Goal: Transaction & Acquisition: Purchase product/service

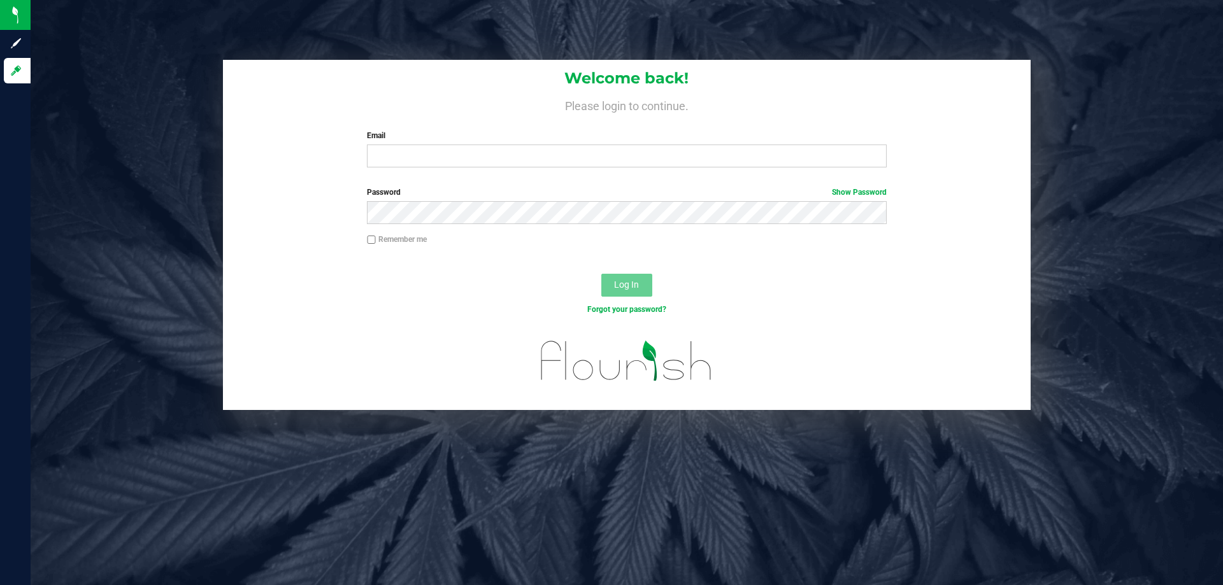
click at [413, 152] on input "Email" at bounding box center [626, 156] width 519 height 23
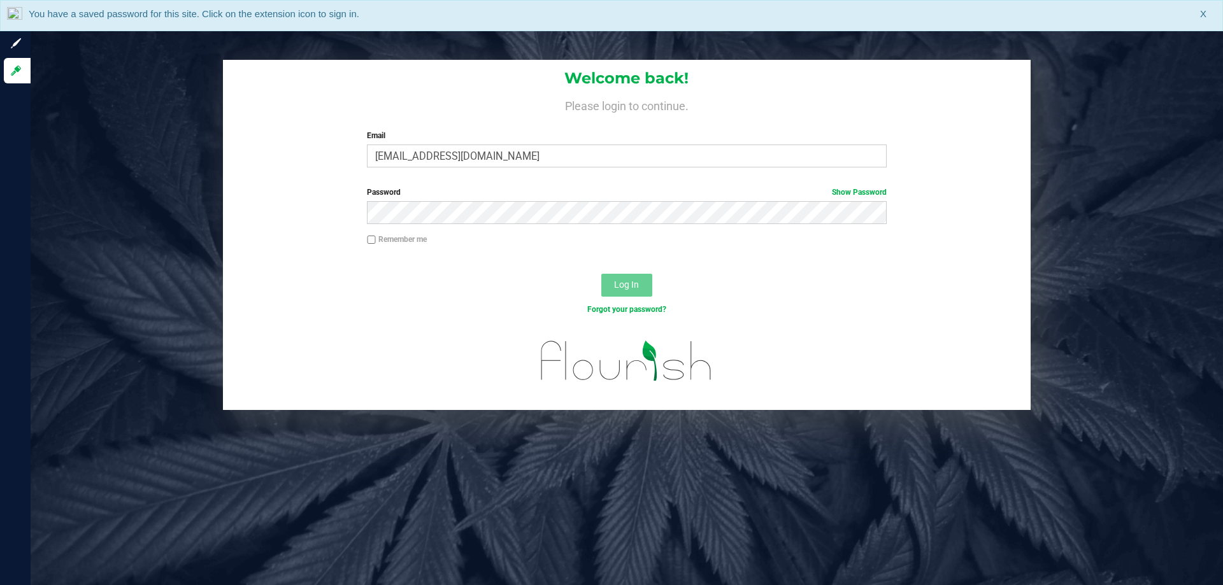
type input "[EMAIL_ADDRESS][DOMAIN_NAME]"
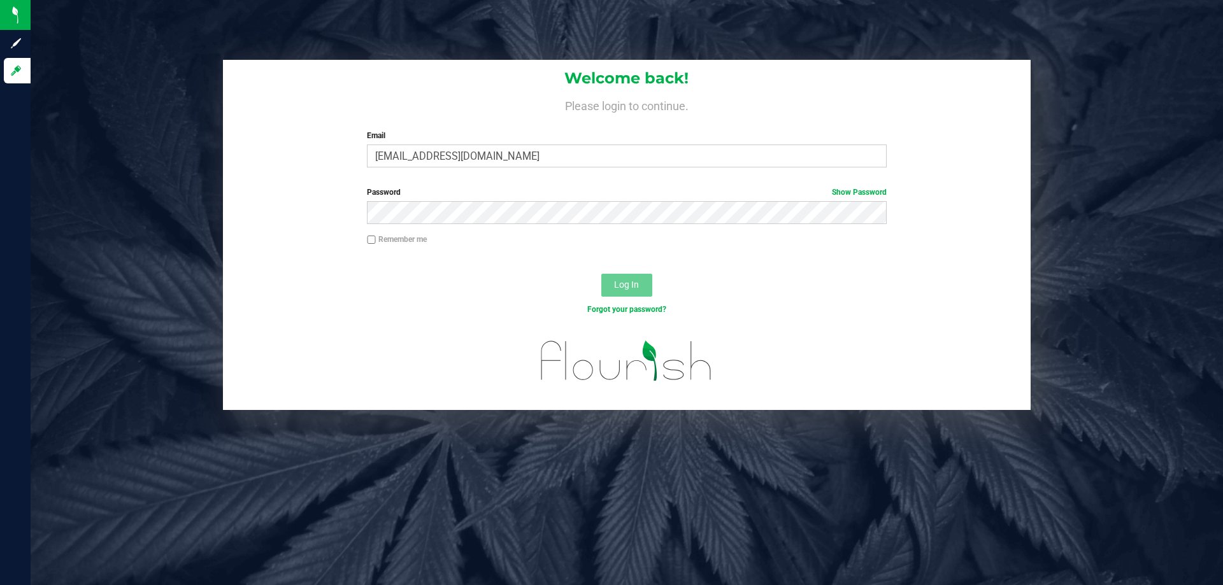
click at [700, 168] on div "Welcome back! Please login to continue. Email [EMAIL_ADDRESS][DOMAIN_NAME] Requ…" at bounding box center [627, 119] width 808 height 118
drag, startPoint x: 687, startPoint y: 162, endPoint x: 336, endPoint y: 158, distance: 350.3
click at [332, 158] on div "Welcome back! Please login to continue. Email [EMAIL_ADDRESS][DOMAIN_NAME] Requ…" at bounding box center [627, 119] width 808 height 118
click at [567, 160] on input "Email" at bounding box center [626, 156] width 519 height 23
type input "[EMAIL_ADDRESS][DOMAIN_NAME]"
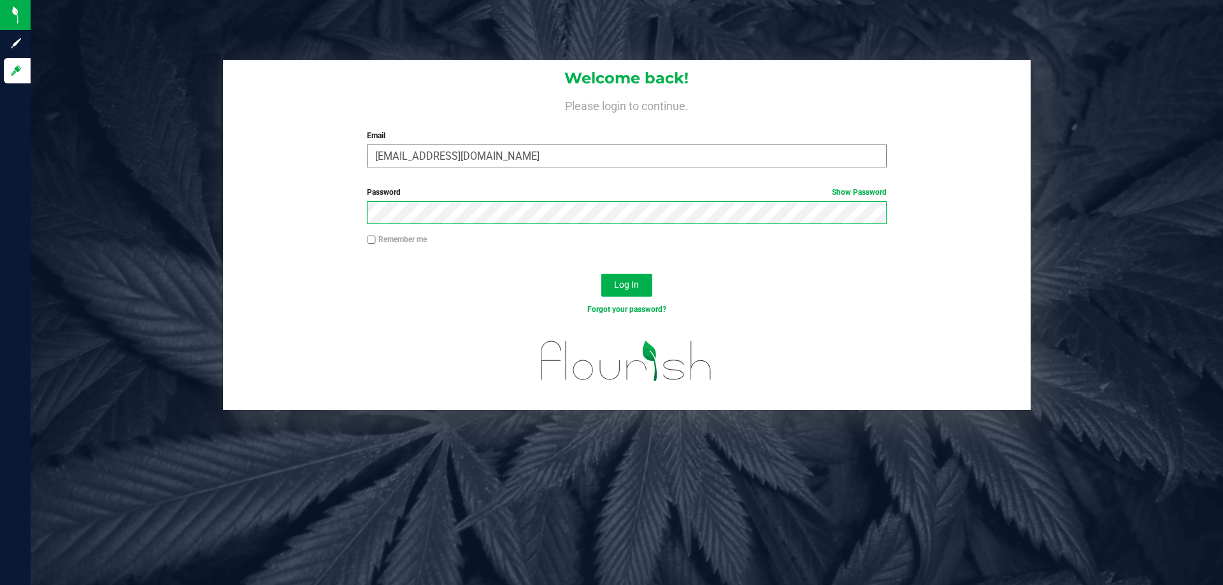
click at [601, 274] on button "Log In" at bounding box center [626, 285] width 51 height 23
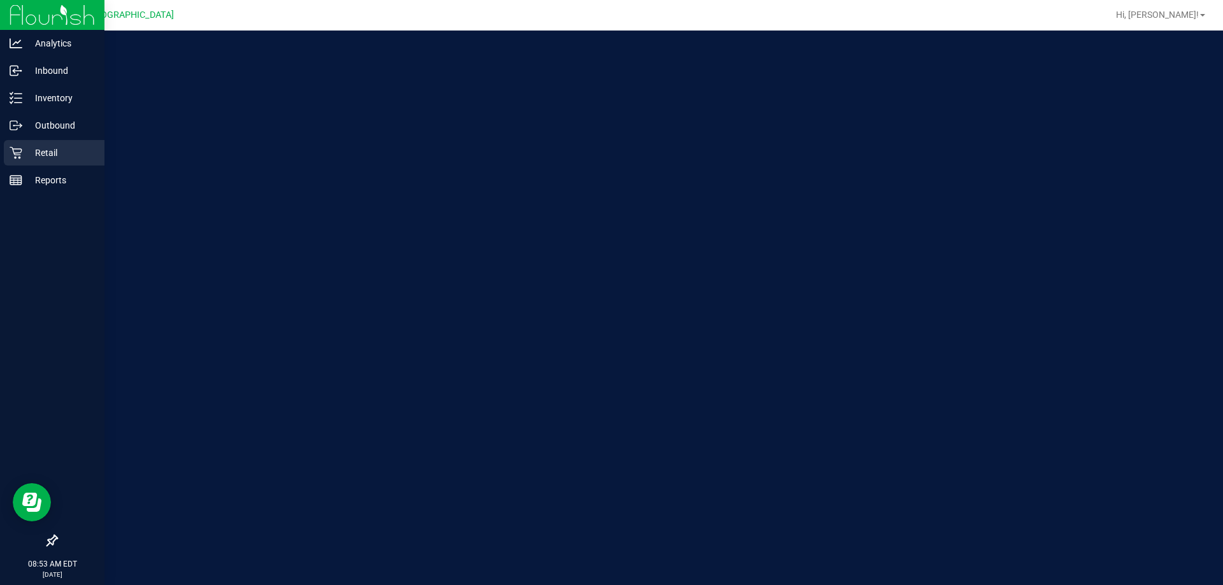
click at [31, 153] on p "Retail" at bounding box center [60, 152] width 76 height 15
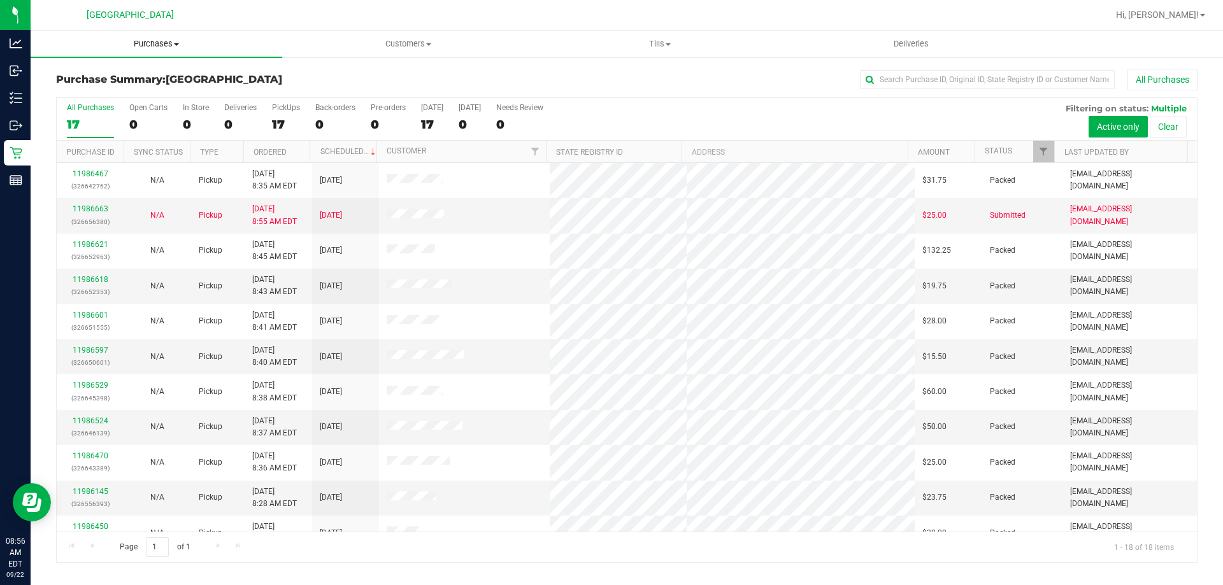
click at [162, 44] on span "Purchases" at bounding box center [157, 43] width 252 height 11
click at [166, 94] on li "Fulfillment" at bounding box center [157, 92] width 252 height 15
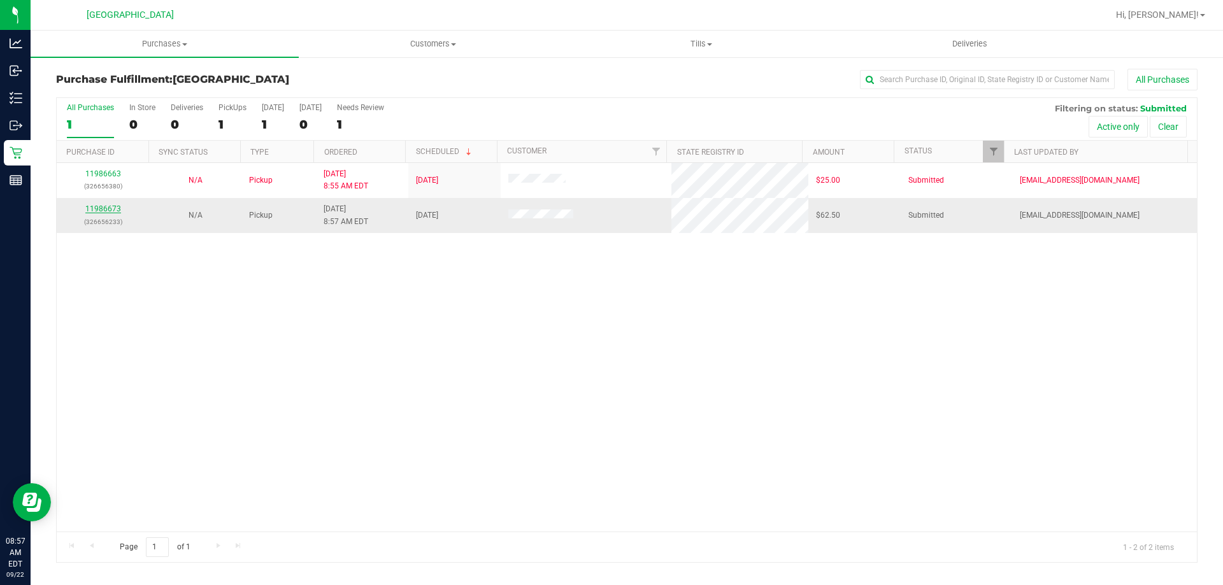
click at [90, 210] on link "11986673" at bounding box center [103, 208] width 36 height 9
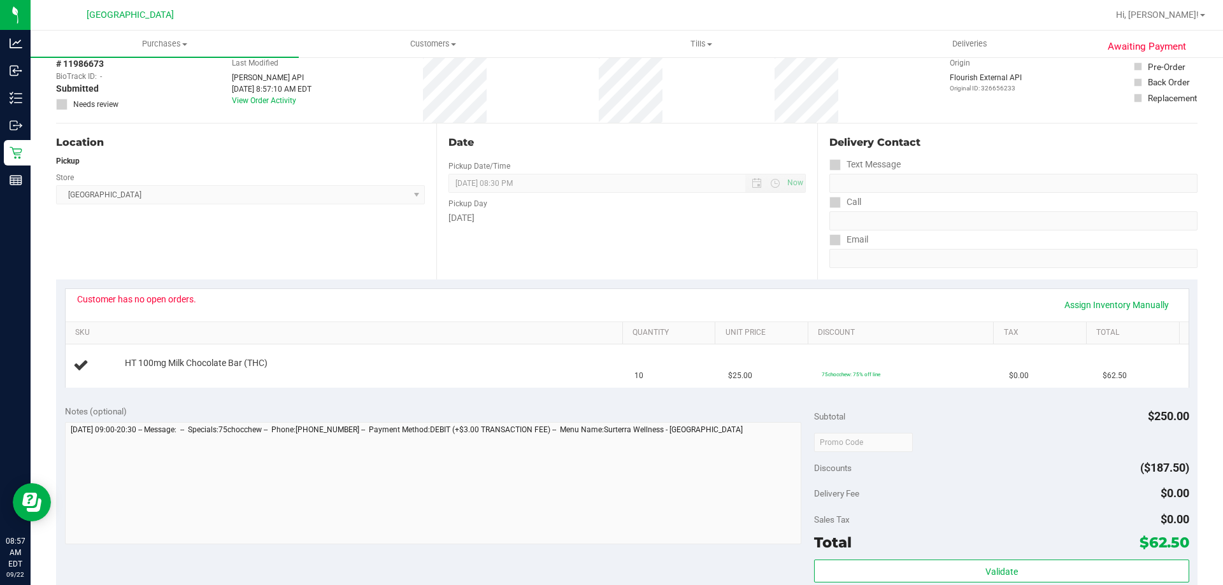
scroll to position [127, 0]
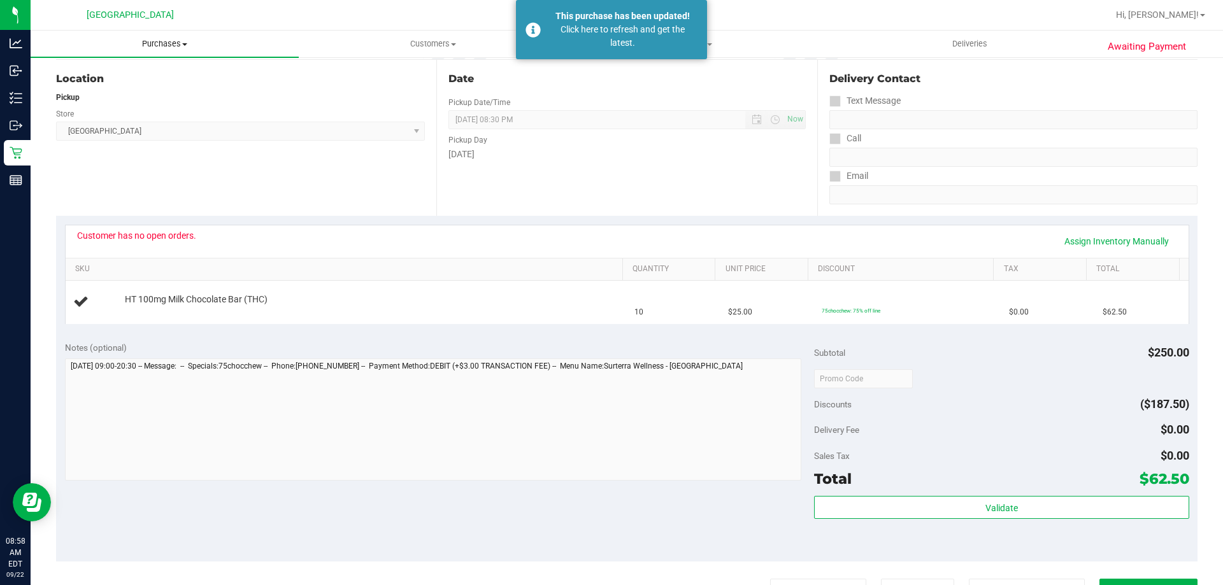
click at [157, 55] on uib-tab-heading "Purchases Summary of purchases Fulfillment All purchases" at bounding box center [165, 44] width 268 height 27
click at [144, 99] on li "Fulfillment" at bounding box center [165, 92] width 268 height 15
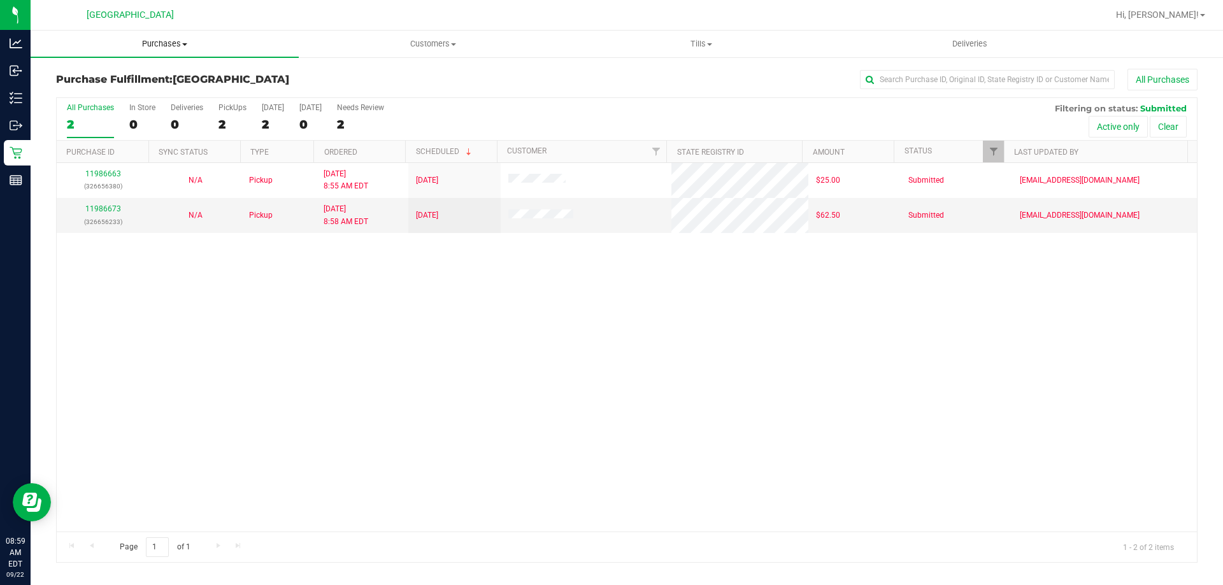
click at [145, 44] on span "Purchases" at bounding box center [165, 43] width 268 height 11
click at [115, 97] on li "Fulfillment" at bounding box center [165, 92] width 268 height 15
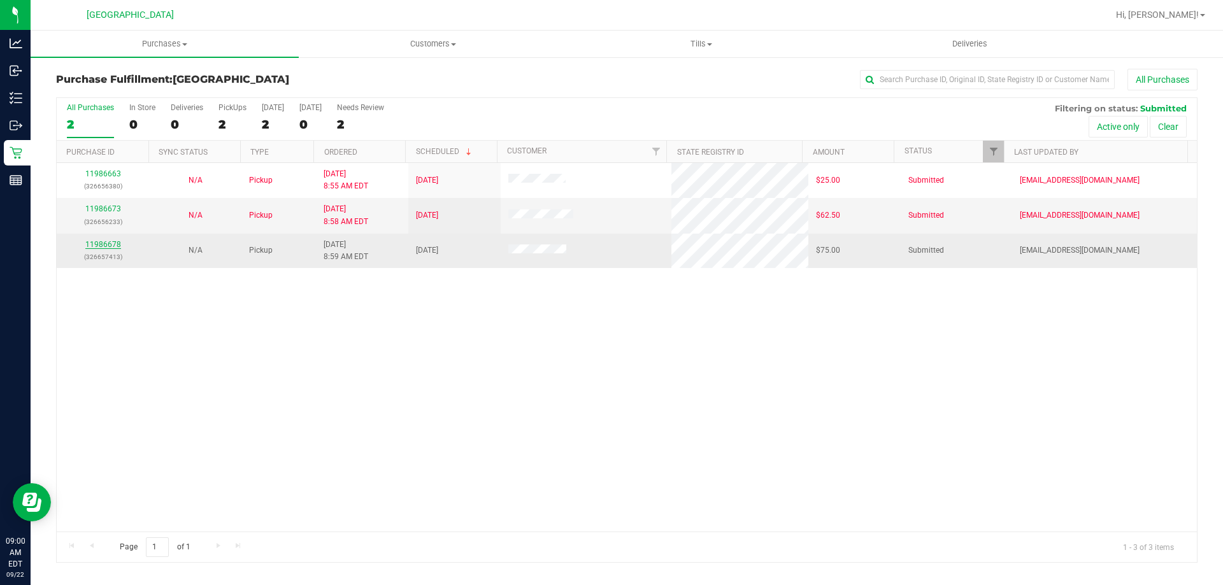
click at [101, 245] on link "11986678" at bounding box center [103, 244] width 36 height 9
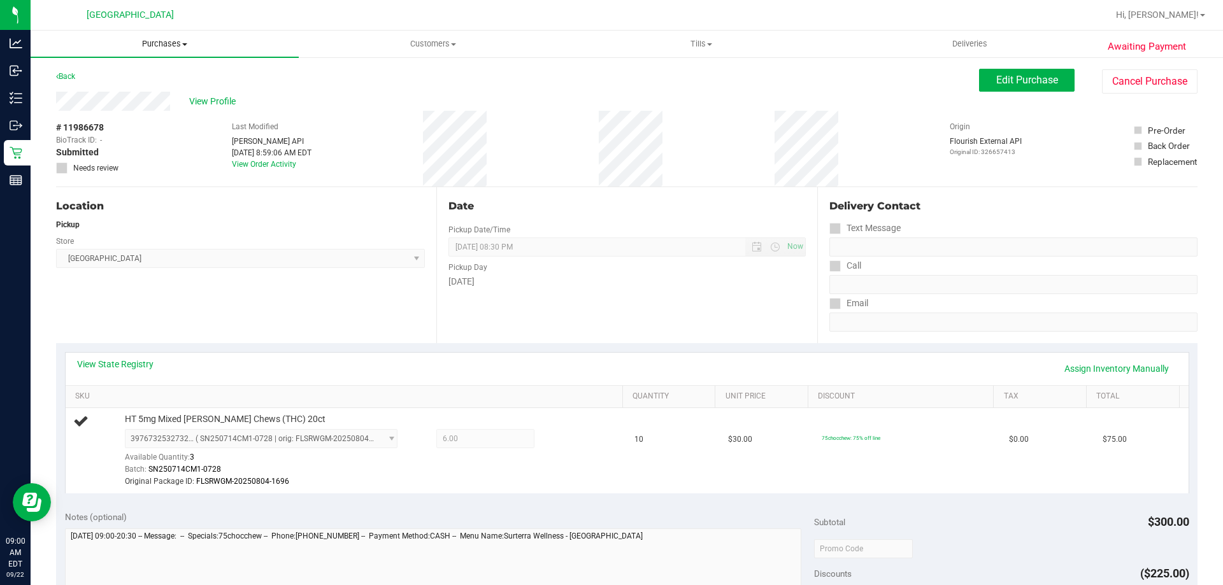
click at [160, 48] on span "Purchases" at bounding box center [165, 43] width 268 height 11
click at [145, 96] on li "Fulfillment" at bounding box center [165, 92] width 268 height 15
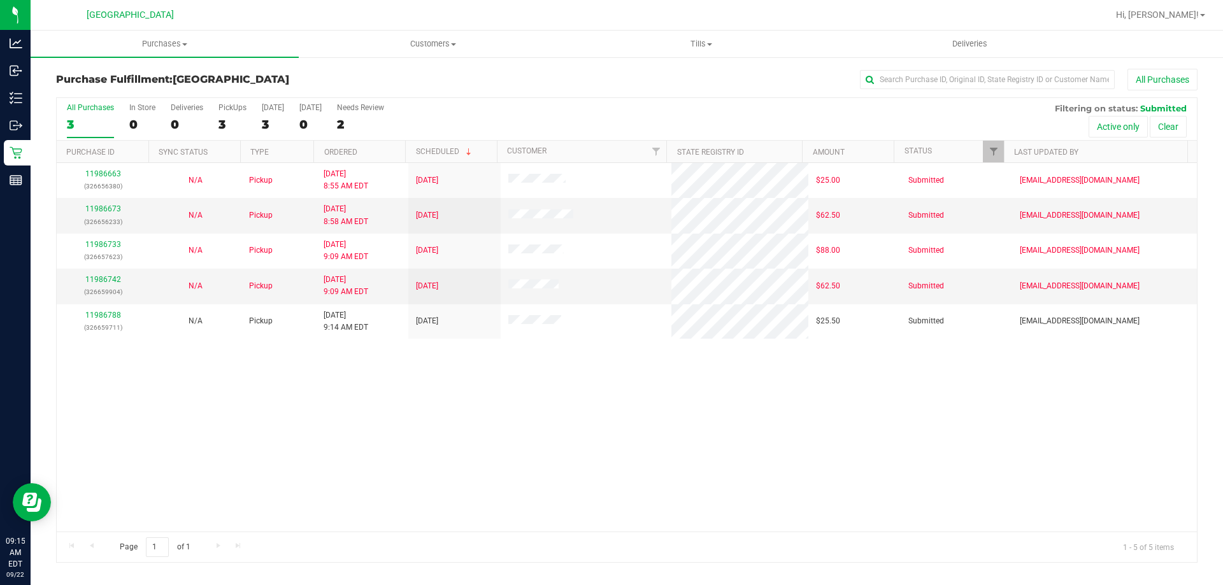
click at [276, 382] on div "11986663 (326656380) N/A Pickup [DATE] 8:55 AM EDT 9/22/2025 $25.00 Submitted […" at bounding box center [627, 347] width 1140 height 369
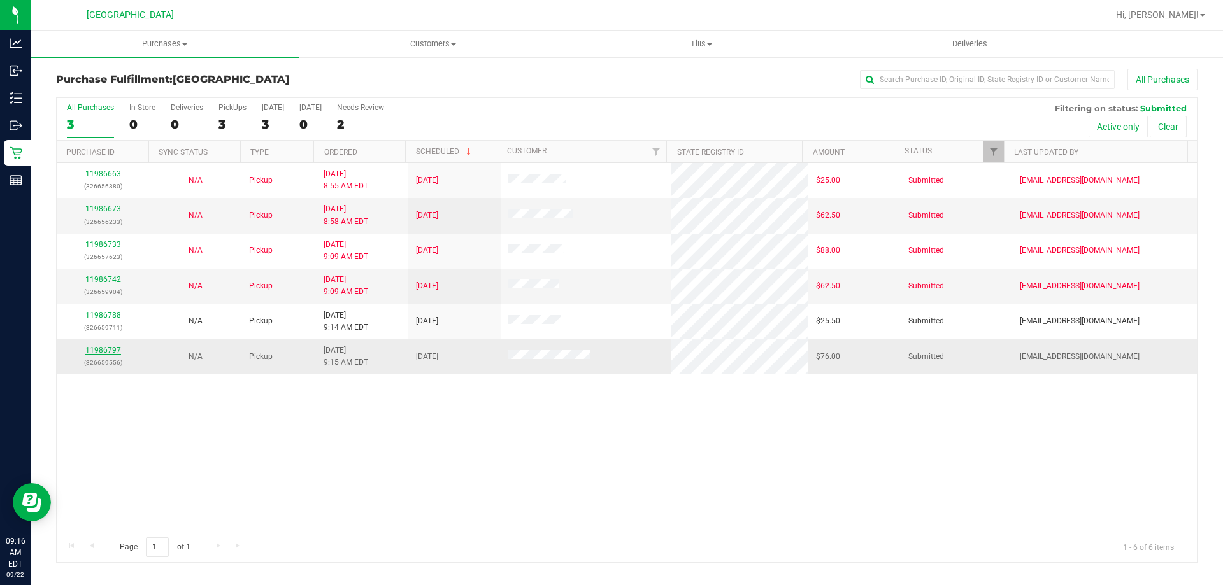
click at [116, 353] on link "11986797" at bounding box center [103, 350] width 36 height 9
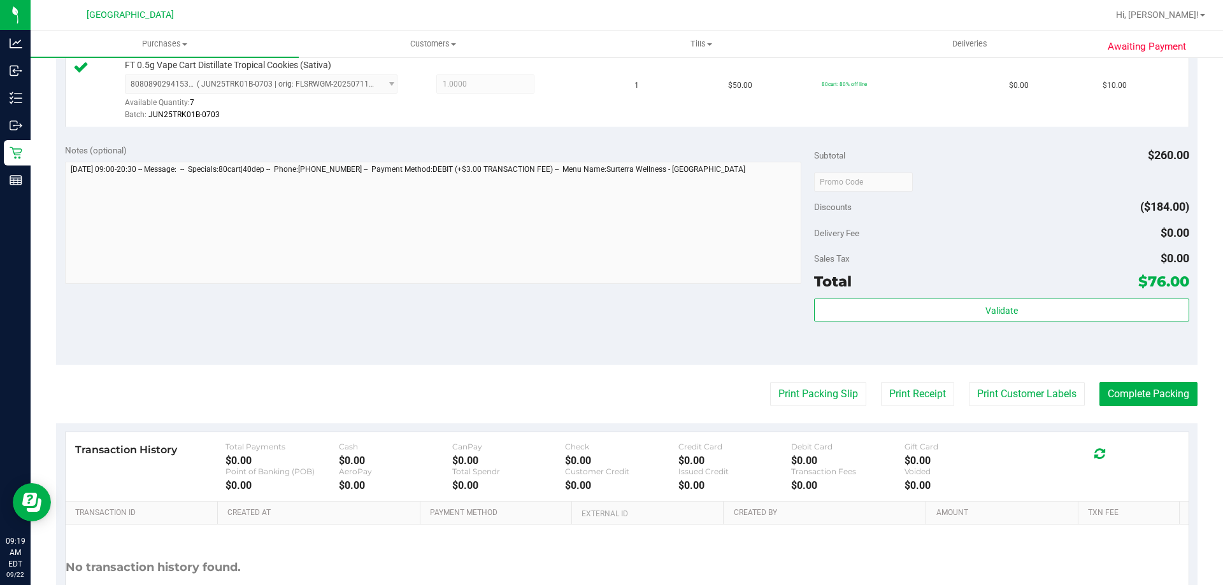
scroll to position [509, 0]
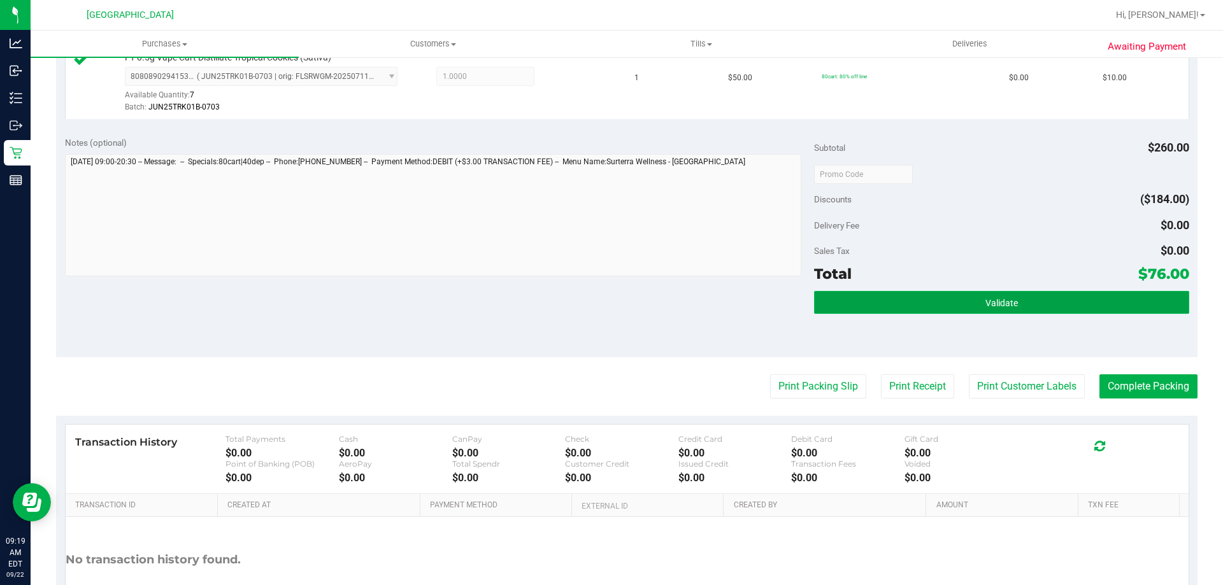
click at [940, 305] on button "Validate" at bounding box center [1001, 302] width 374 height 23
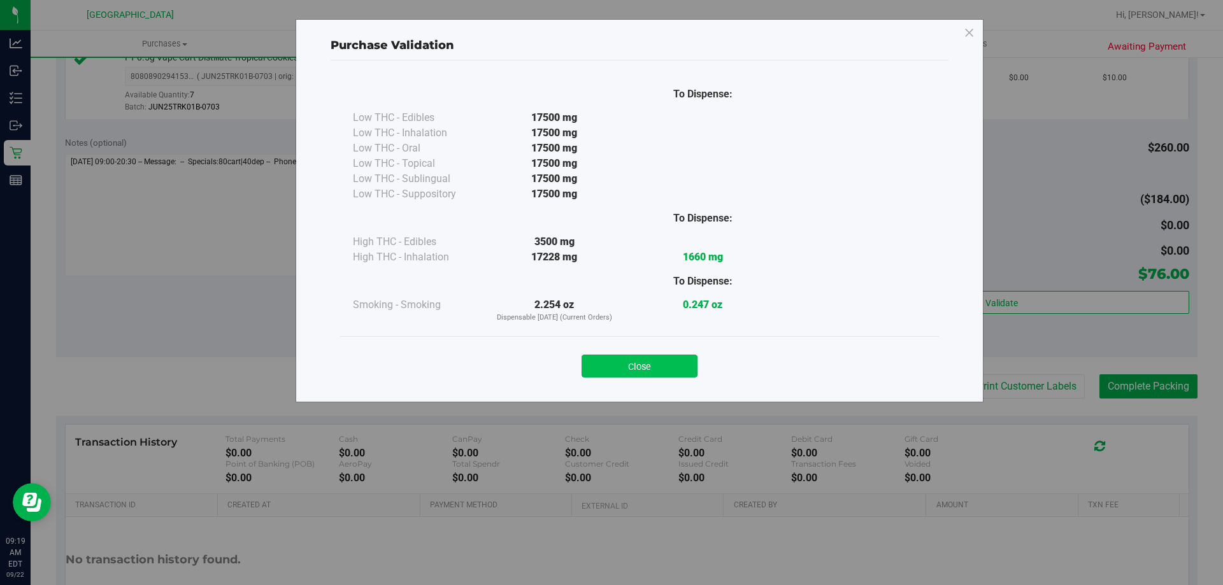
click at [680, 364] on button "Close" at bounding box center [639, 366] width 116 height 23
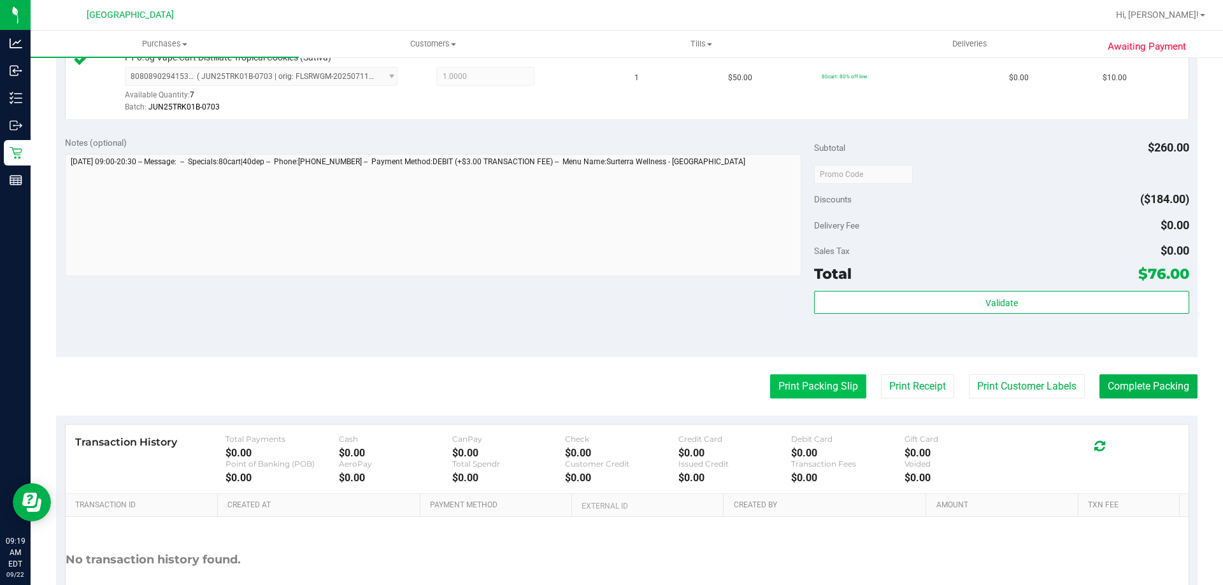
click at [800, 395] on button "Print Packing Slip" at bounding box center [818, 386] width 96 height 24
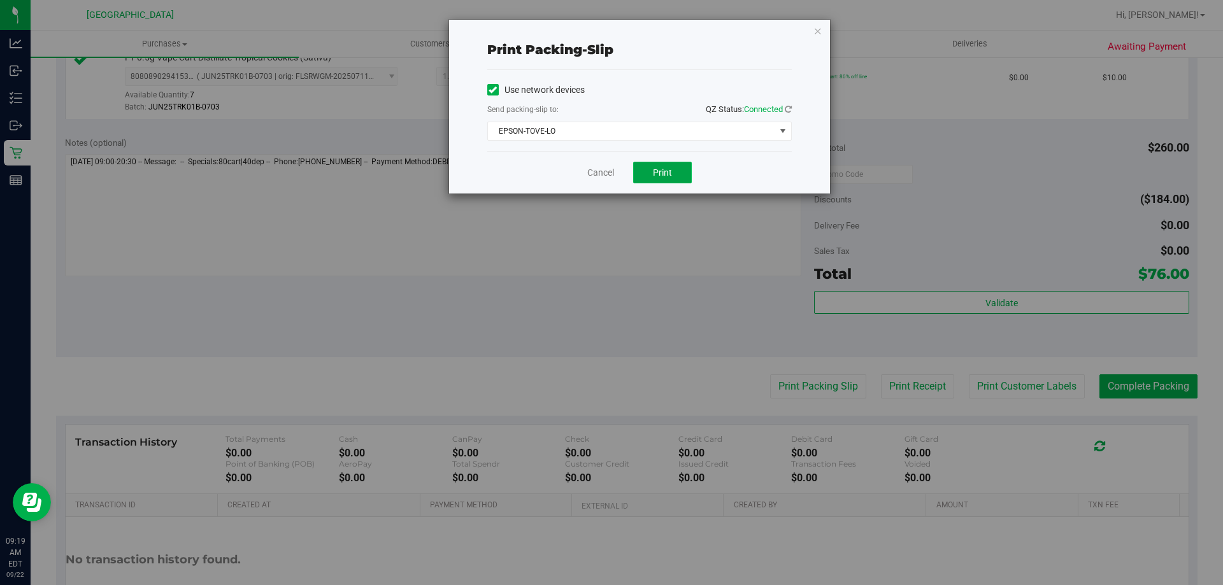
click at [662, 176] on span "Print" at bounding box center [662, 172] width 19 height 10
click at [818, 36] on icon "button" at bounding box center [817, 30] width 9 height 15
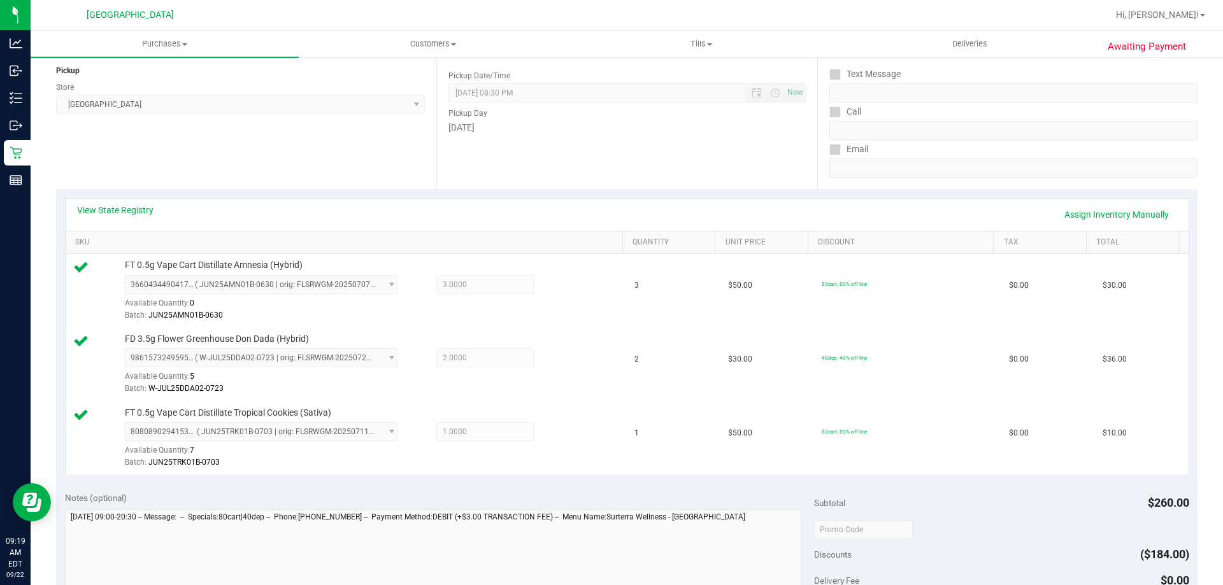
scroll to position [0, 0]
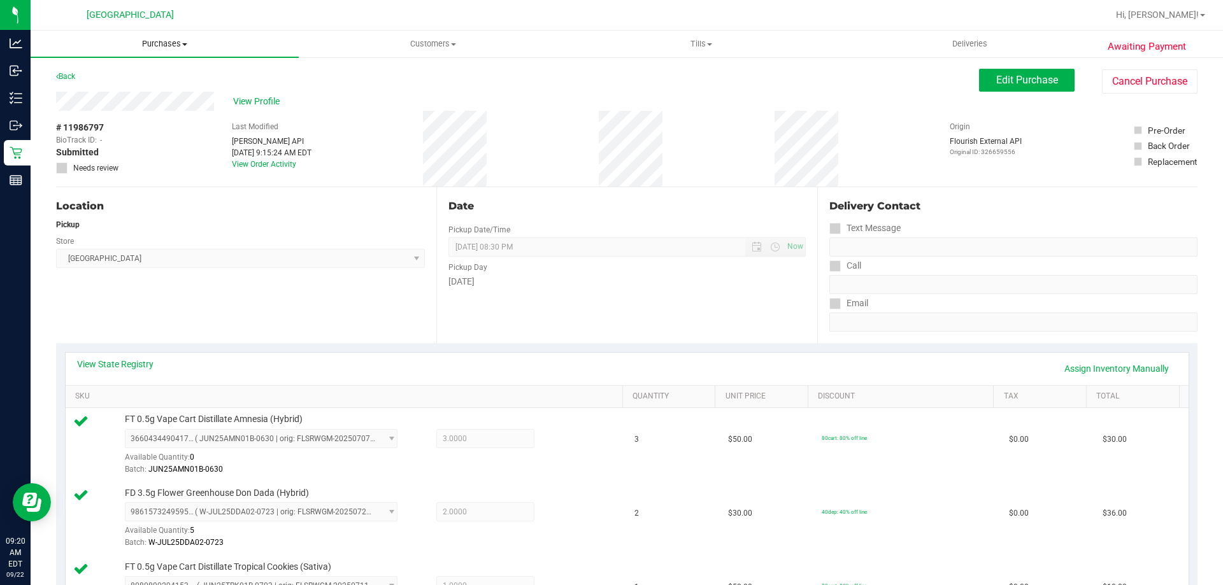
click at [171, 41] on span "Purchases" at bounding box center [165, 43] width 268 height 11
click at [156, 96] on li "Fulfillment" at bounding box center [165, 92] width 268 height 15
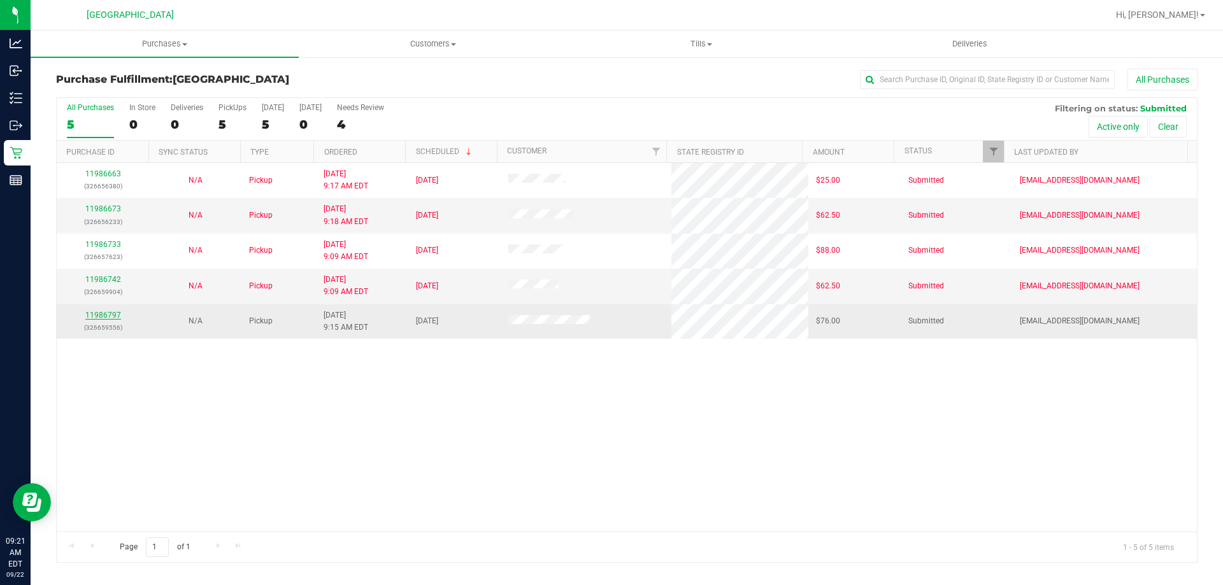
click at [106, 314] on link "11986797" at bounding box center [103, 315] width 36 height 9
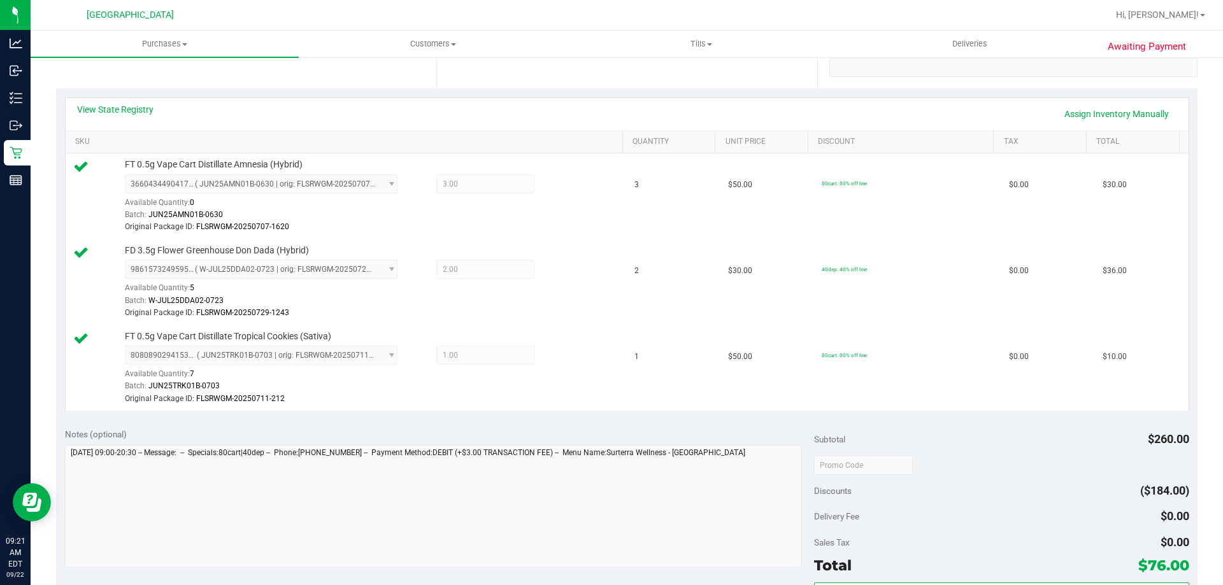
scroll to position [637, 0]
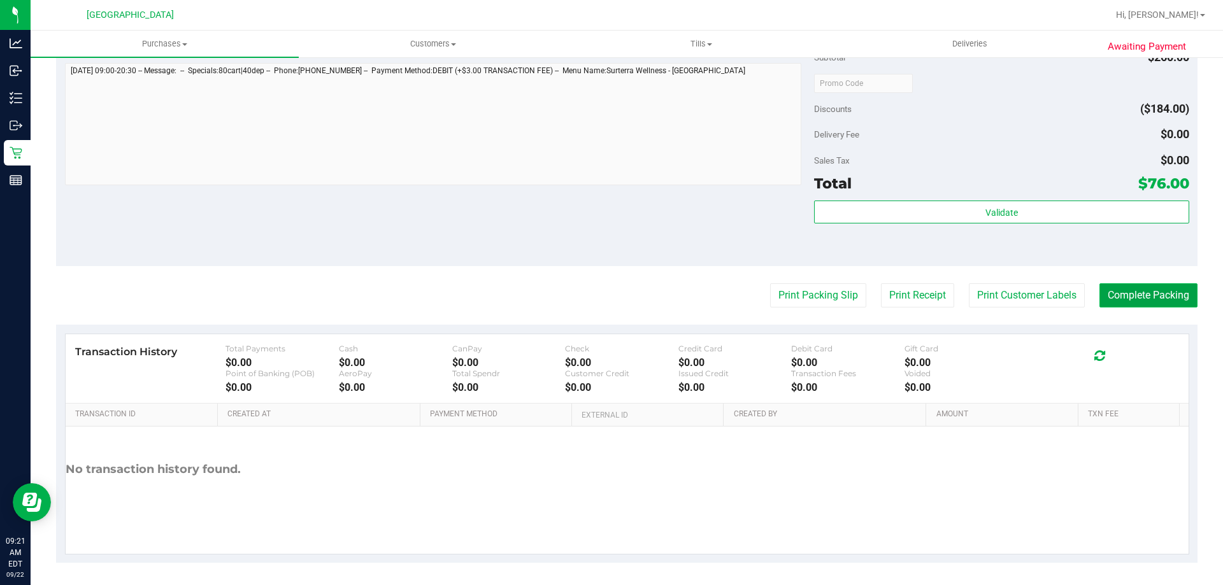
click at [1153, 305] on button "Complete Packing" at bounding box center [1148, 295] width 98 height 24
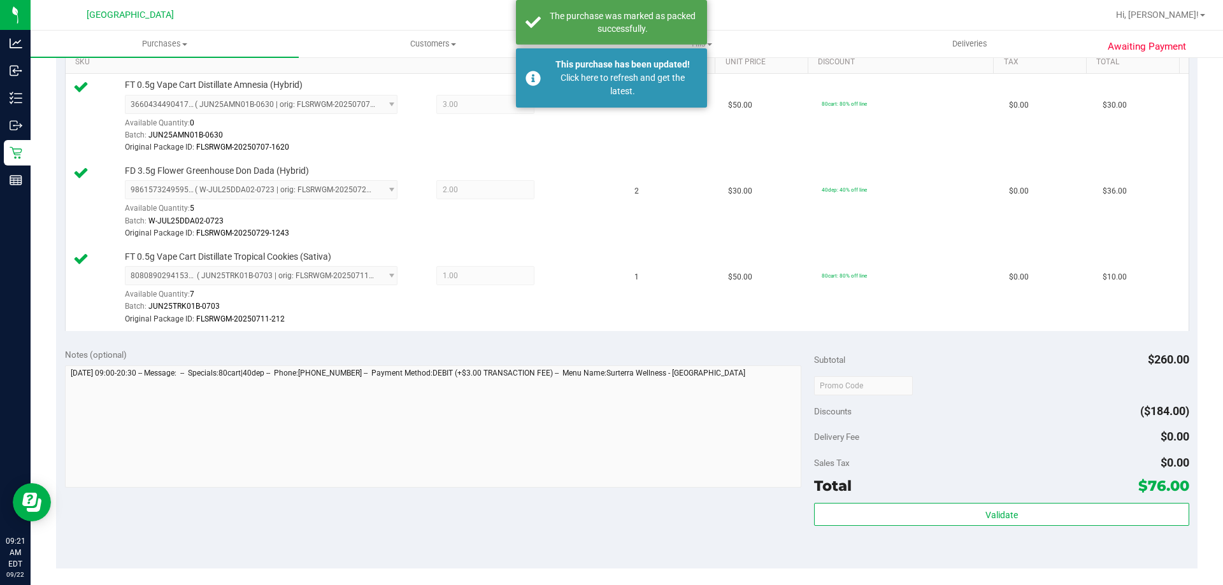
scroll to position [318, 0]
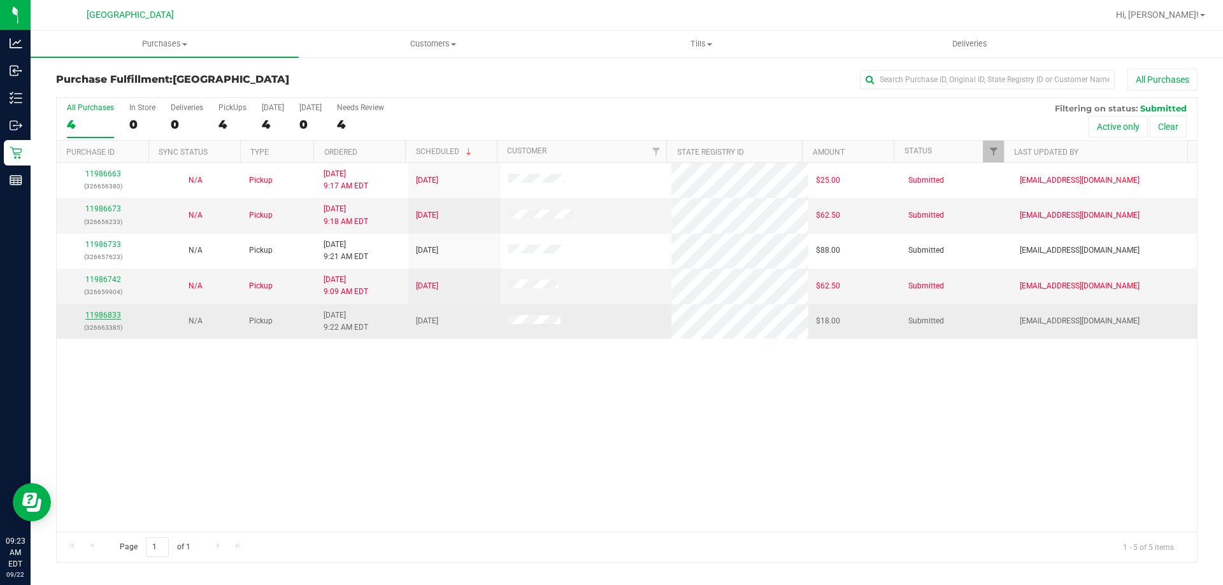
click at [117, 316] on link "11986833" at bounding box center [103, 315] width 36 height 9
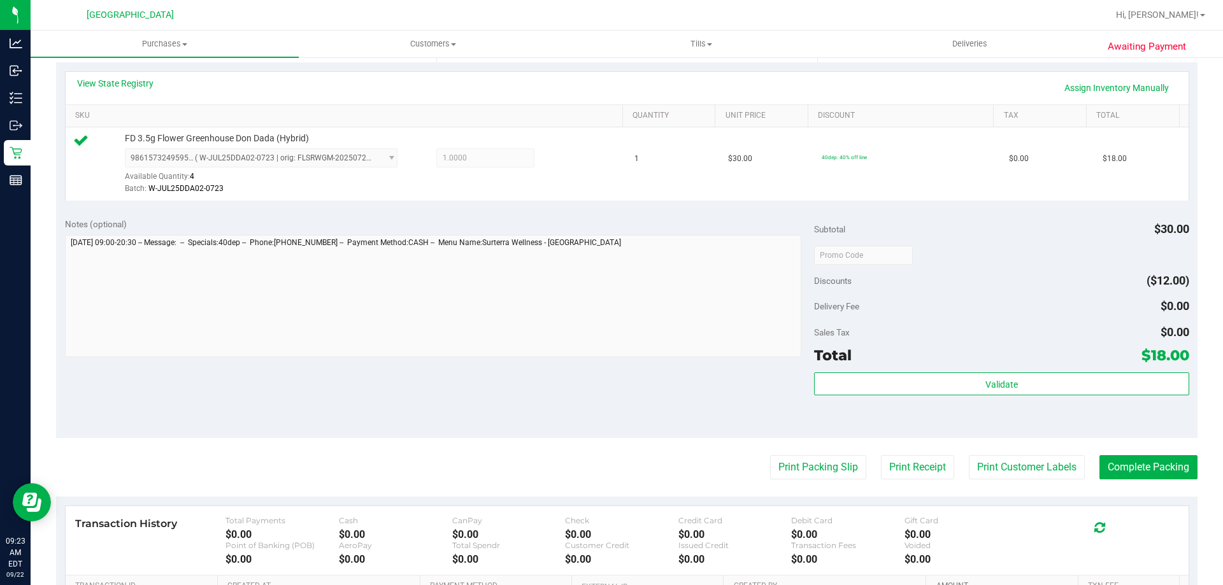
scroll to position [446, 0]
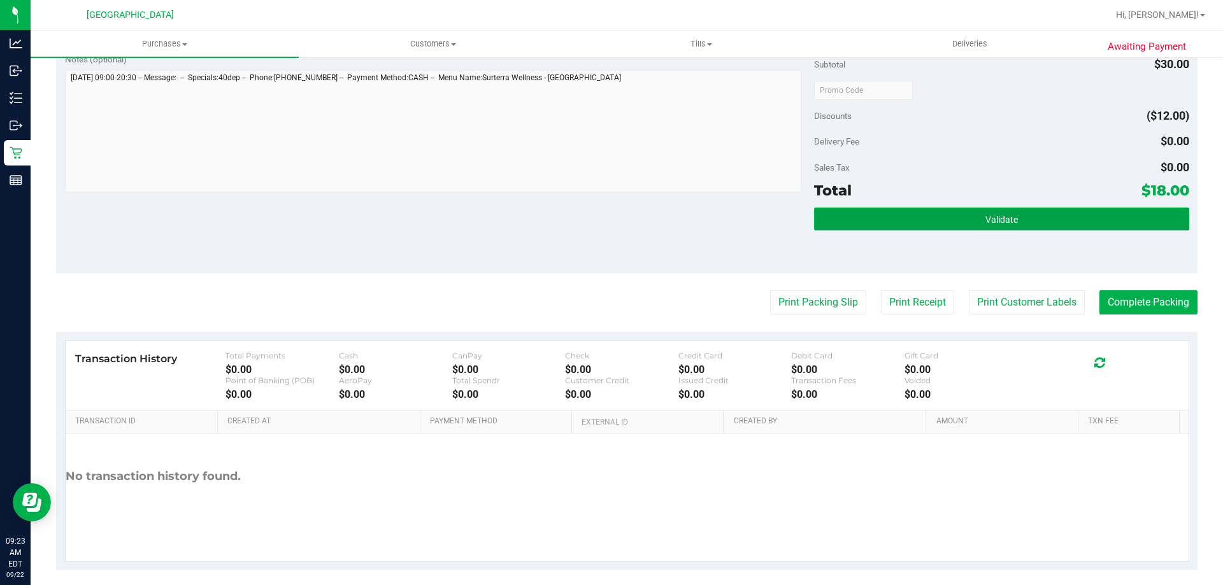
click at [994, 215] on span "Validate" at bounding box center [1001, 220] width 32 height 10
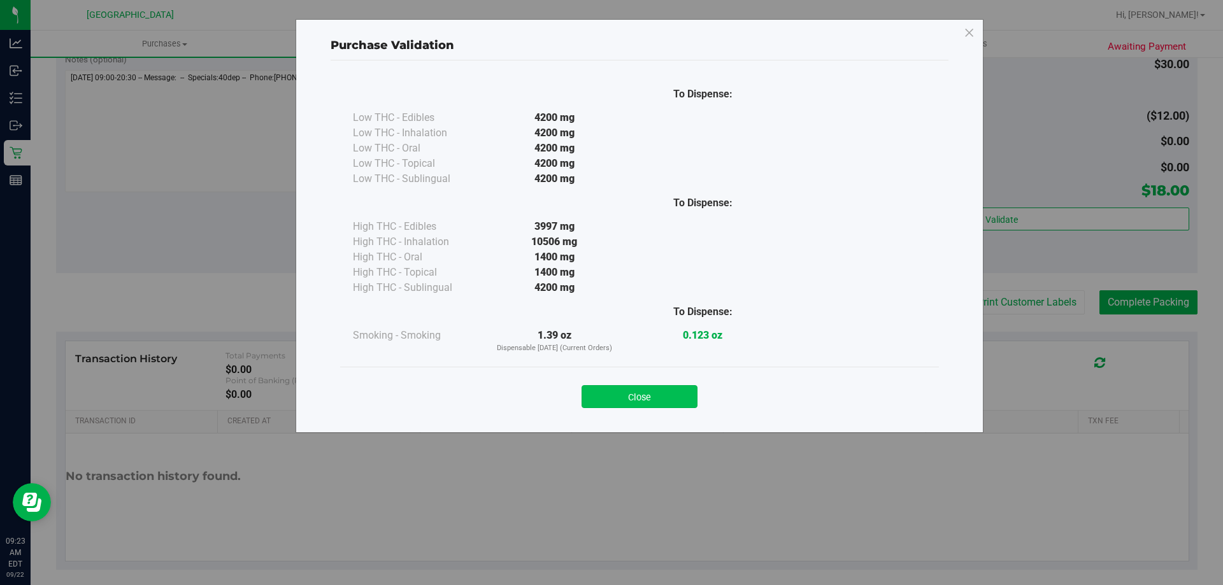
click at [687, 404] on button "Close" at bounding box center [639, 396] width 116 height 23
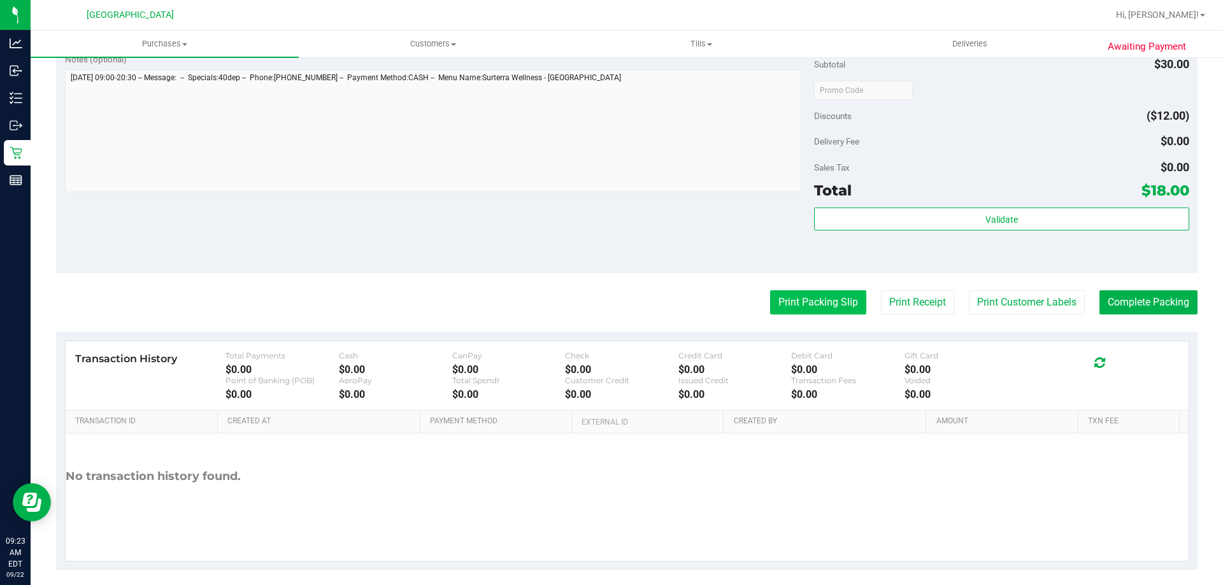
click at [776, 312] on button "Print Packing Slip" at bounding box center [818, 302] width 96 height 24
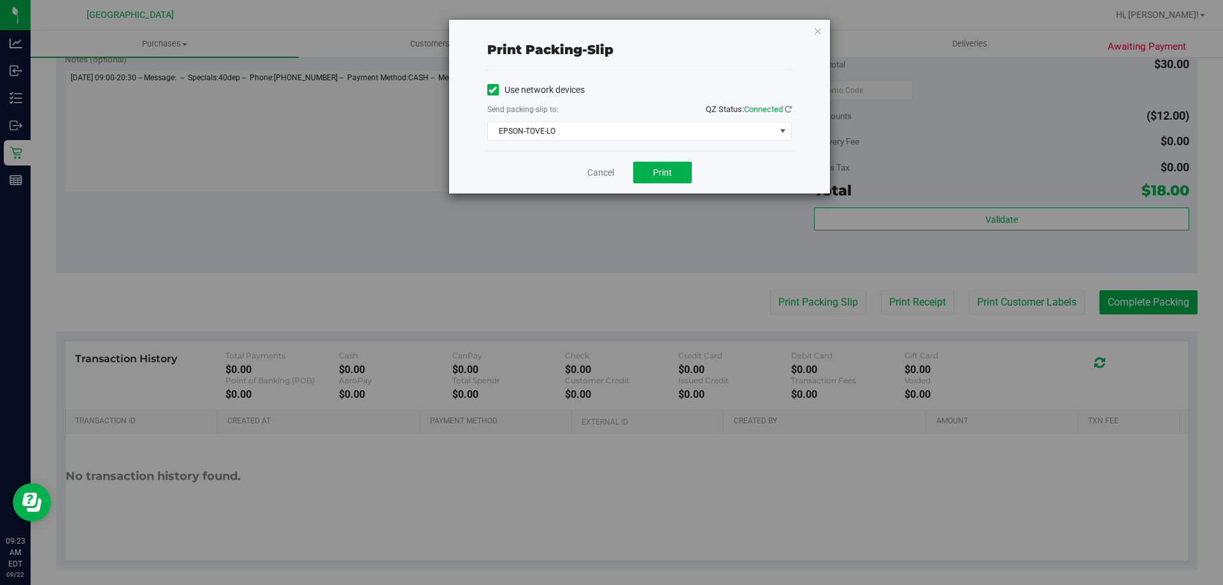
click at [639, 141] on div "Use network devices Send packing-slip to: QZ Status: Connected [GEOGRAPHIC_DATA…" at bounding box center [639, 110] width 304 height 81
click at [643, 134] on span "EPSON-TOVE-LO" at bounding box center [631, 131] width 287 height 18
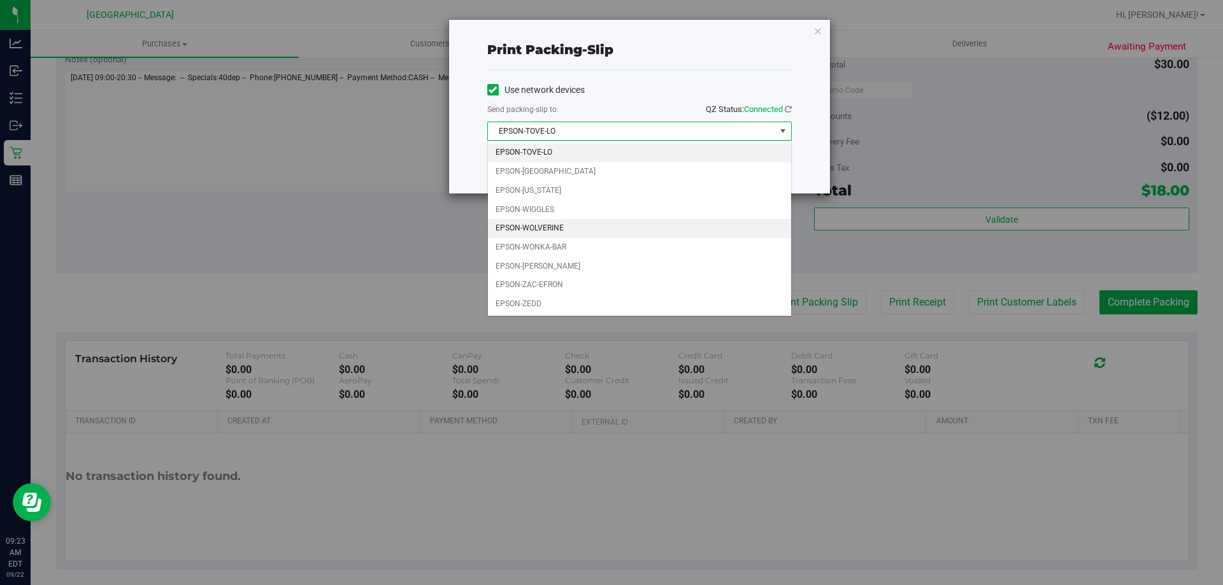
click at [625, 227] on li "EPSON-WOLVERINE" at bounding box center [639, 228] width 303 height 19
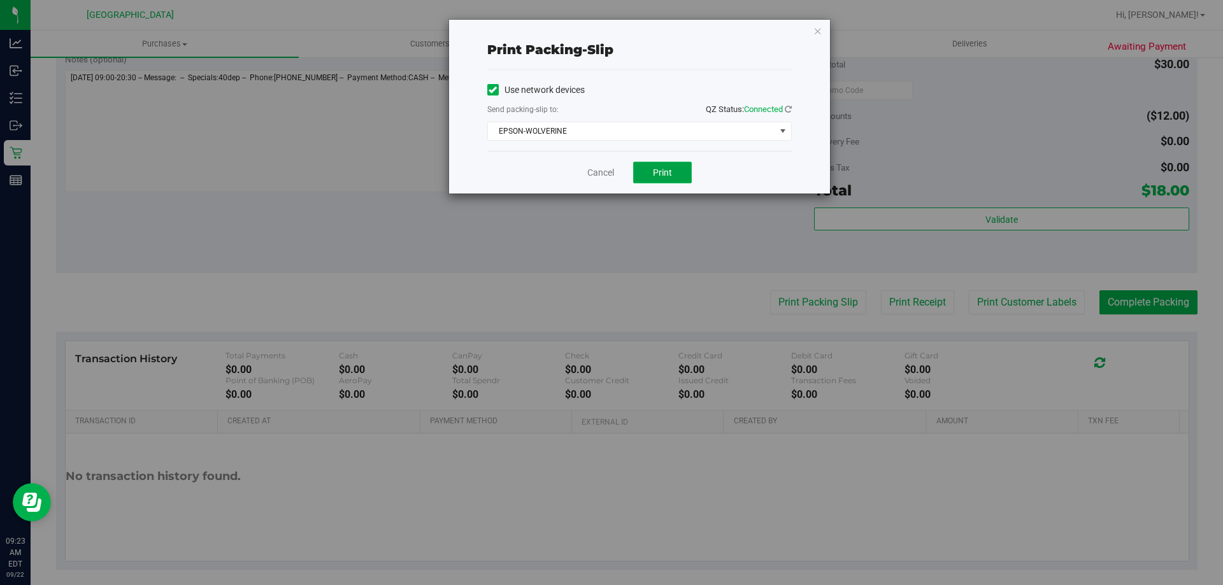
click at [650, 176] on button "Print" at bounding box center [662, 173] width 59 height 22
click at [814, 32] on icon "button" at bounding box center [817, 30] width 9 height 15
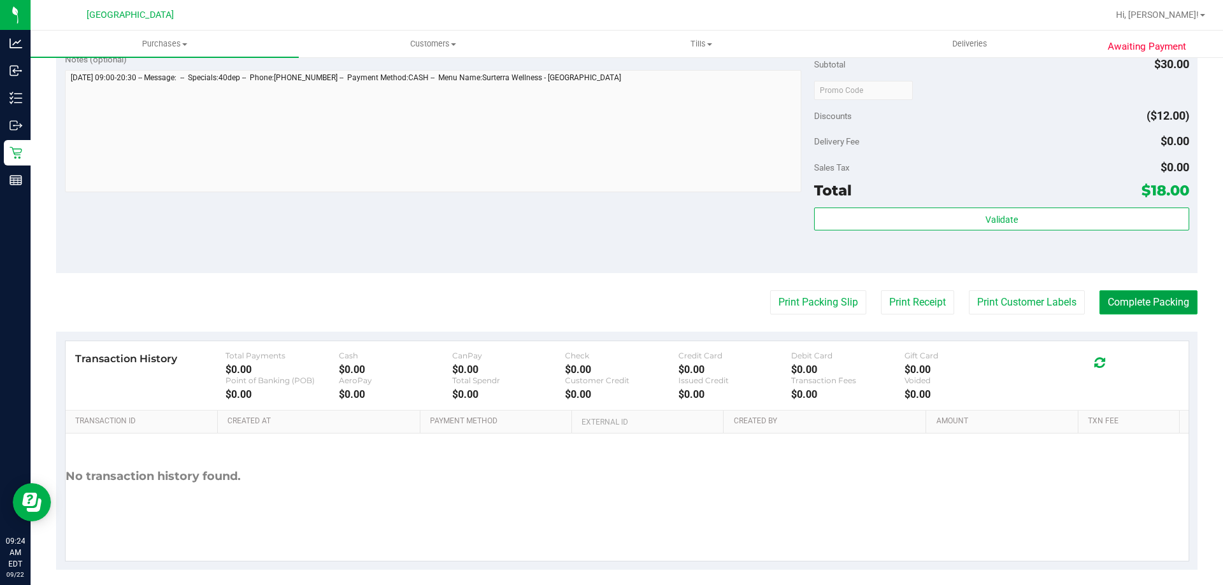
click at [1113, 303] on button "Complete Packing" at bounding box center [1148, 302] width 98 height 24
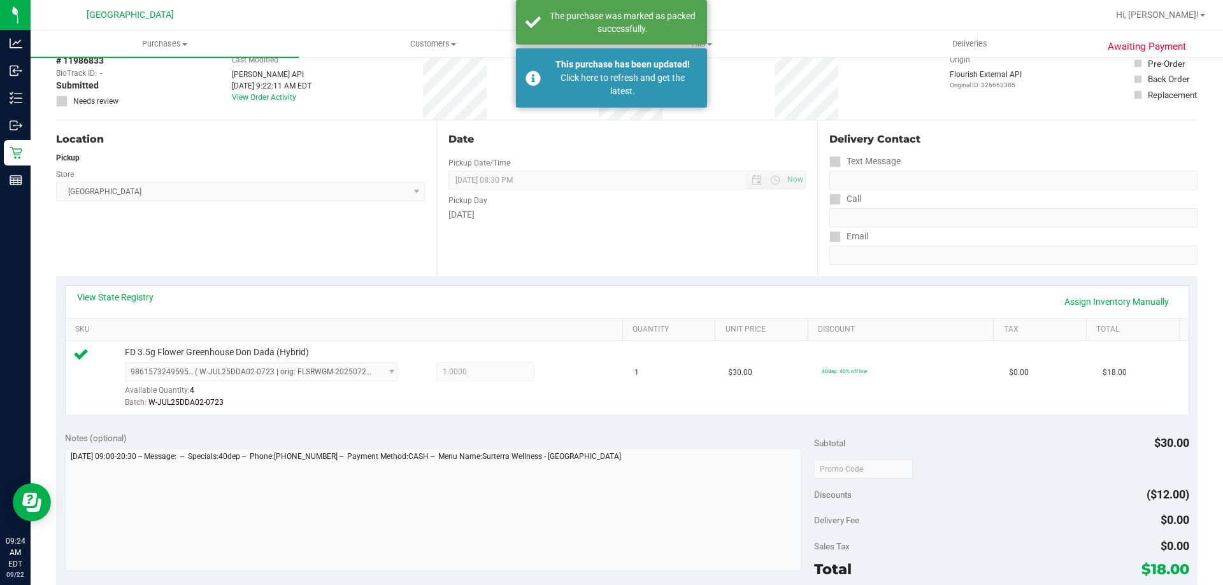
scroll to position [0, 0]
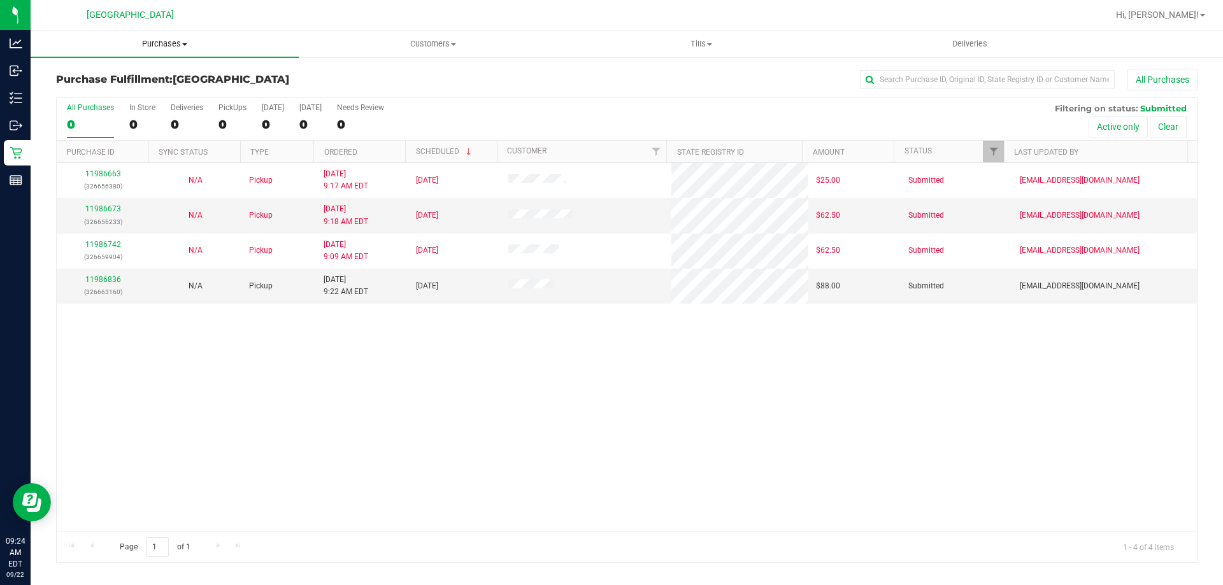
click at [159, 49] on span "Purchases" at bounding box center [165, 43] width 268 height 11
click at [162, 346] on div "11986663 (326656380) N/A Pickup [DATE] 9:17 AM EDT 9/22/2025 $25.00 Submitted […" at bounding box center [627, 347] width 1140 height 369
click at [111, 281] on link "11986865" at bounding box center [103, 279] width 36 height 9
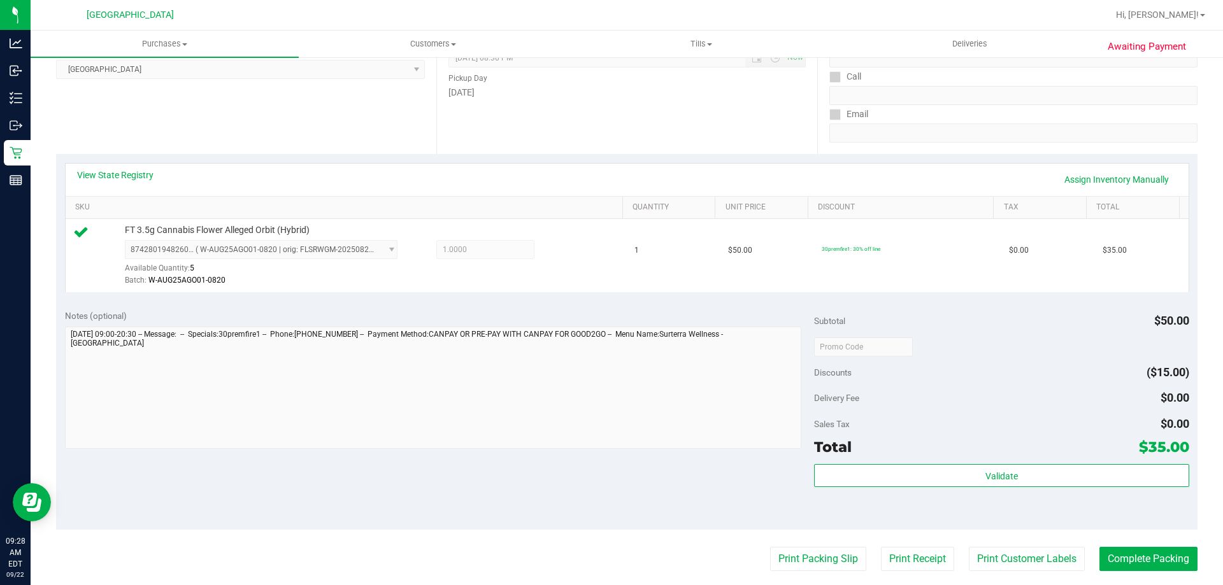
scroll to position [446, 0]
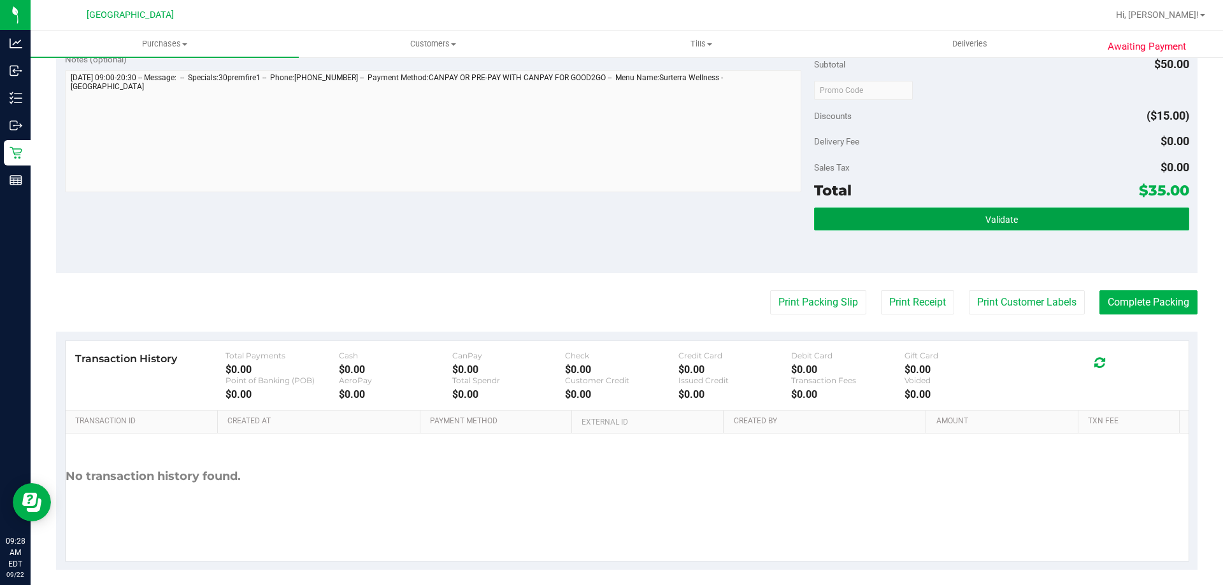
click at [861, 230] on button "Validate" at bounding box center [1001, 219] width 374 height 23
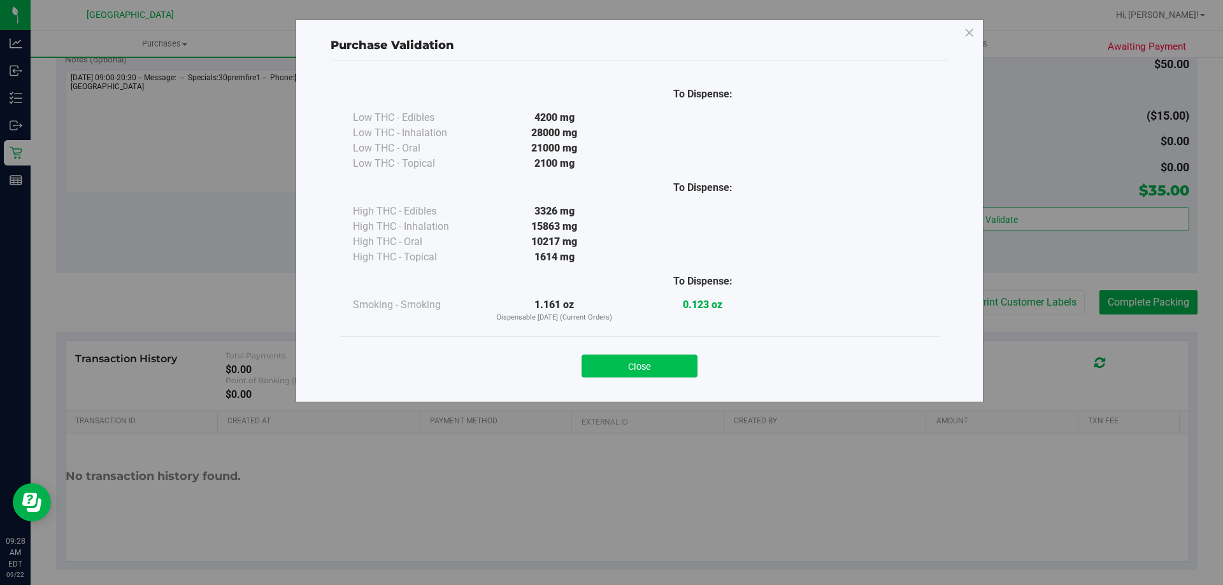
click at [645, 367] on button "Close" at bounding box center [639, 366] width 116 height 23
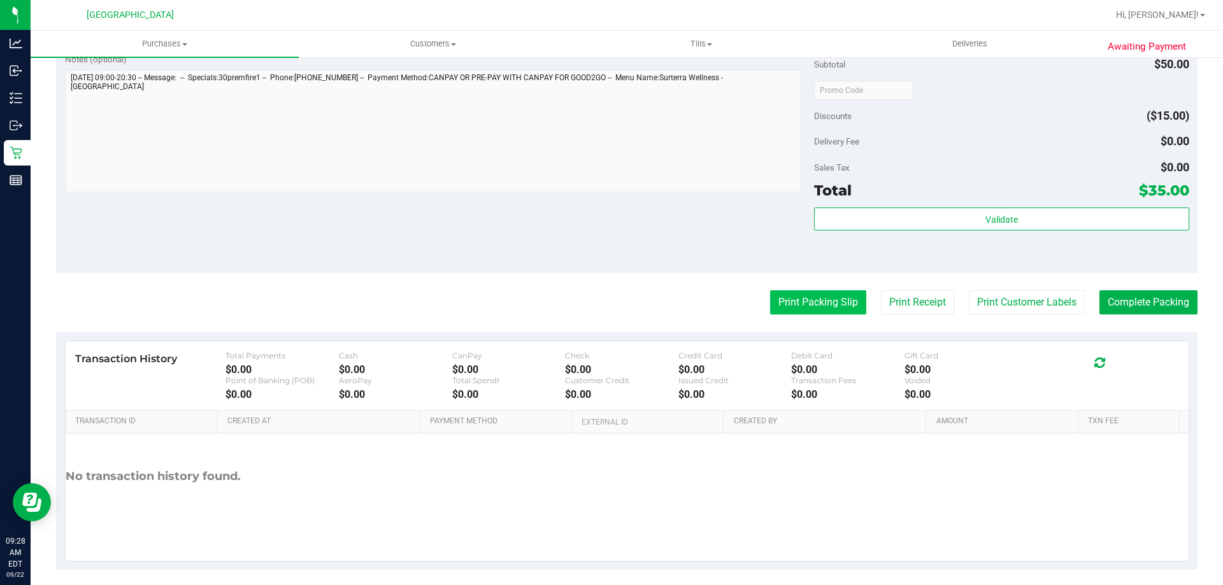
click at [837, 313] on button "Print Packing Slip" at bounding box center [818, 302] width 96 height 24
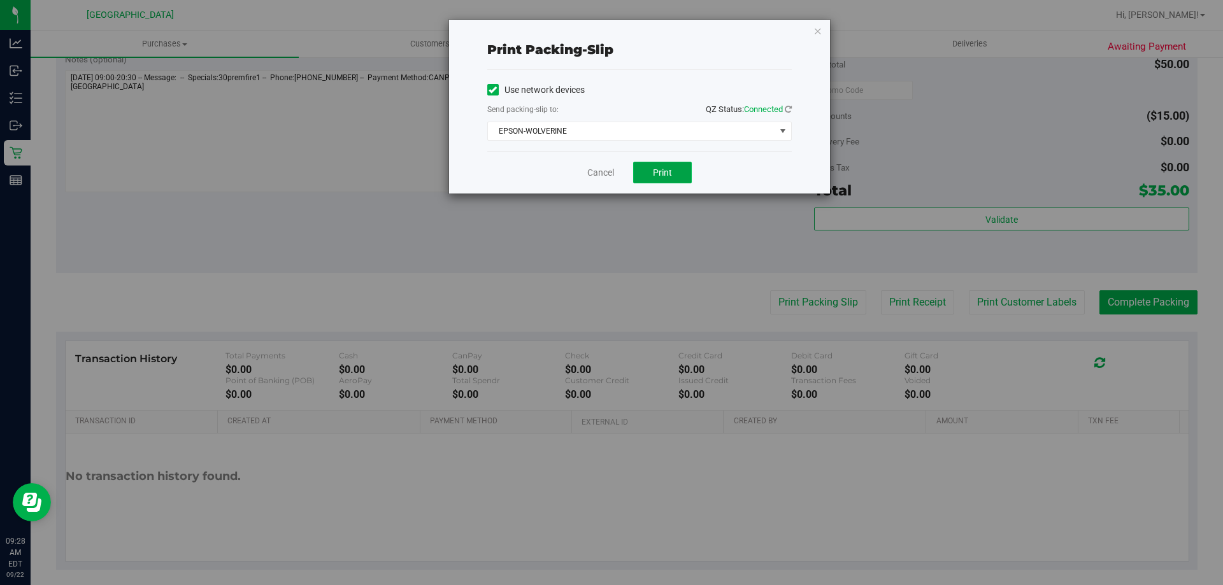
click at [676, 180] on button "Print" at bounding box center [662, 173] width 59 height 22
click at [818, 33] on icon "button" at bounding box center [817, 30] width 9 height 15
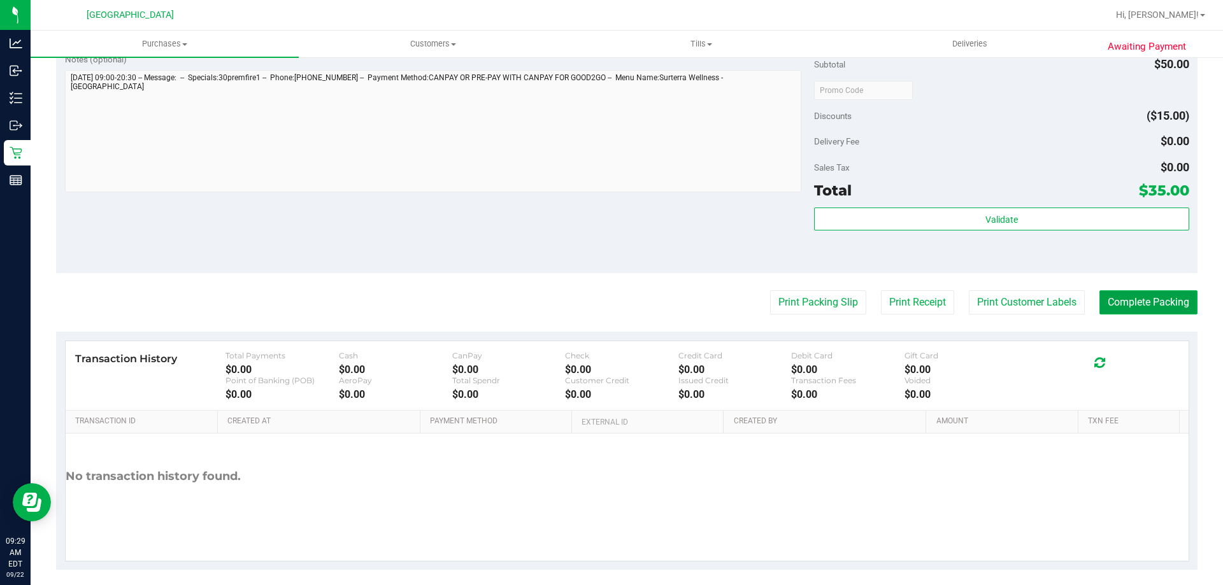
click at [1122, 292] on button "Complete Packing" at bounding box center [1148, 302] width 98 height 24
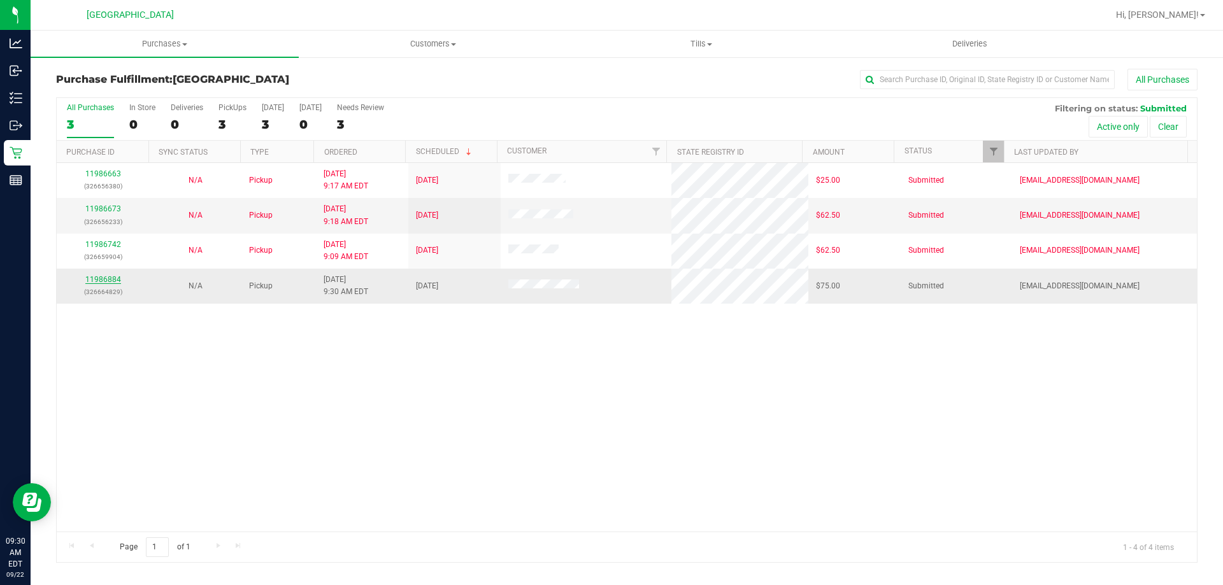
click at [106, 278] on link "11986884" at bounding box center [103, 279] width 36 height 9
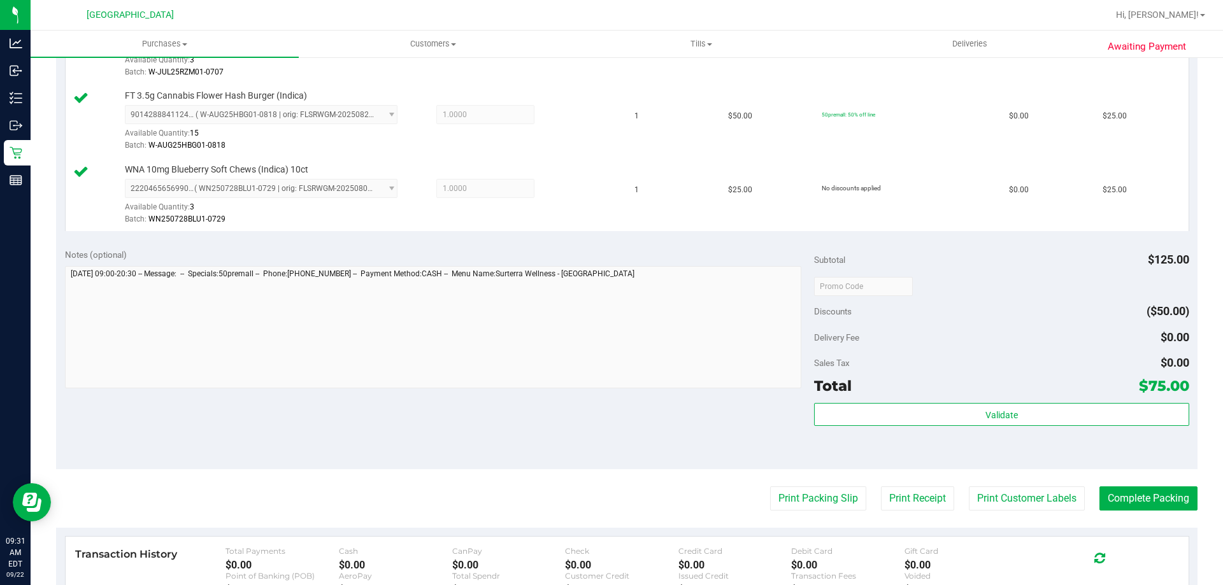
scroll to position [573, 0]
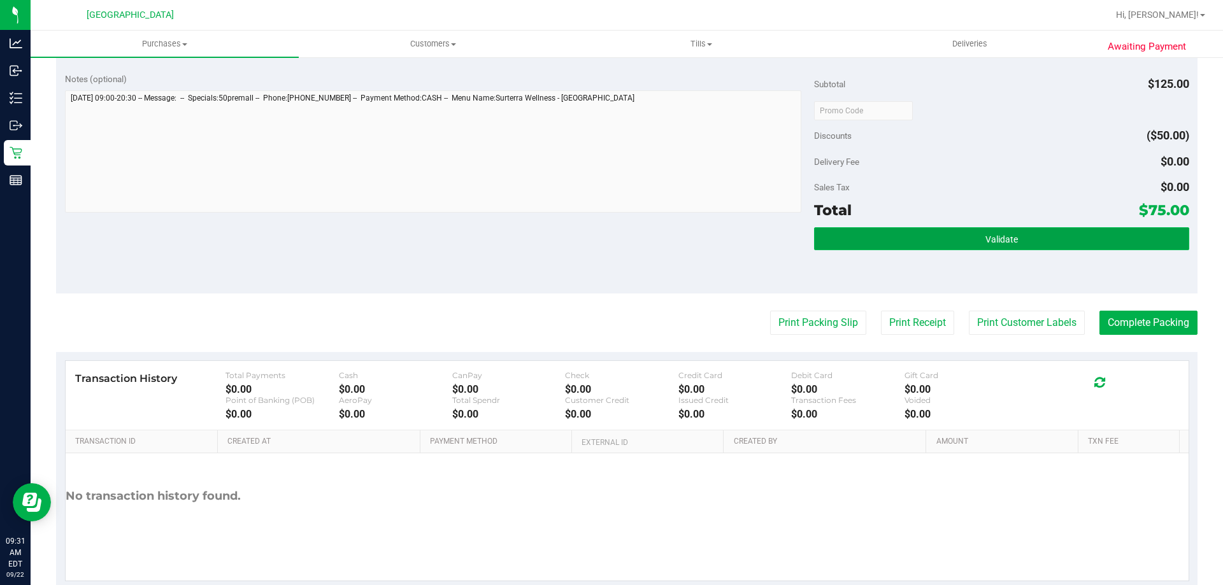
click at [916, 232] on button "Validate" at bounding box center [1001, 238] width 374 height 23
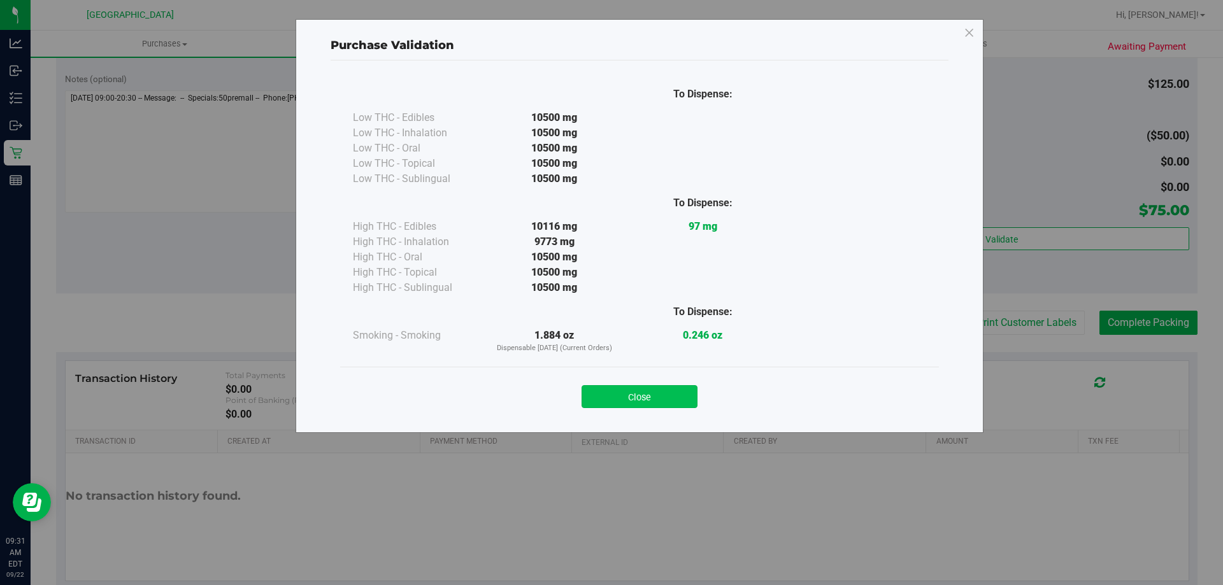
click at [646, 401] on button "Close" at bounding box center [639, 396] width 116 height 23
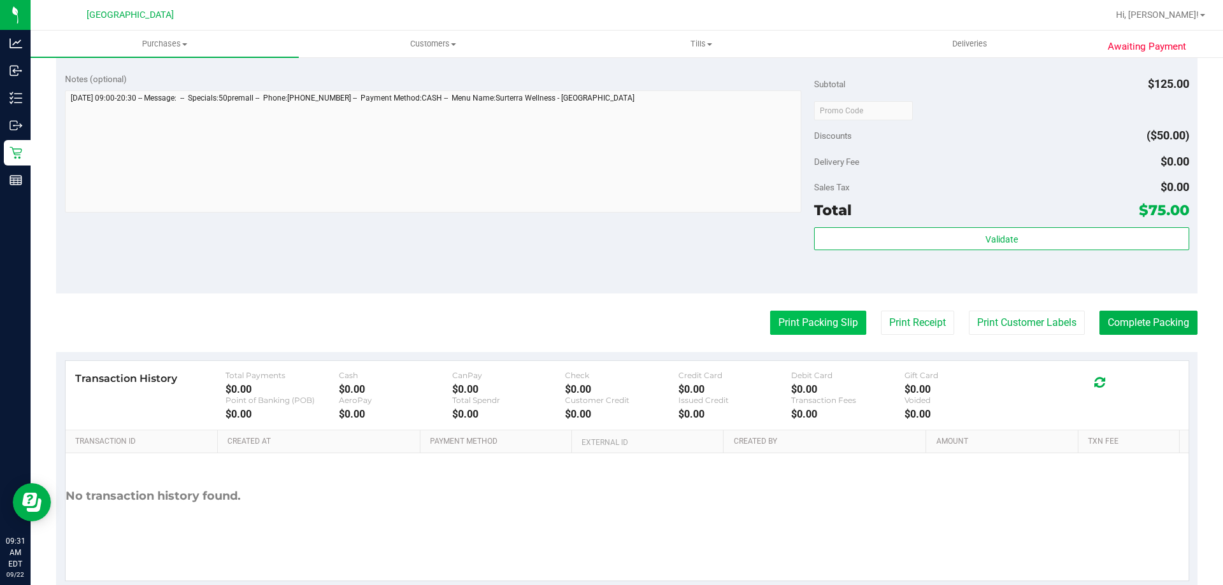
click at [795, 325] on button "Print Packing Slip" at bounding box center [818, 323] width 96 height 24
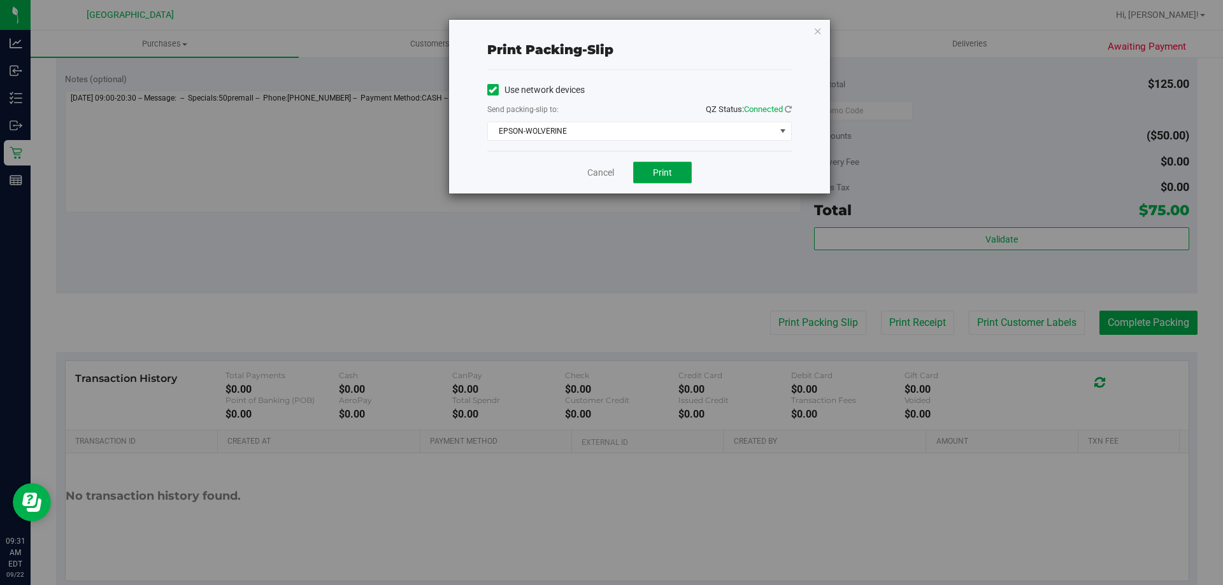
click at [655, 173] on span "Print" at bounding box center [662, 172] width 19 height 10
click at [817, 26] on icon "button" at bounding box center [817, 30] width 9 height 15
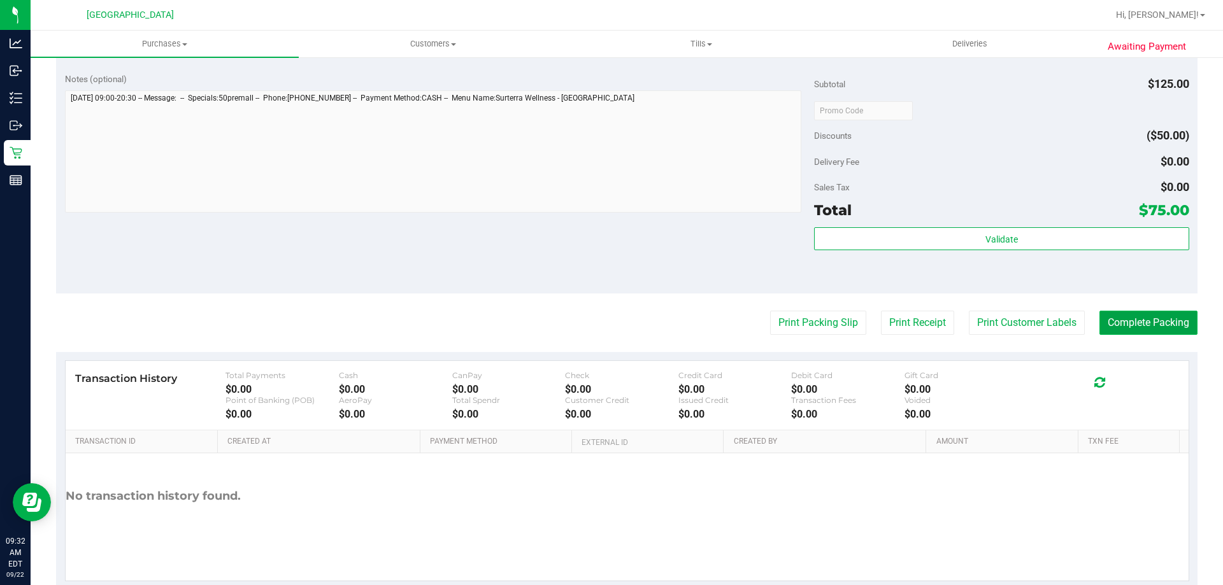
click at [1152, 316] on button "Complete Packing" at bounding box center [1148, 323] width 98 height 24
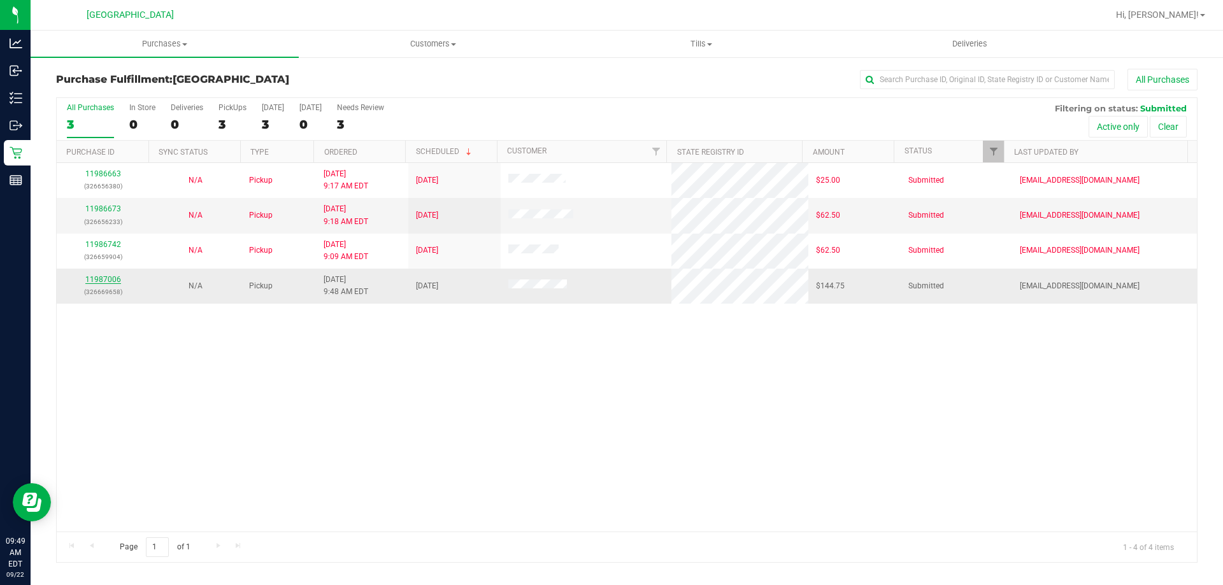
click at [113, 280] on link "11987006" at bounding box center [103, 279] width 36 height 9
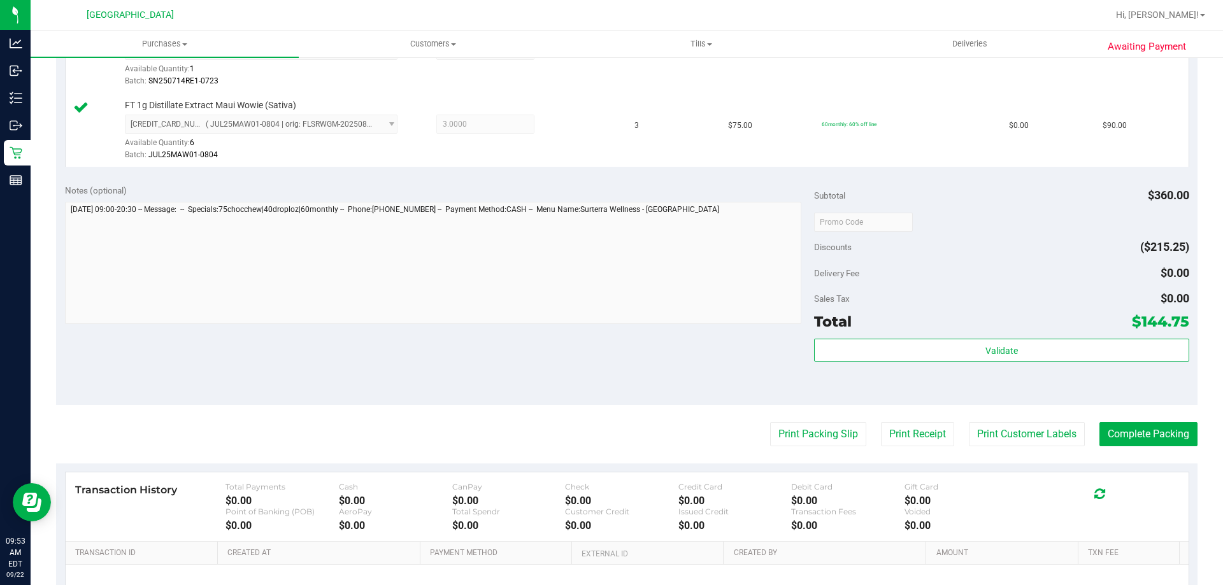
scroll to position [573, 0]
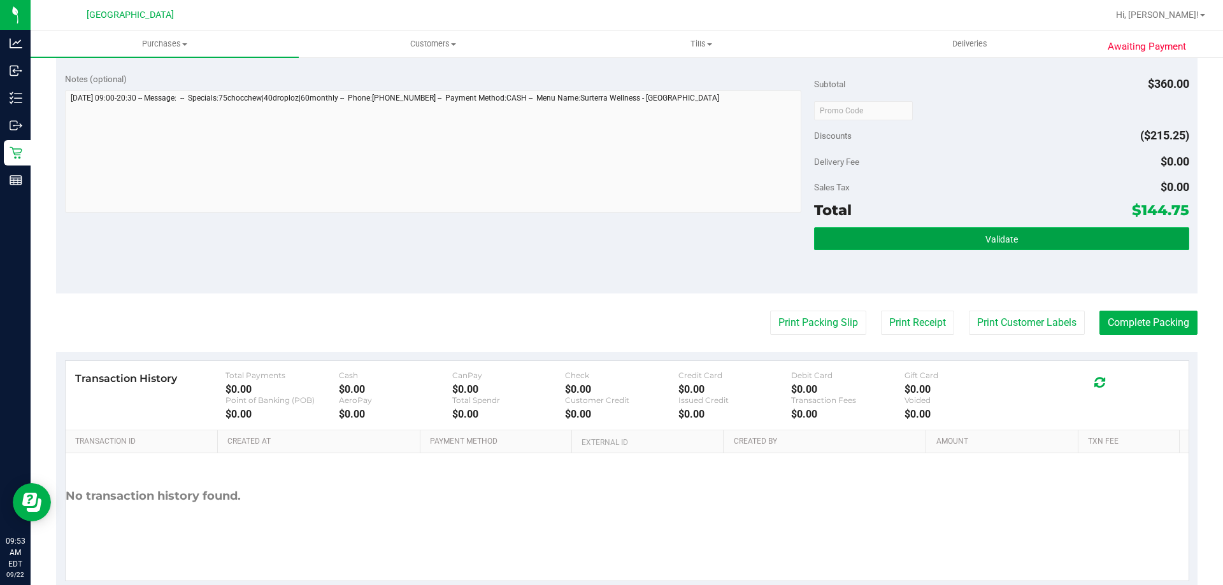
click at [1004, 247] on button "Validate" at bounding box center [1001, 238] width 374 height 23
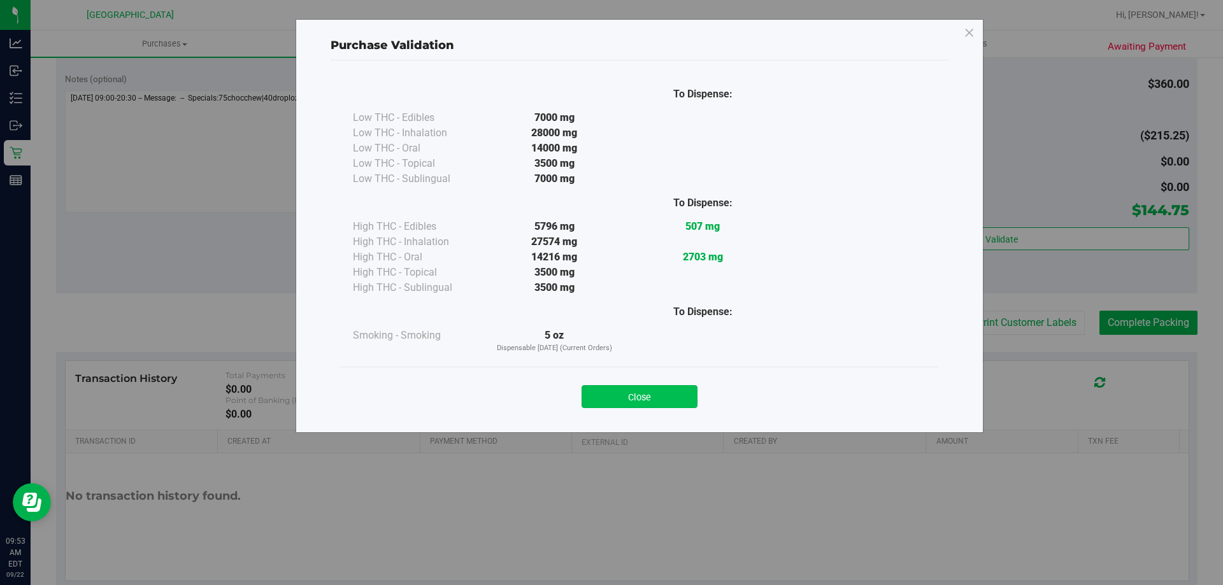
click at [645, 406] on button "Close" at bounding box center [639, 396] width 116 height 23
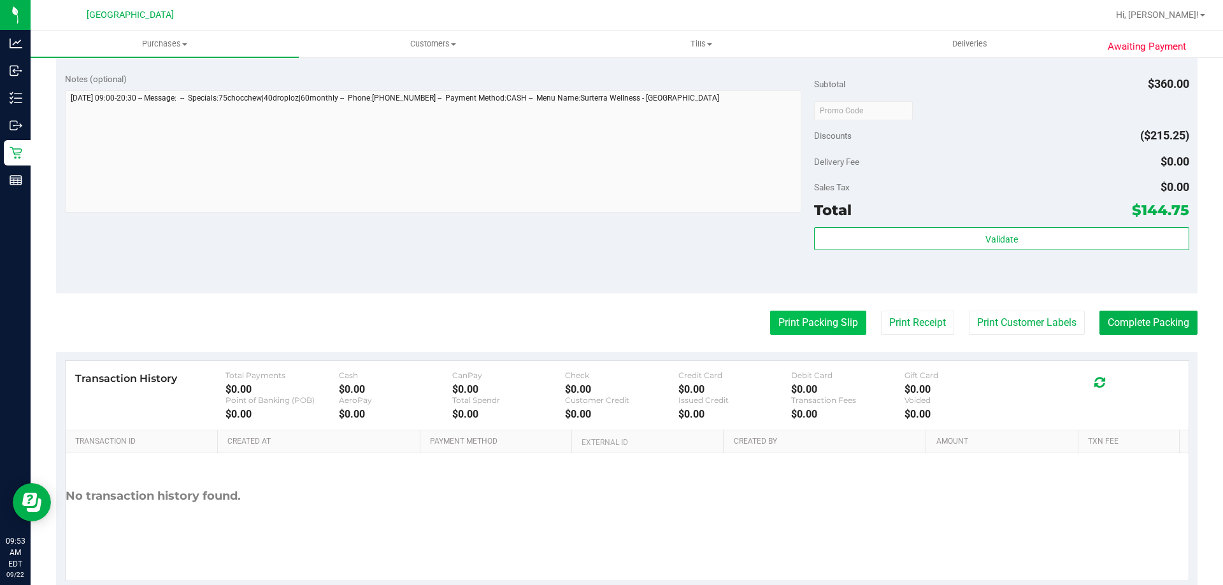
click at [776, 324] on button "Print Packing Slip" at bounding box center [818, 323] width 96 height 24
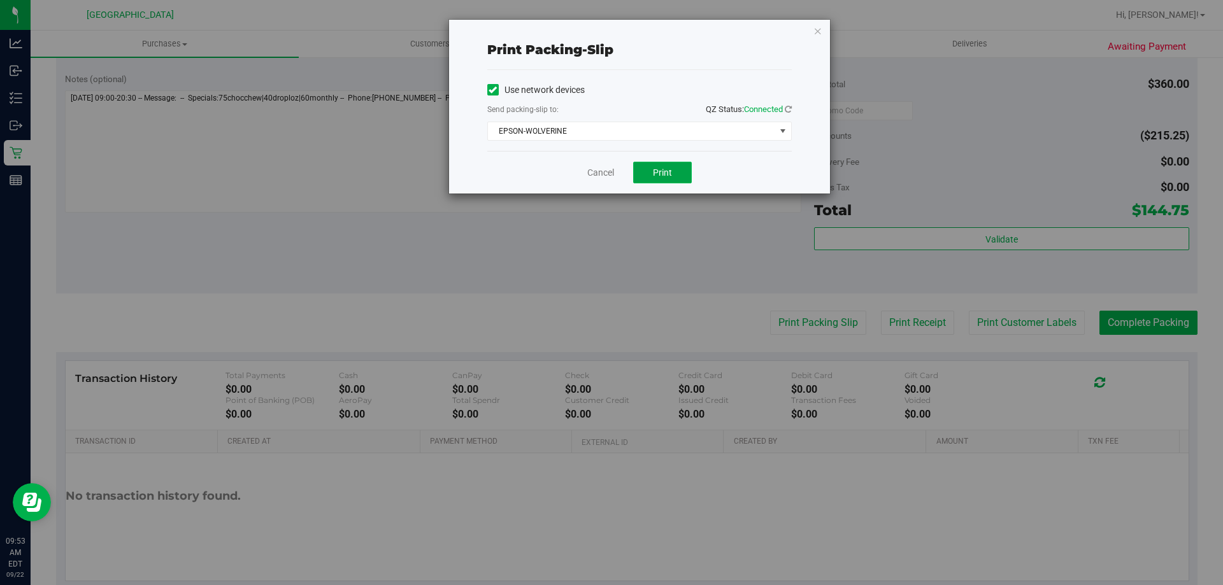
click at [655, 171] on span "Print" at bounding box center [662, 172] width 19 height 10
click at [821, 34] on icon "button" at bounding box center [817, 30] width 9 height 15
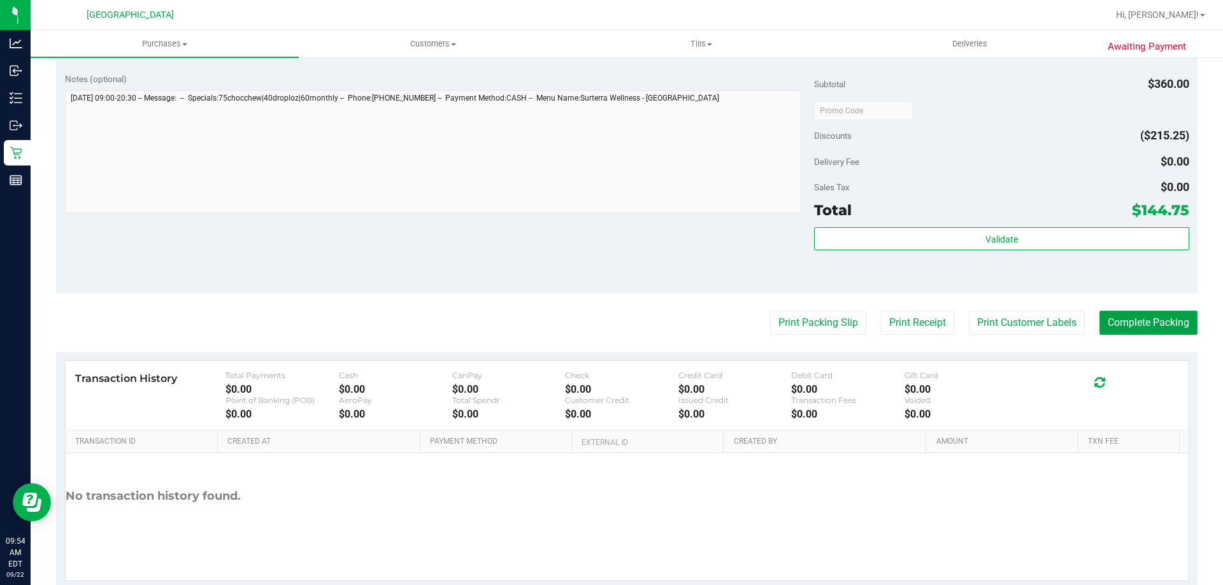
click at [1107, 320] on button "Complete Packing" at bounding box center [1148, 323] width 98 height 24
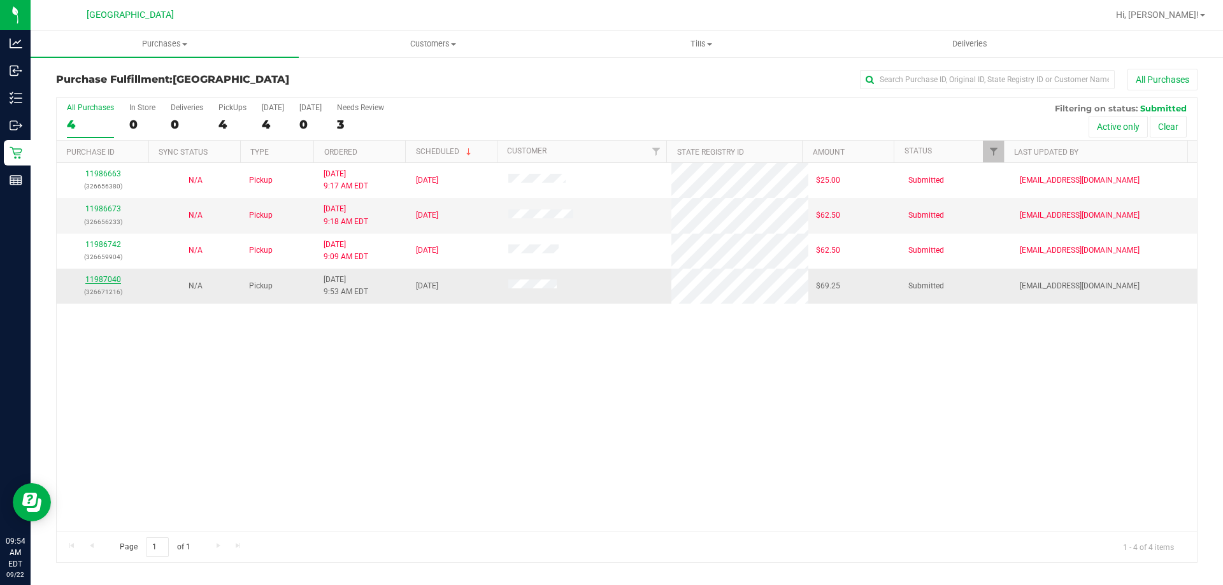
click at [93, 281] on link "11987040" at bounding box center [103, 279] width 36 height 9
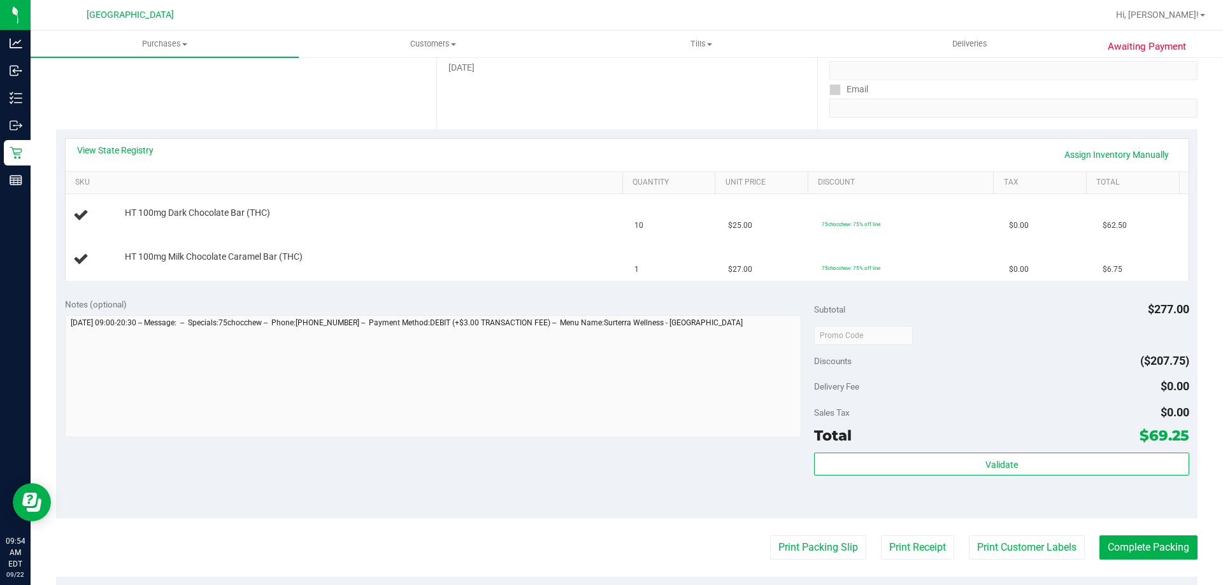
scroll to position [191, 0]
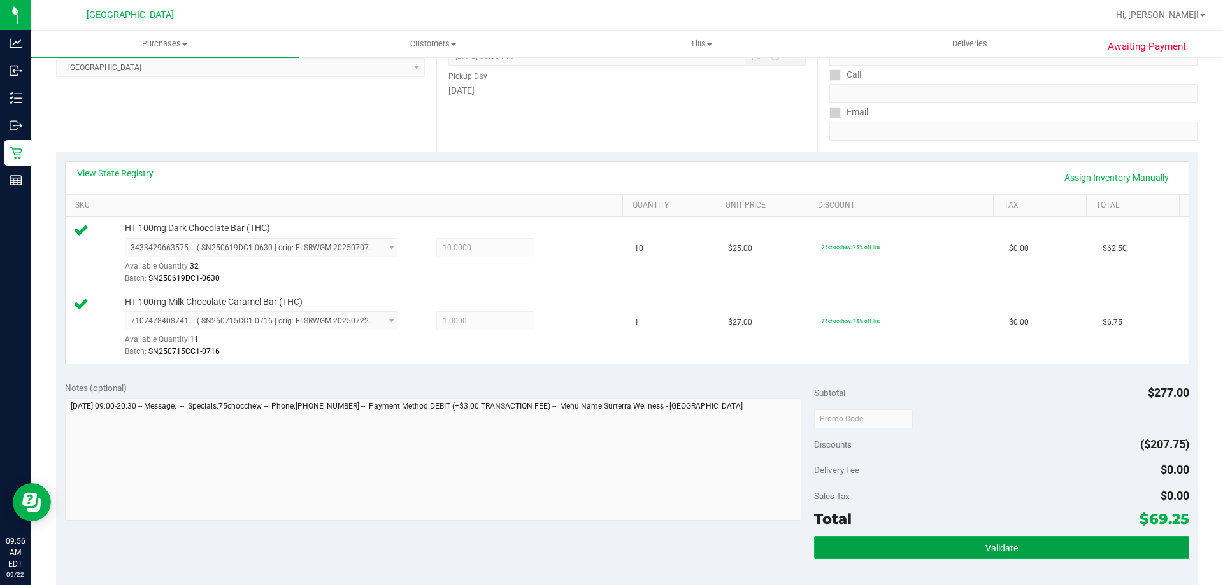
click at [988, 550] on span "Validate" at bounding box center [1001, 548] width 32 height 10
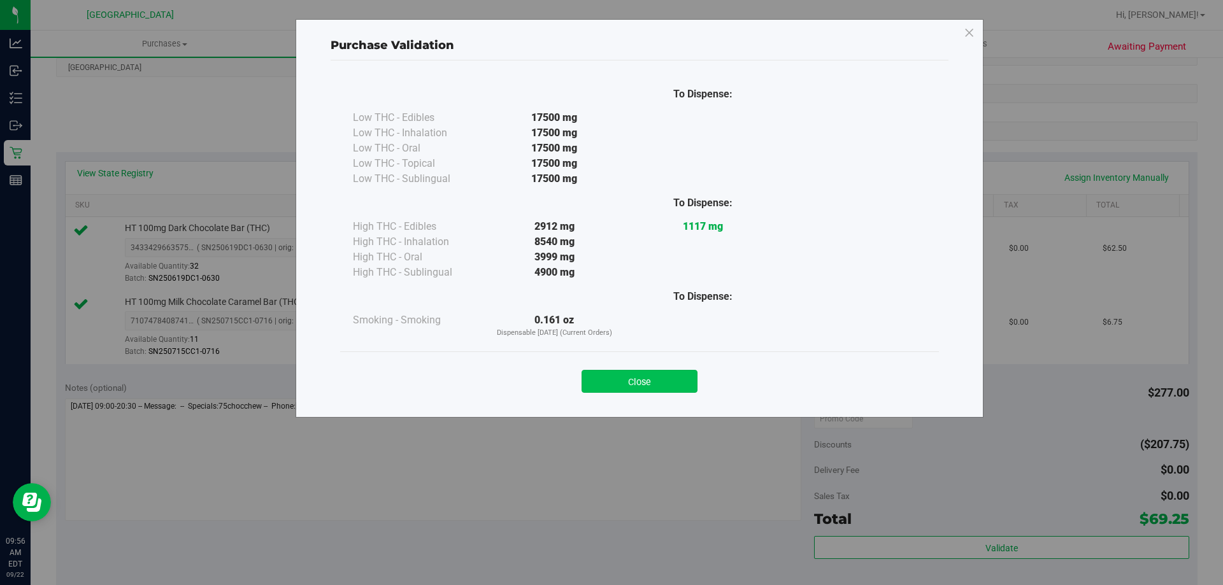
click at [660, 379] on button "Close" at bounding box center [639, 381] width 116 height 23
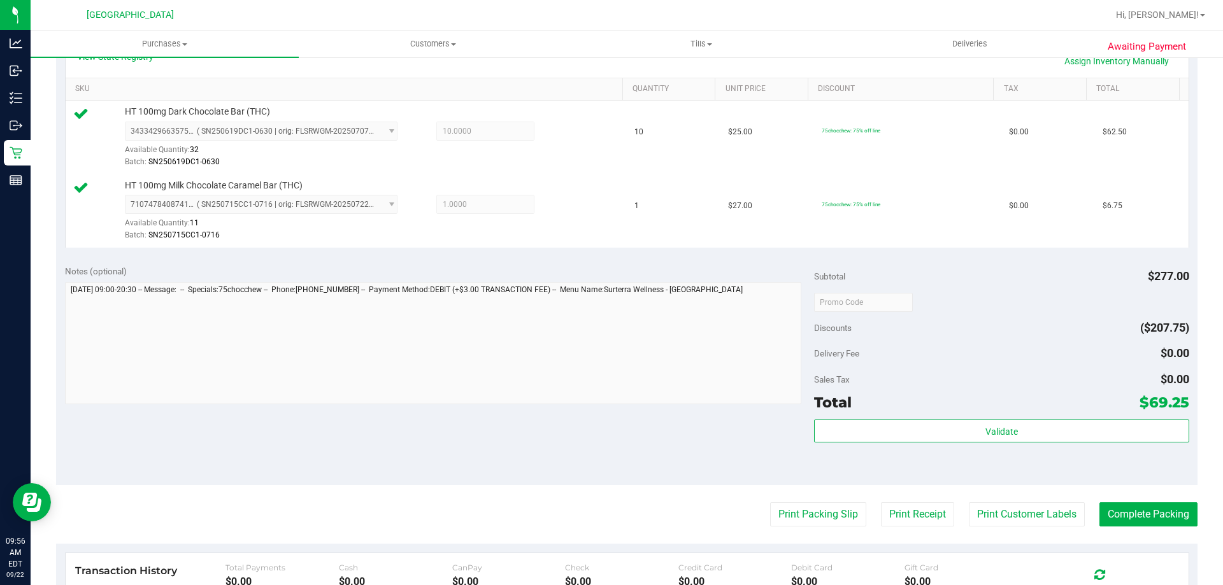
scroll to position [446, 0]
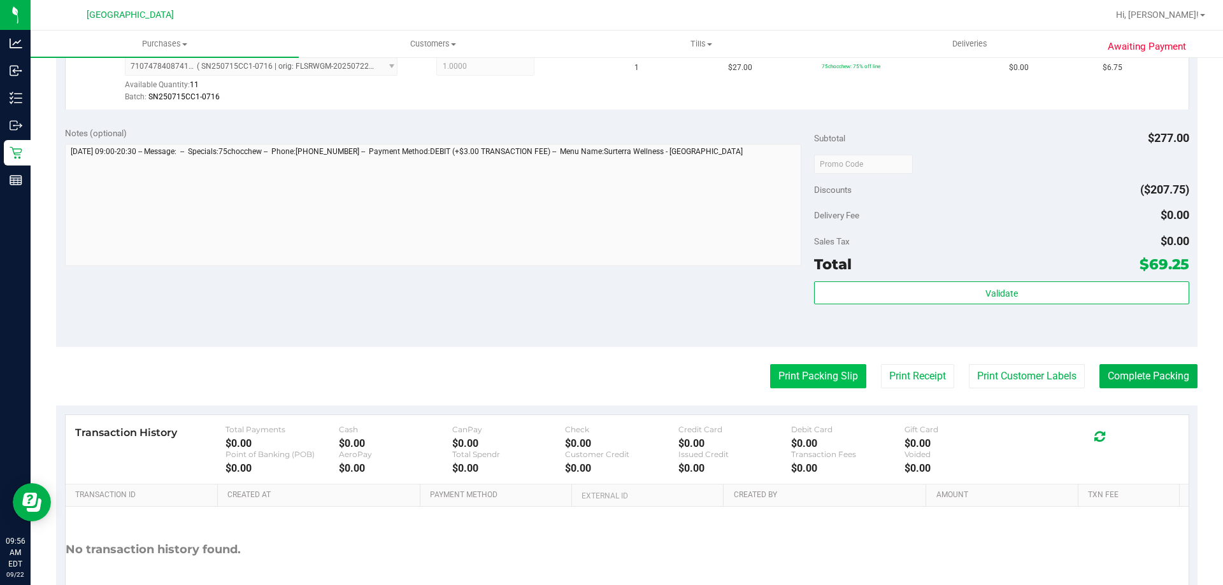
click at [804, 376] on button "Print Packing Slip" at bounding box center [818, 376] width 96 height 24
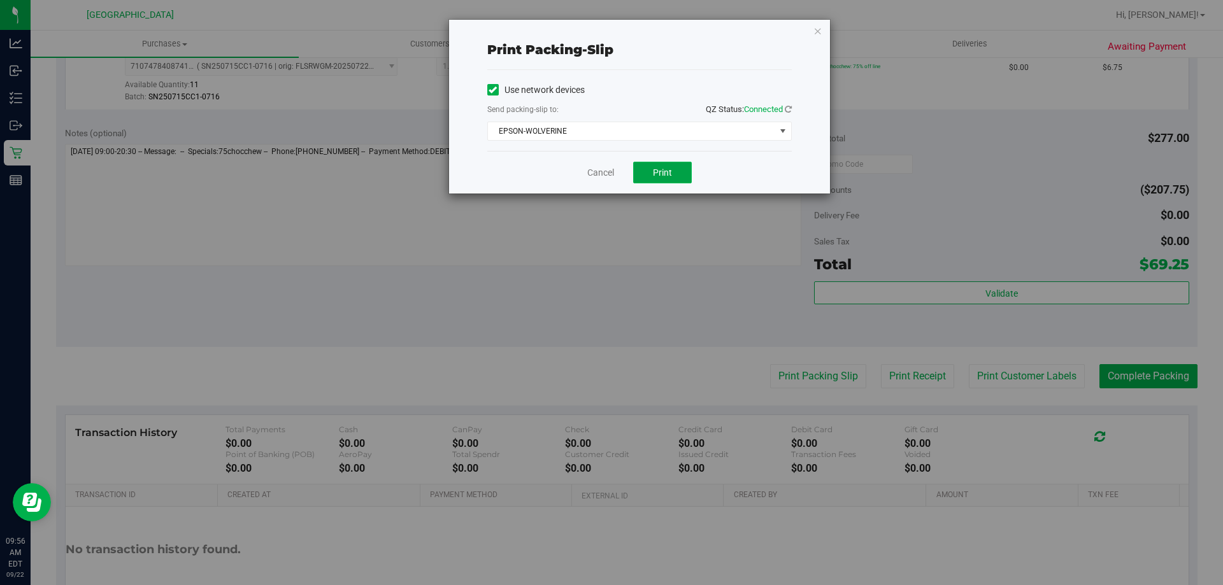
click at [673, 162] on button "Print" at bounding box center [662, 173] width 59 height 22
click at [821, 34] on icon "button" at bounding box center [817, 30] width 9 height 15
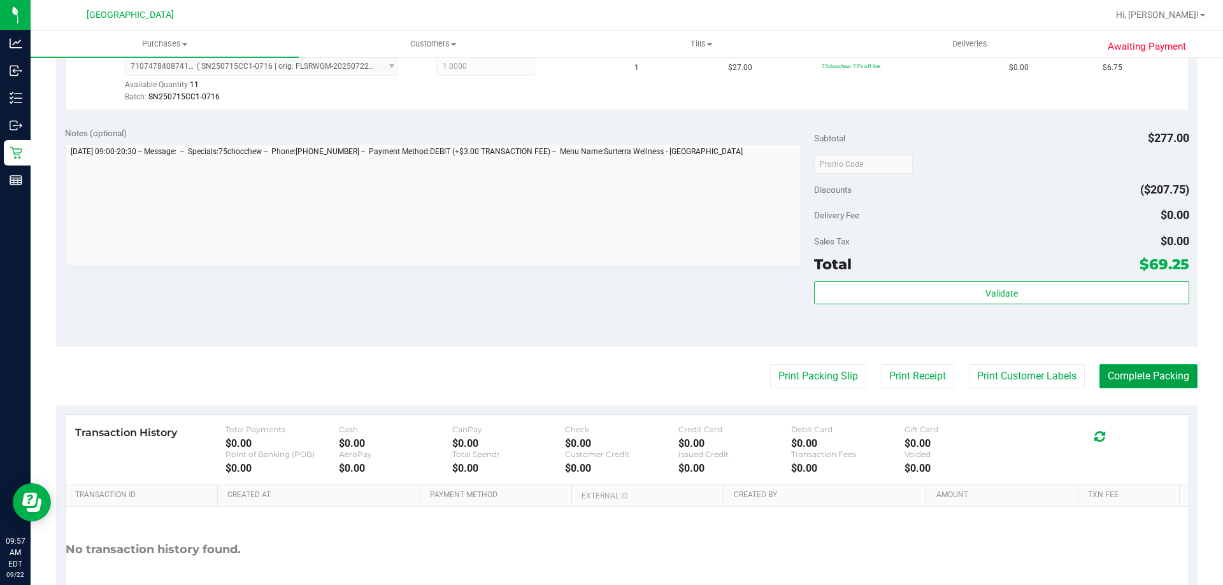
click at [1152, 371] on button "Complete Packing" at bounding box center [1148, 376] width 98 height 24
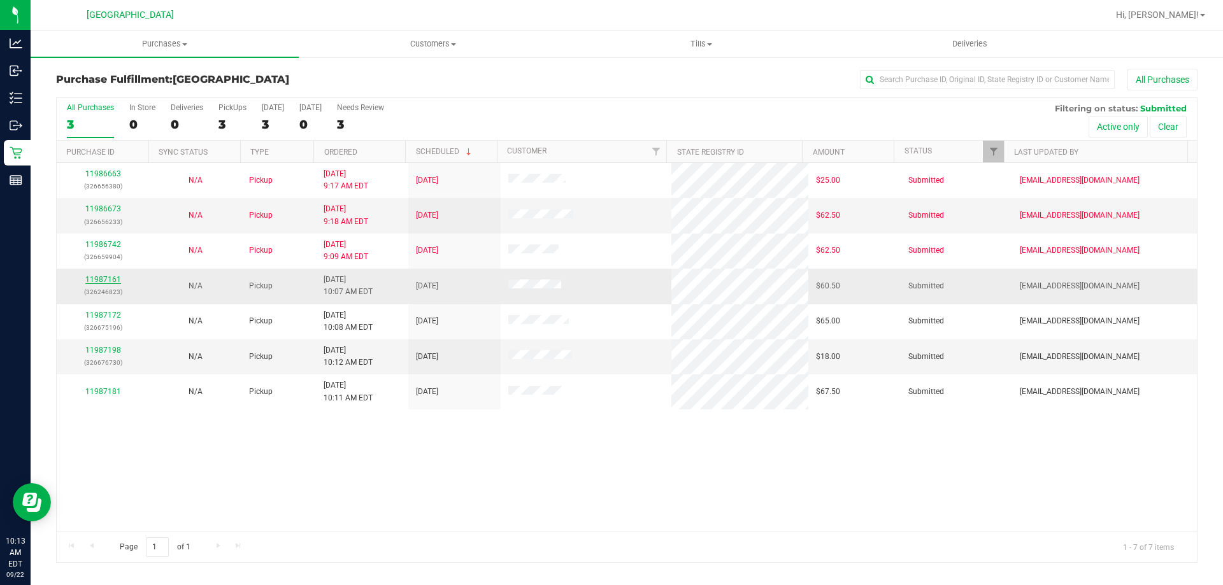
click at [108, 282] on link "11987161" at bounding box center [103, 279] width 36 height 9
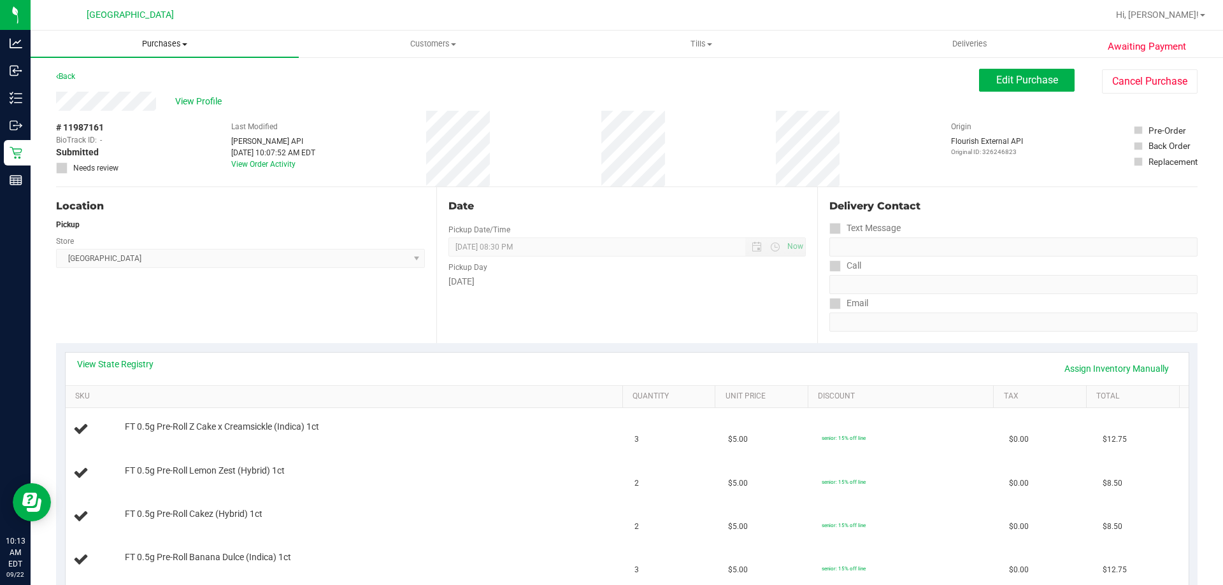
click at [151, 41] on span "Purchases" at bounding box center [165, 43] width 268 height 11
click at [131, 92] on li "Fulfillment" at bounding box center [165, 92] width 268 height 15
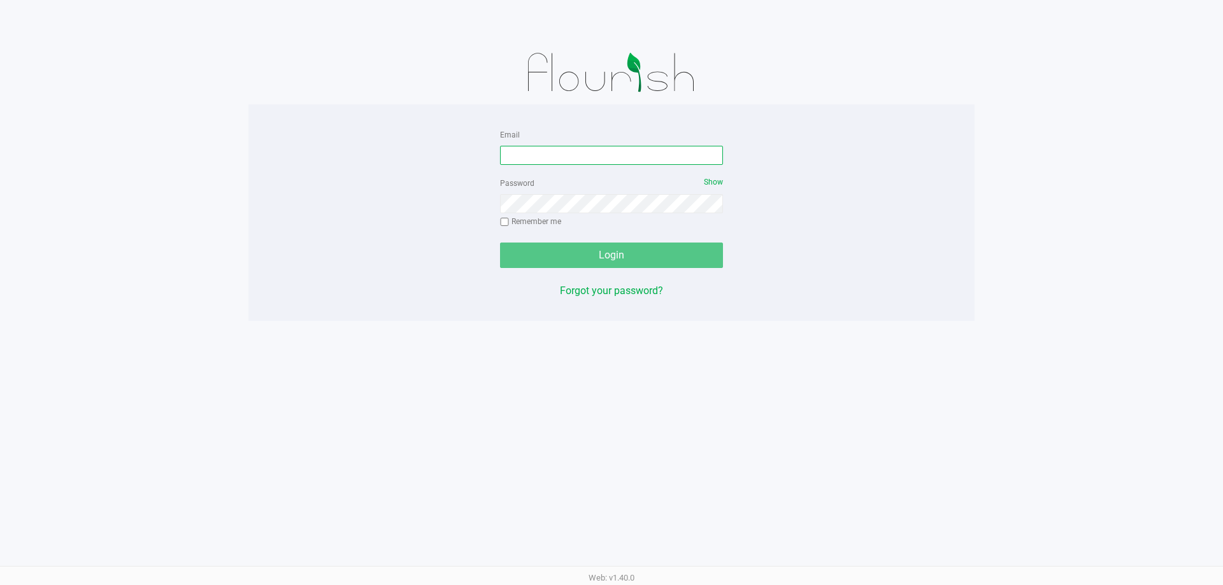
click at [605, 148] on input "Email" at bounding box center [611, 155] width 223 height 19
click at [605, 148] on input "lareas@liveparallel.vom" at bounding box center [611, 155] width 223 height 19
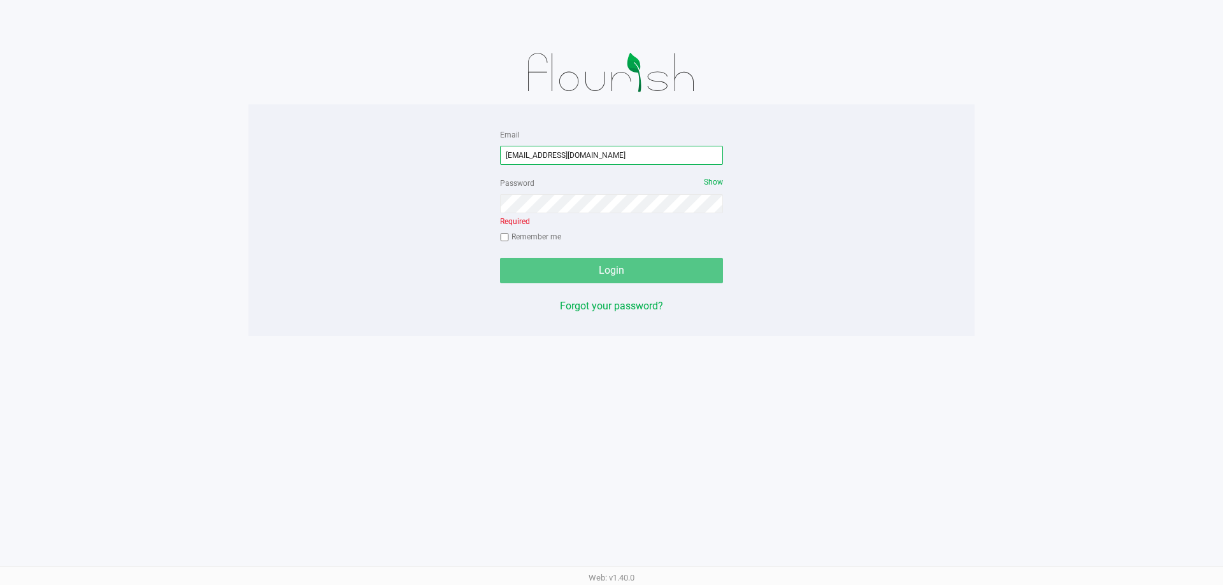
type input "[EMAIL_ADDRESS][DOMAIN_NAME]"
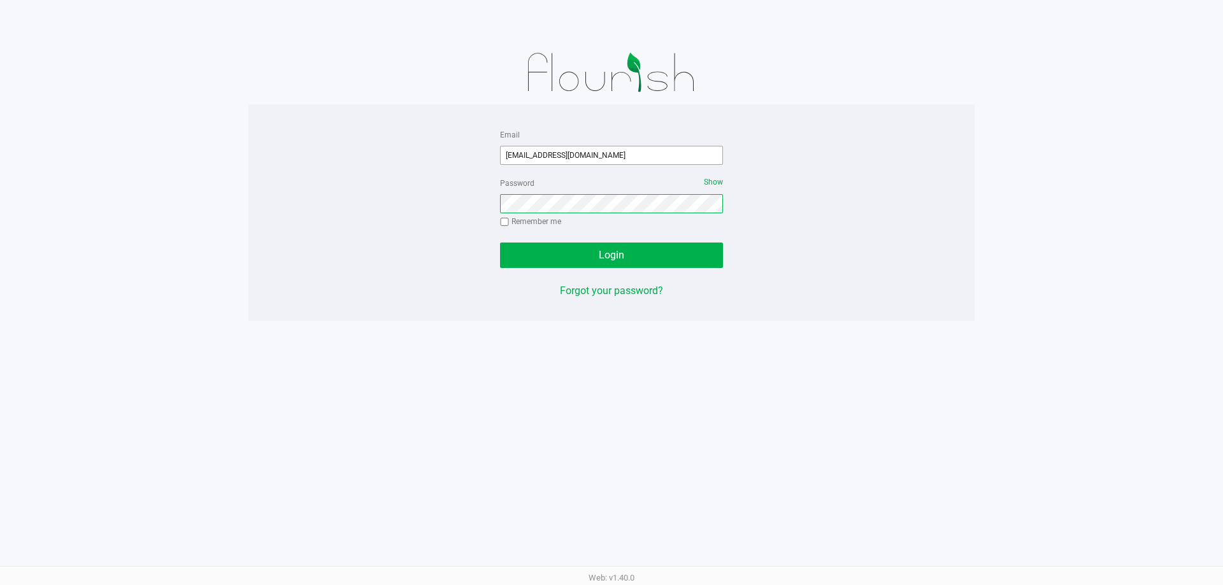
click at [500, 243] on button "Login" at bounding box center [611, 255] width 223 height 25
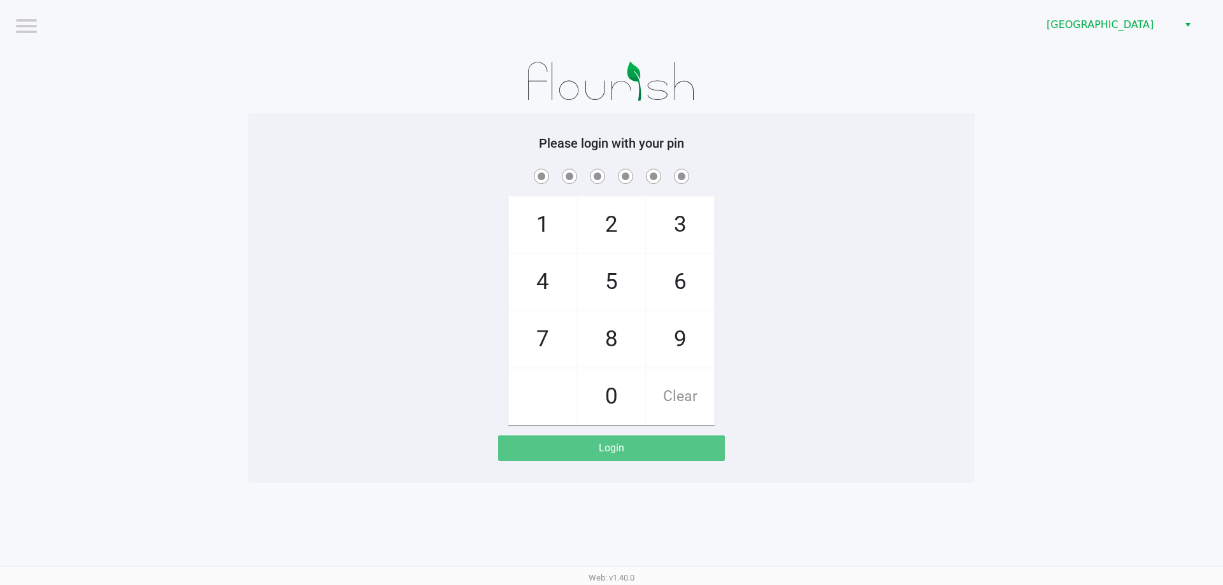
click at [883, 245] on div "1 4 7 2 5 8 0 3 6 9 Clear" at bounding box center [611, 295] width 726 height 259
checkbox input "true"
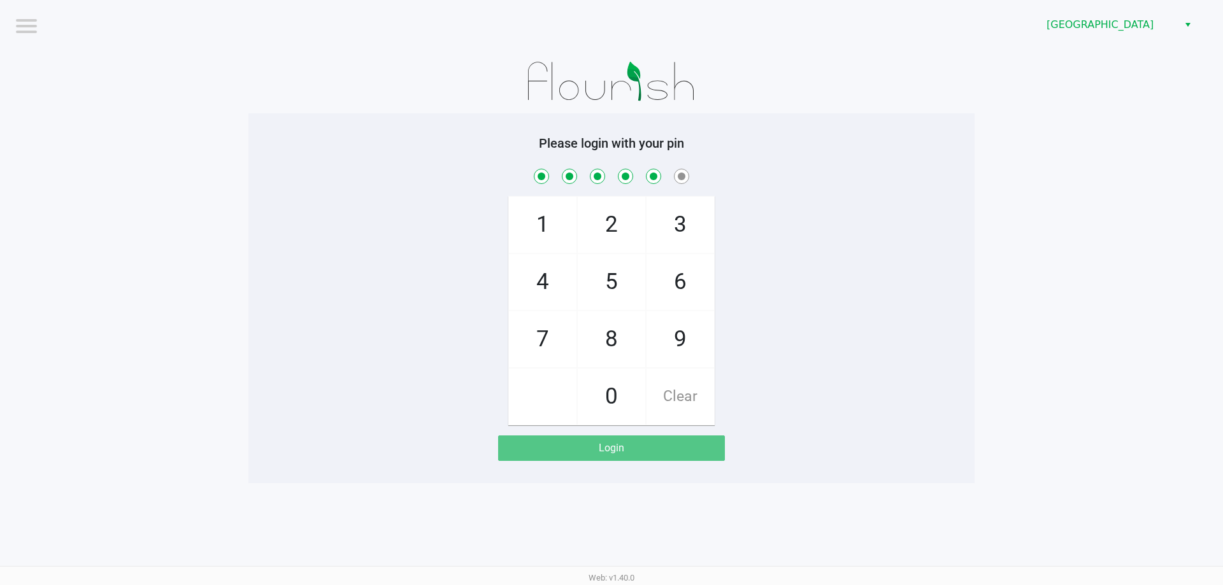
checkbox input "true"
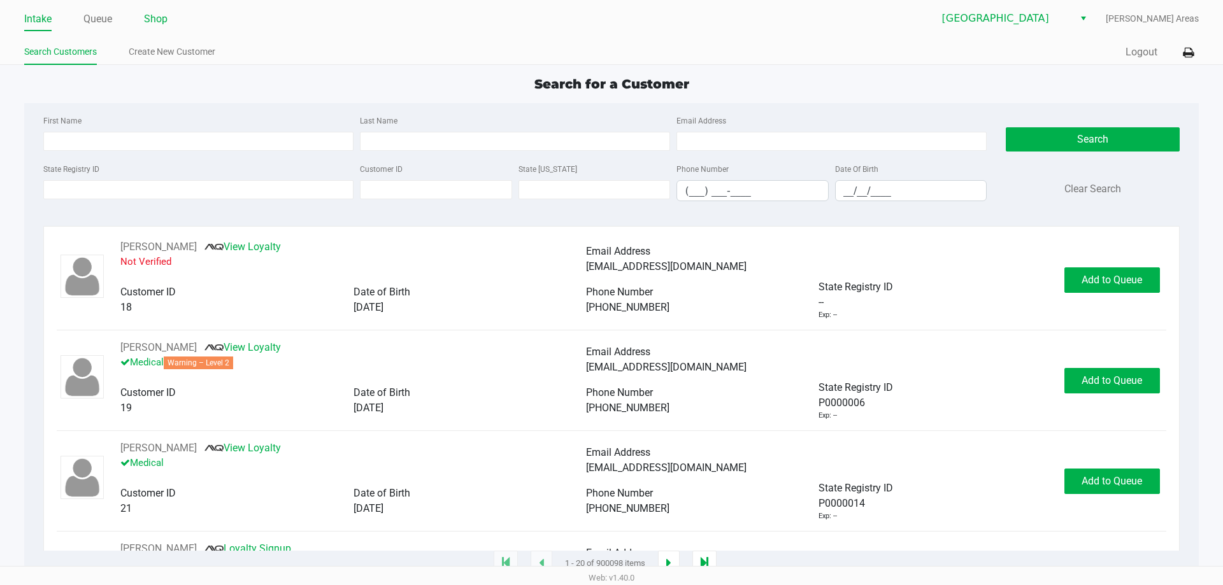
click at [153, 14] on link "Shop" at bounding box center [156, 19] width 24 height 18
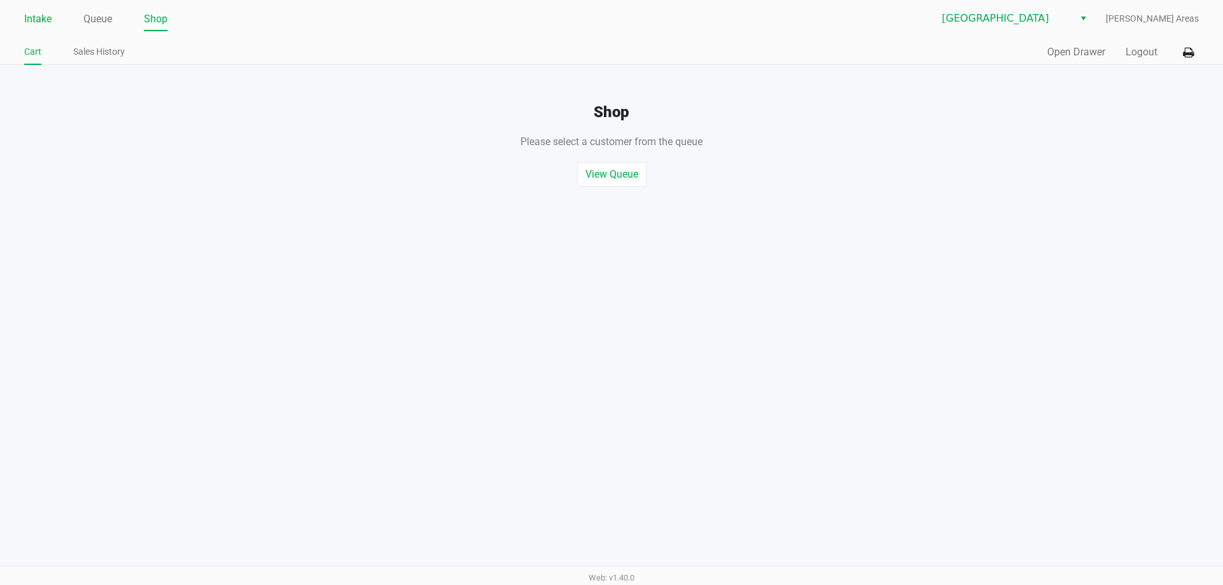
click at [29, 14] on link "Intake" at bounding box center [37, 19] width 27 height 18
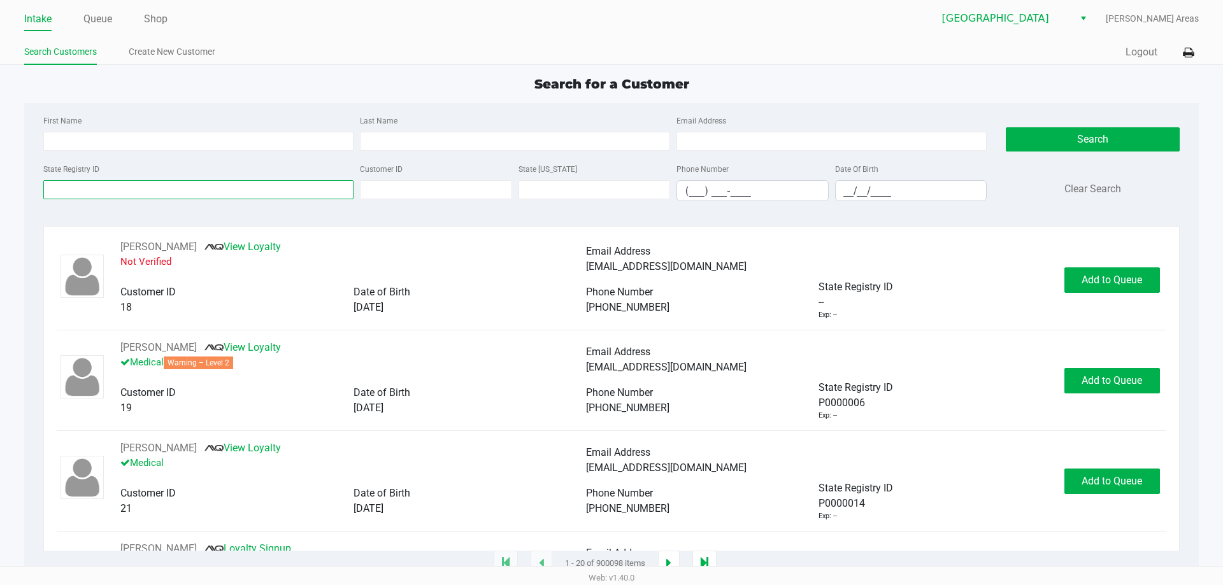
click at [111, 197] on input "State Registry ID" at bounding box center [198, 189] width 310 height 19
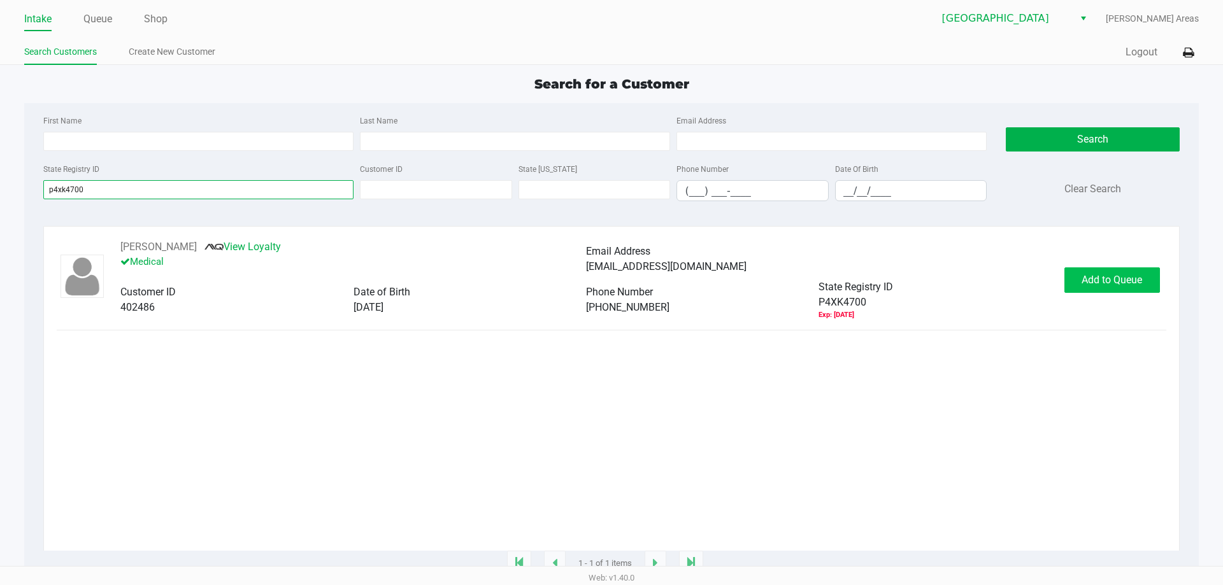
type input "p4xk4700"
click at [1087, 277] on span "Add to Queue" at bounding box center [1111, 280] width 61 height 12
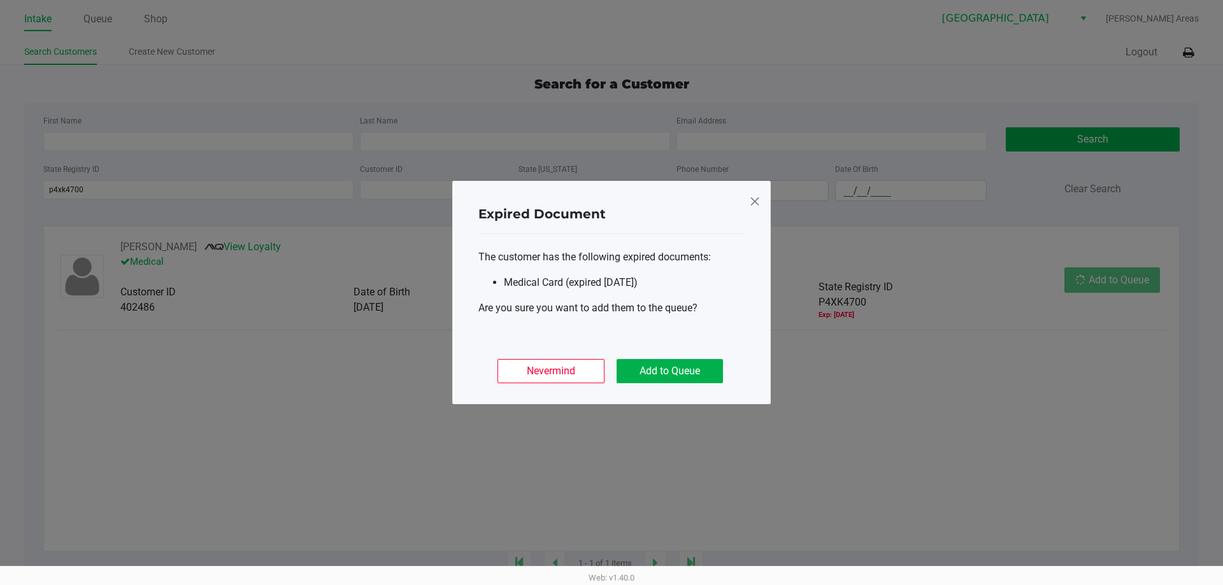
click at [671, 390] on div "Nevermind Add to Queue" at bounding box center [611, 366] width 266 height 50
click at [676, 374] on button "Add to Queue" at bounding box center [669, 371] width 106 height 24
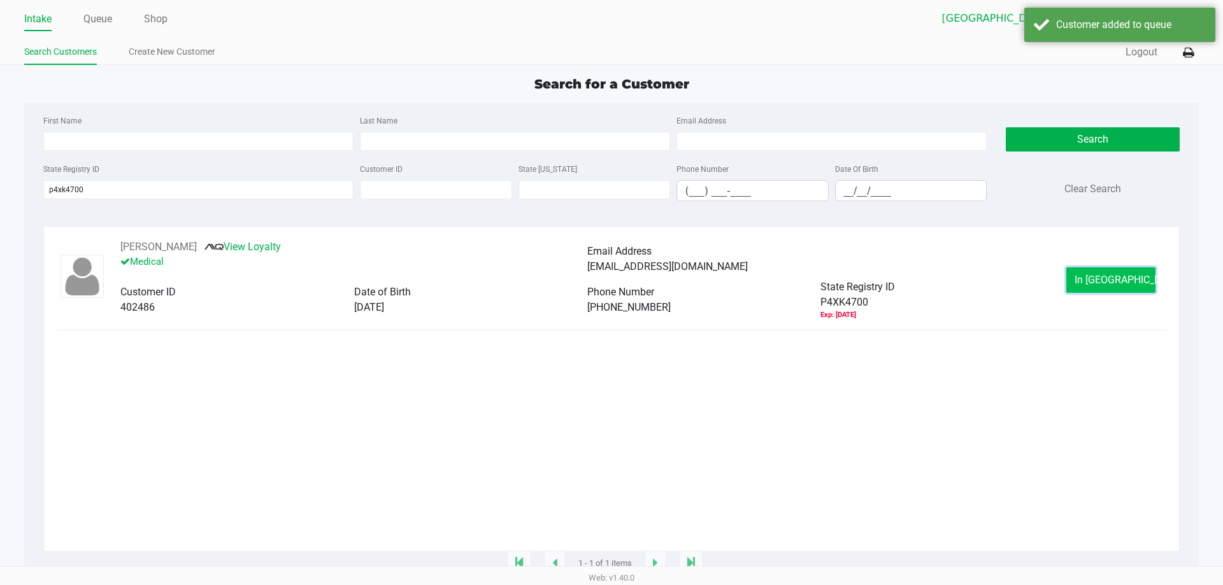
click at [1104, 280] on span "In Queue" at bounding box center [1127, 280] width 107 height 12
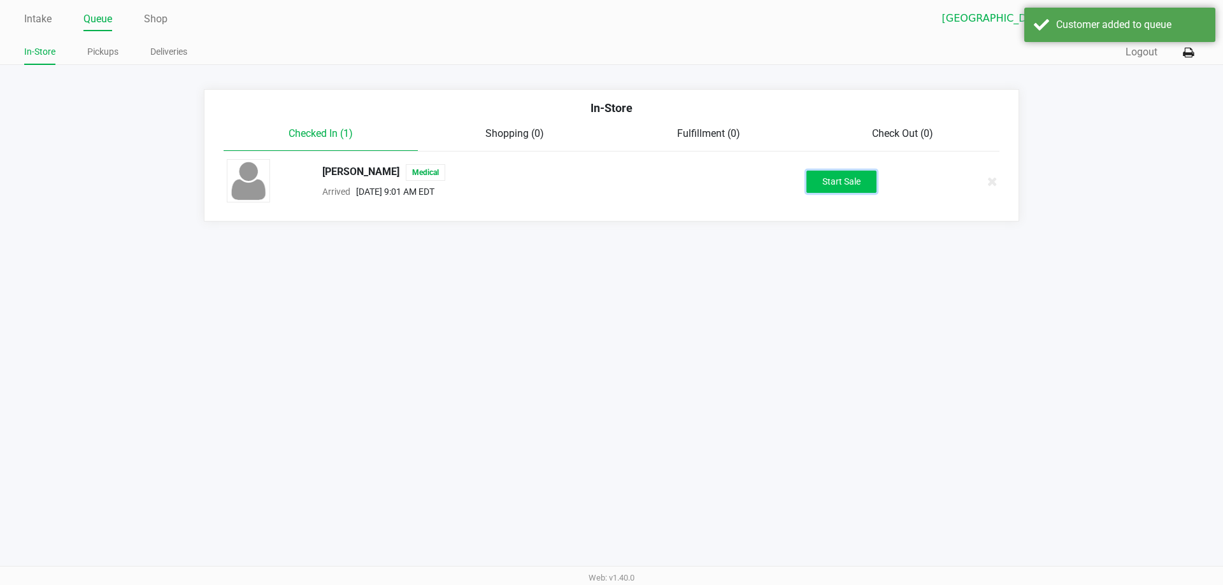
click at [816, 188] on button "Start Sale" at bounding box center [841, 182] width 70 height 22
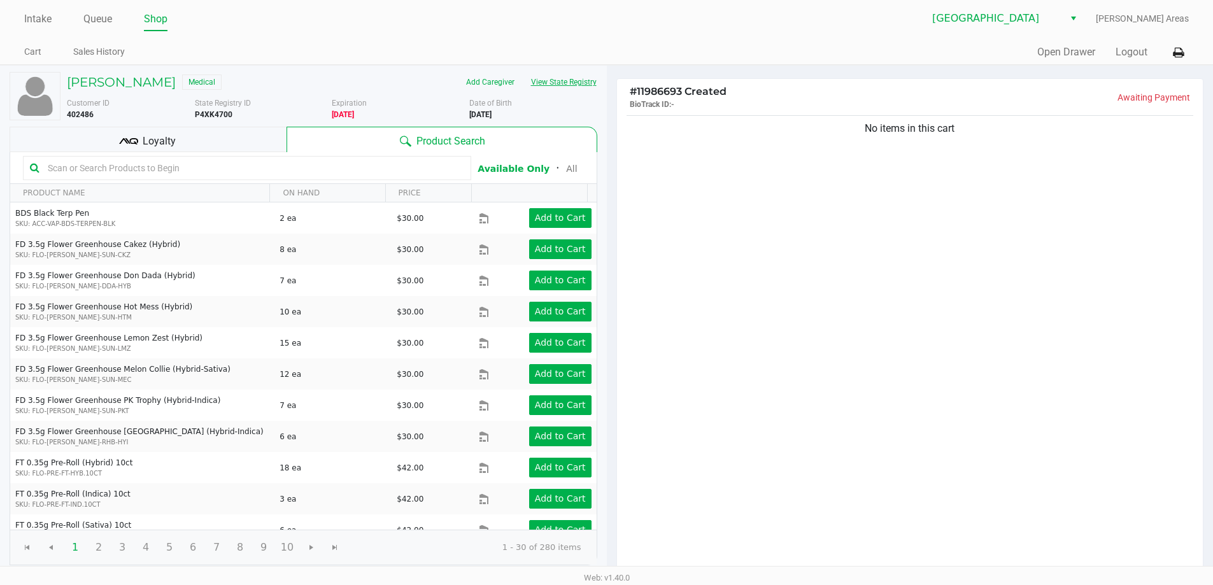
click at [546, 80] on button "View State Registry" at bounding box center [560, 82] width 75 height 20
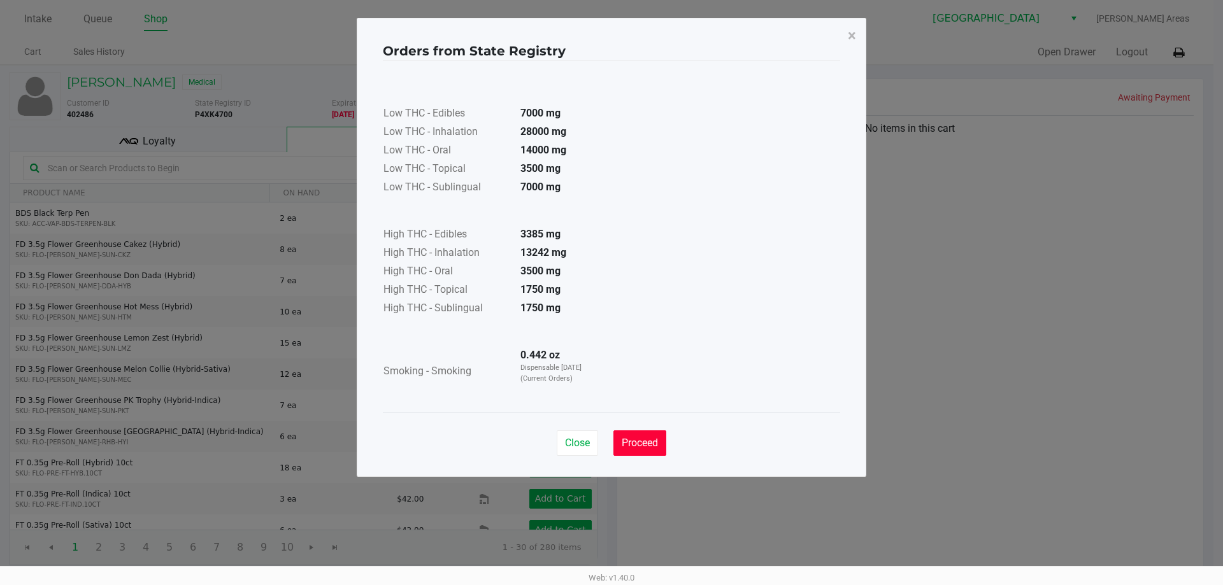
click at [634, 444] on span "Proceed" at bounding box center [640, 443] width 36 height 12
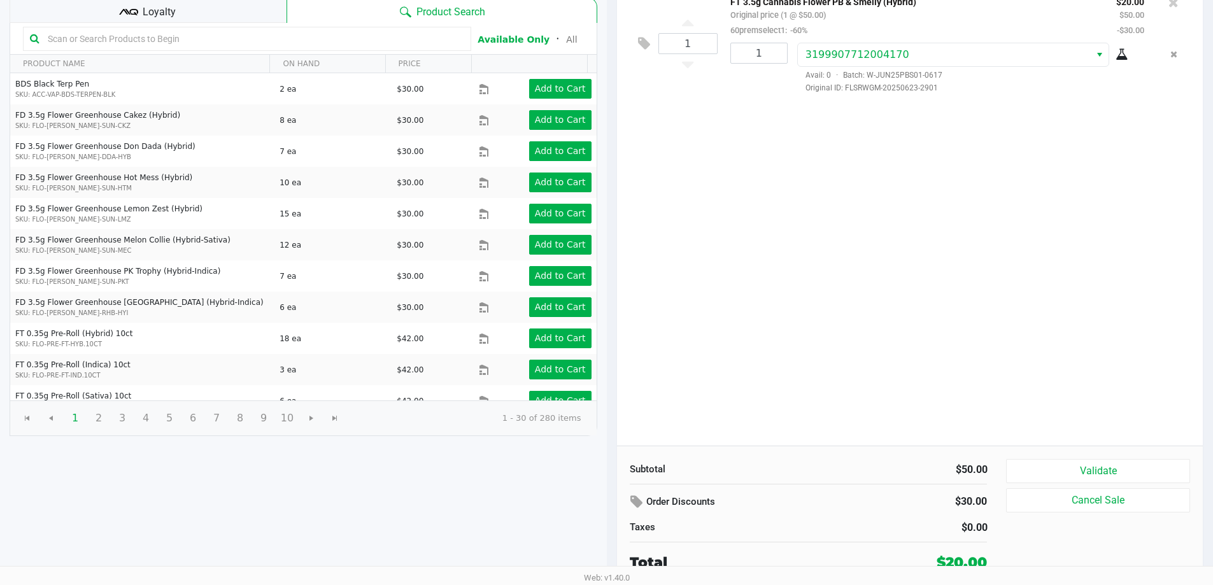
scroll to position [131, 0]
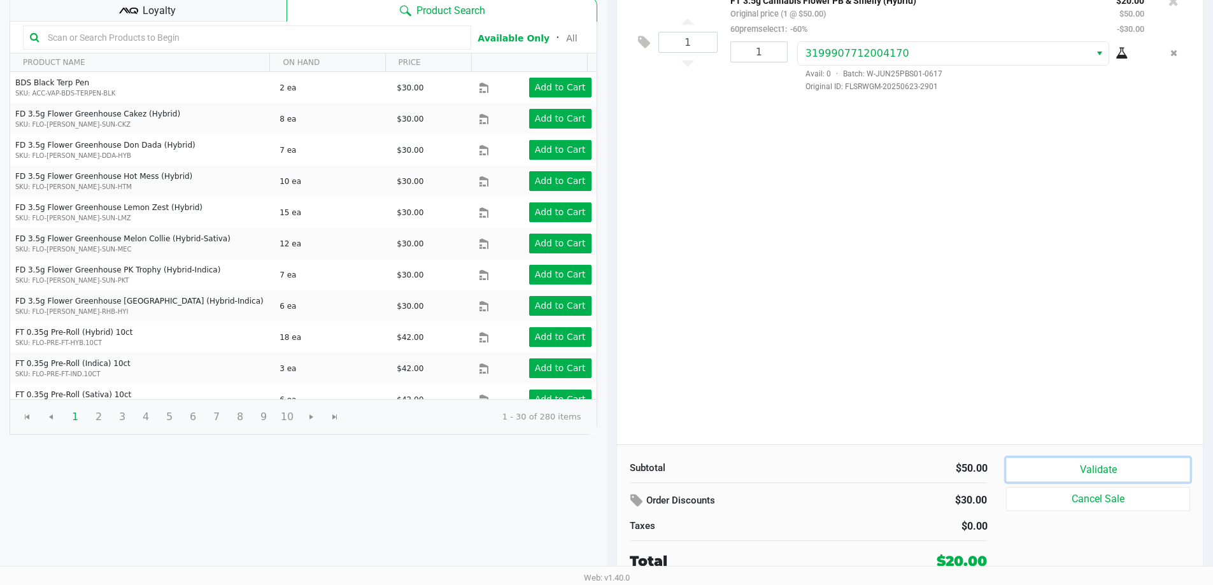
click at [1067, 466] on button "Validate" at bounding box center [1097, 470] width 183 height 24
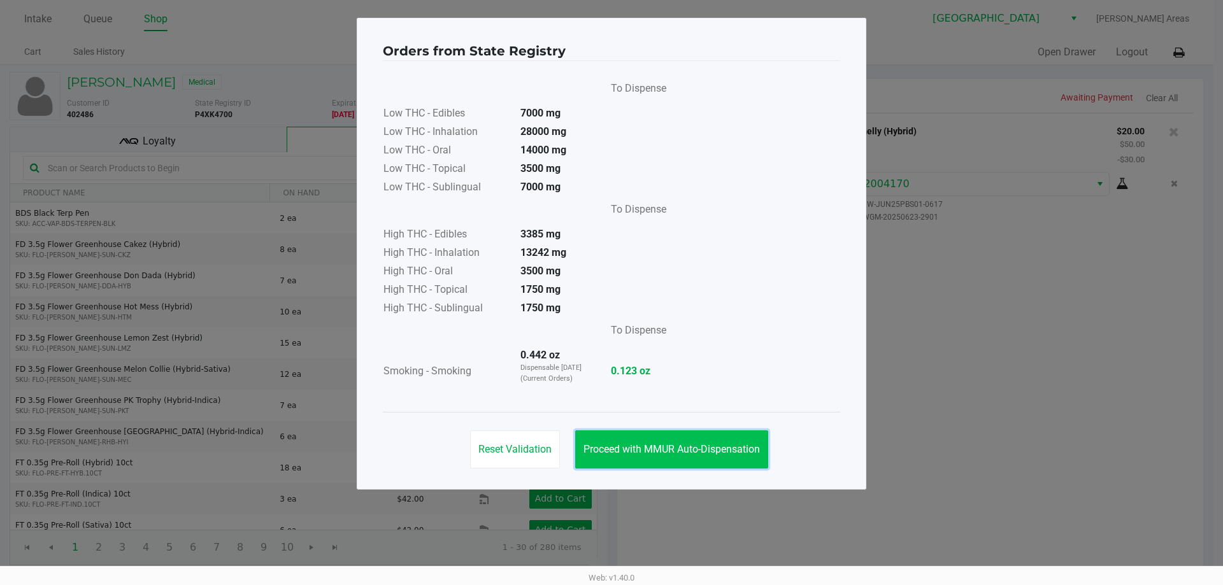
click at [718, 453] on span "Proceed with MMUR Auto-Dispensation" at bounding box center [671, 449] width 176 height 12
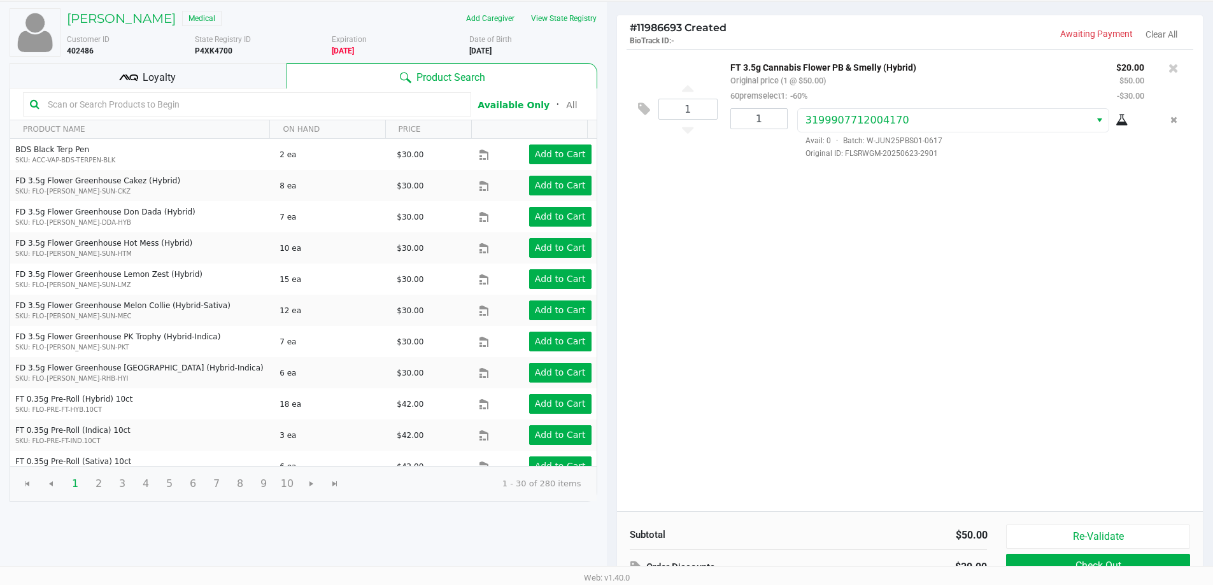
scroll to position [131, 0]
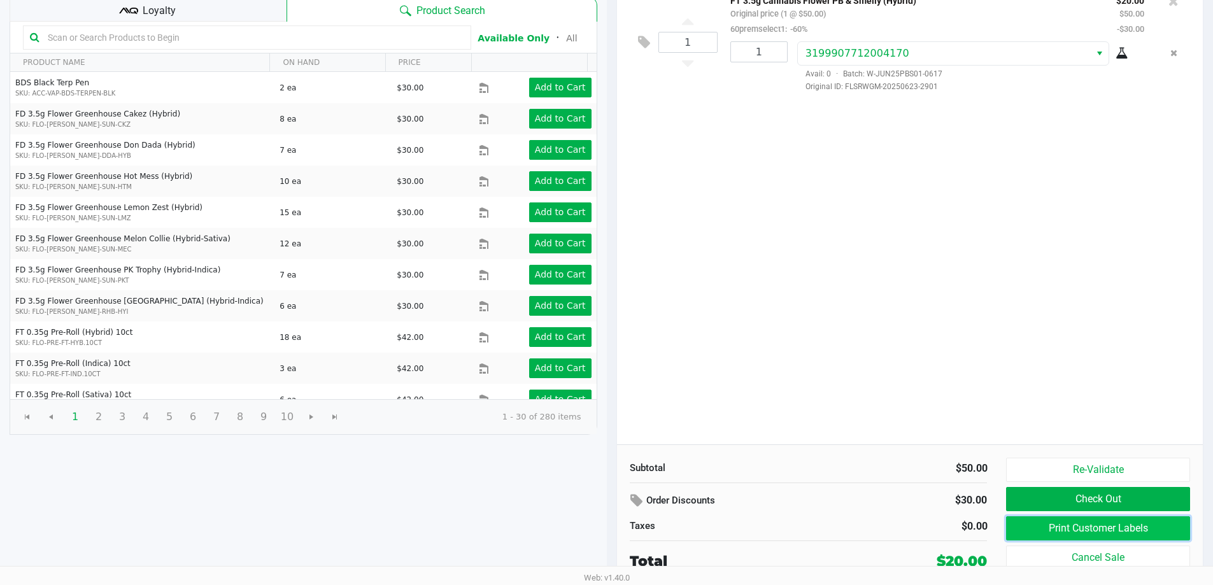
click at [1035, 521] on button "Print Customer Labels" at bounding box center [1097, 528] width 183 height 24
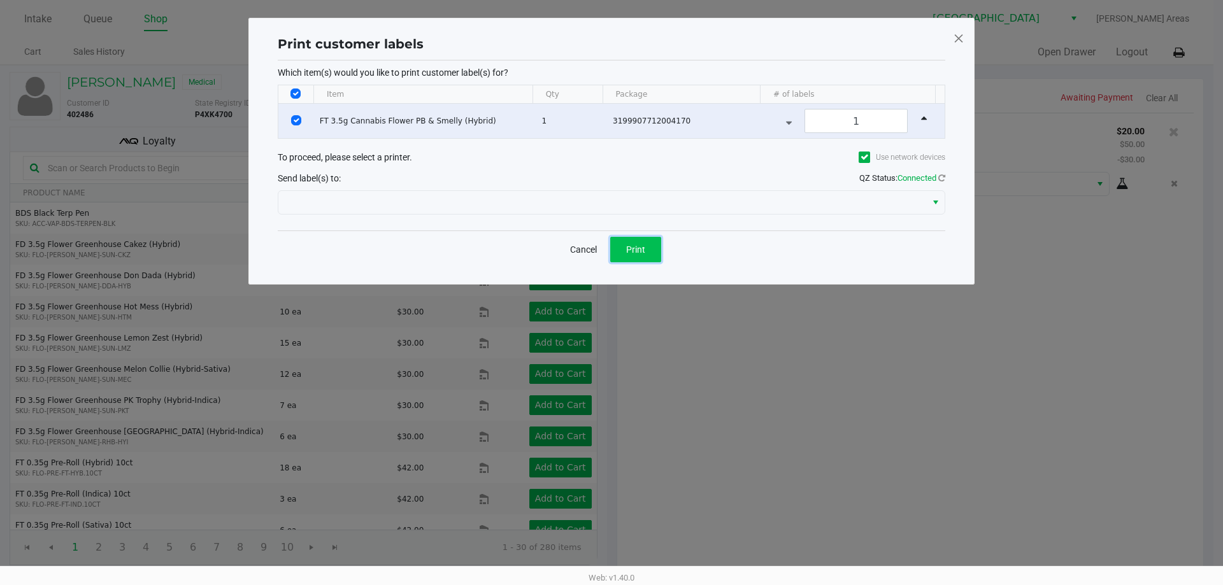
click at [647, 258] on button "Print" at bounding box center [635, 249] width 51 height 25
click at [648, 255] on button "Print" at bounding box center [635, 249] width 51 height 25
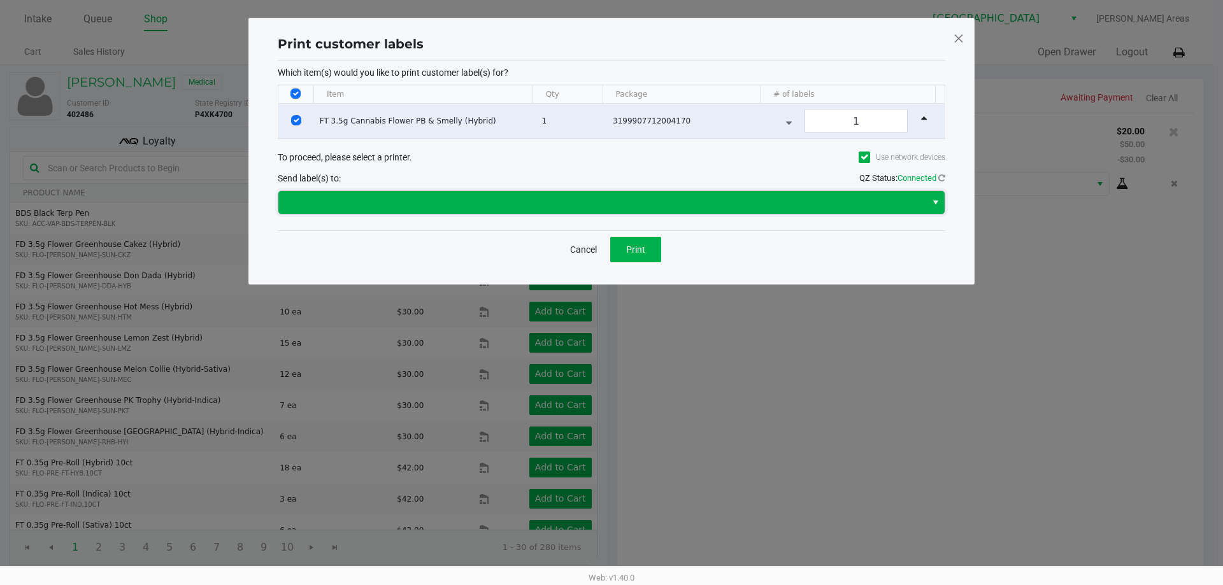
click at [823, 205] on span at bounding box center [602, 202] width 632 height 15
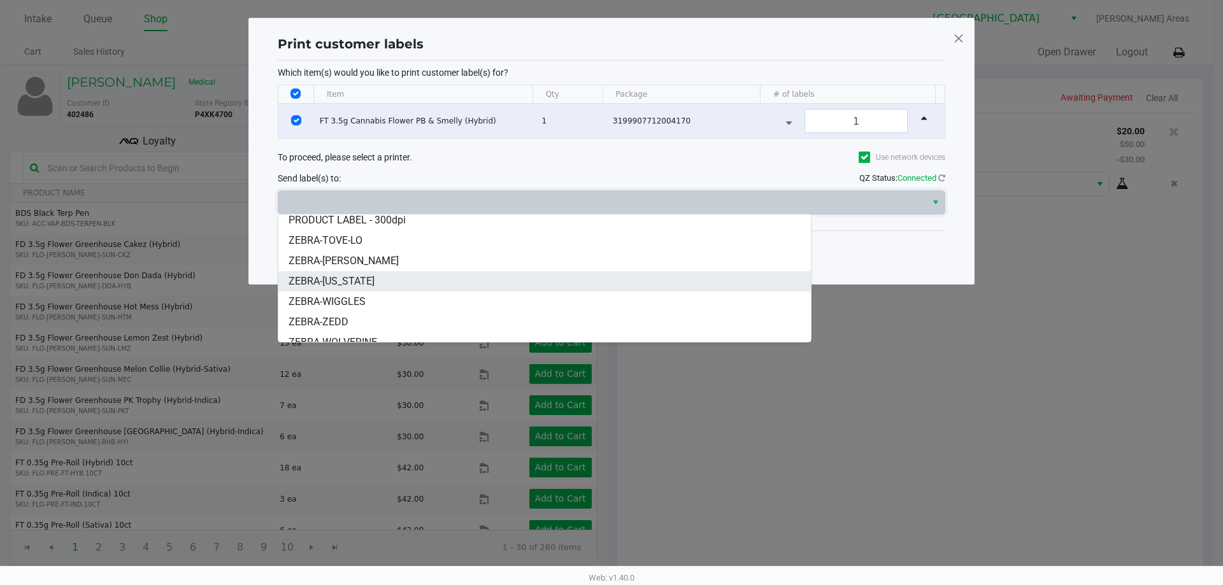
scroll to position [36, 0]
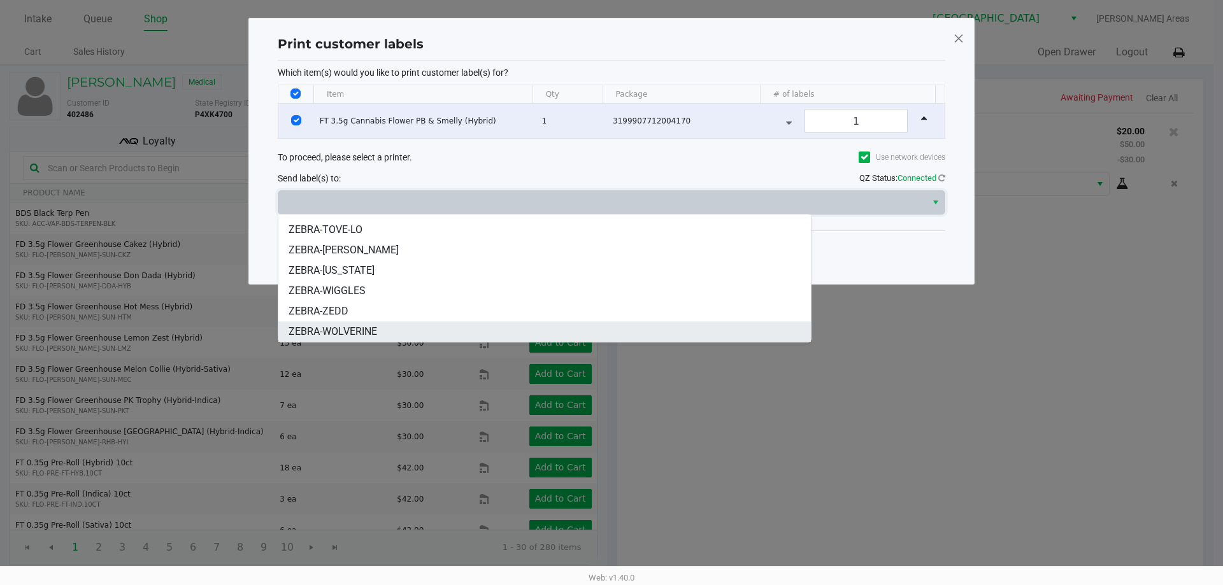
click at [359, 326] on span "ZEBRA-WOLVERINE" at bounding box center [332, 331] width 89 height 15
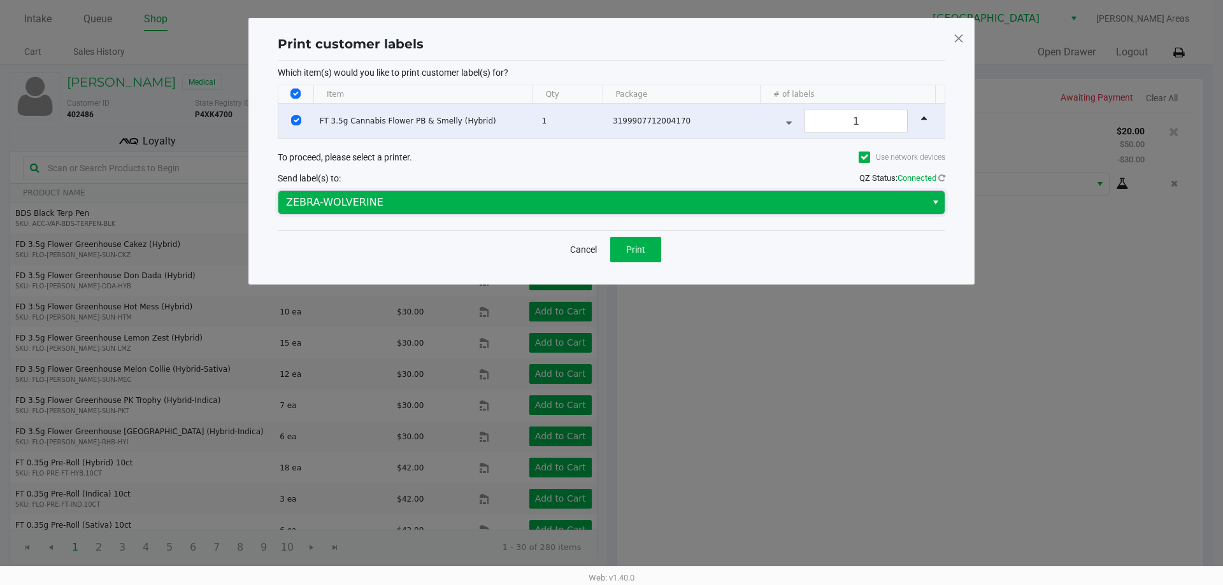
click at [557, 203] on span "ZEBRA-WOLVERINE" at bounding box center [602, 202] width 632 height 15
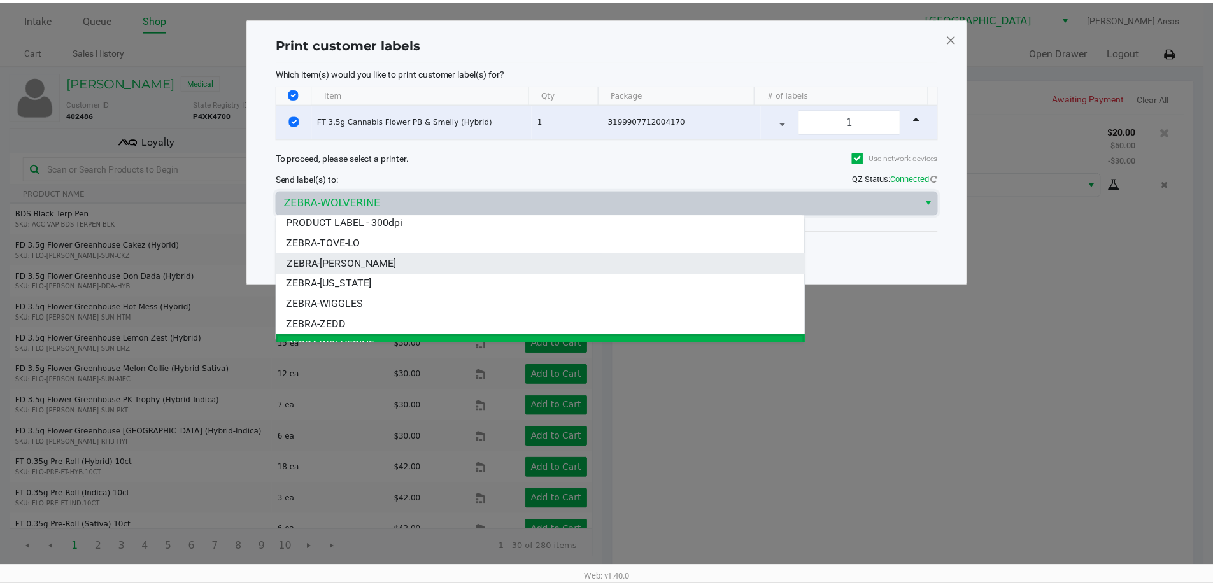
scroll to position [0, 0]
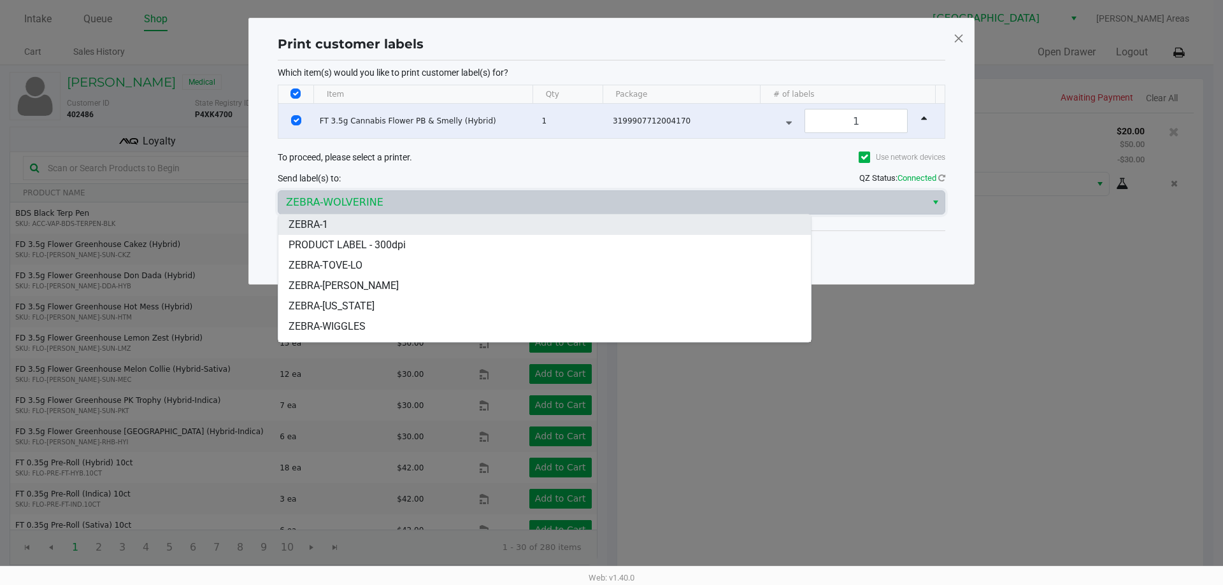
click at [406, 223] on li "ZEBRA-1" at bounding box center [544, 225] width 532 height 20
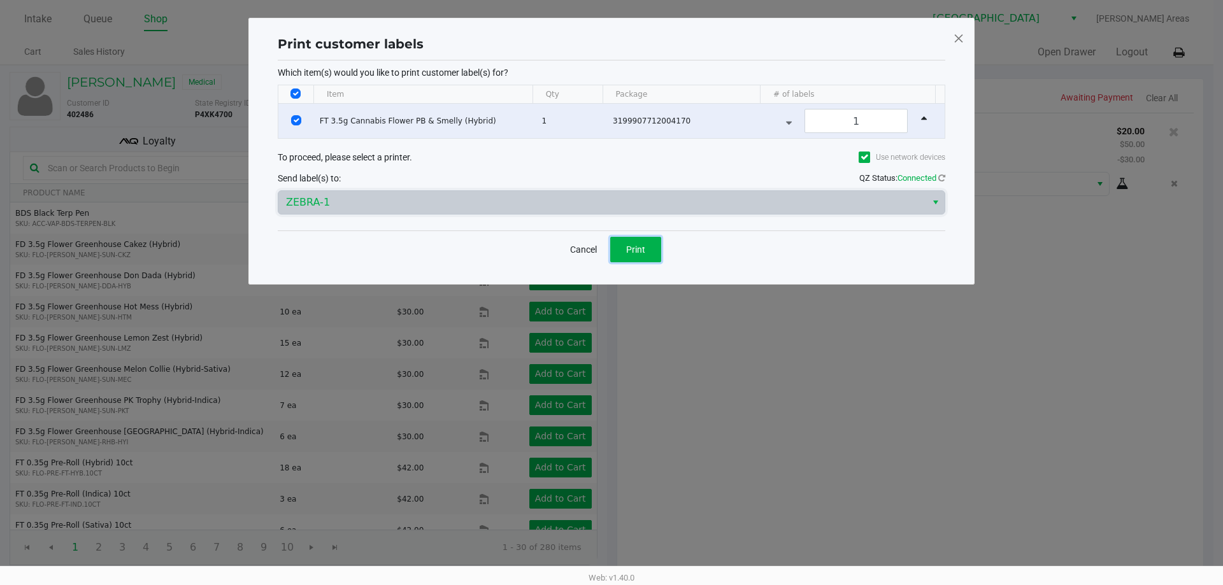
drag, startPoint x: 622, startPoint y: 241, endPoint x: 546, endPoint y: 277, distance: 83.8
click at [623, 242] on button "Print" at bounding box center [635, 249] width 51 height 25
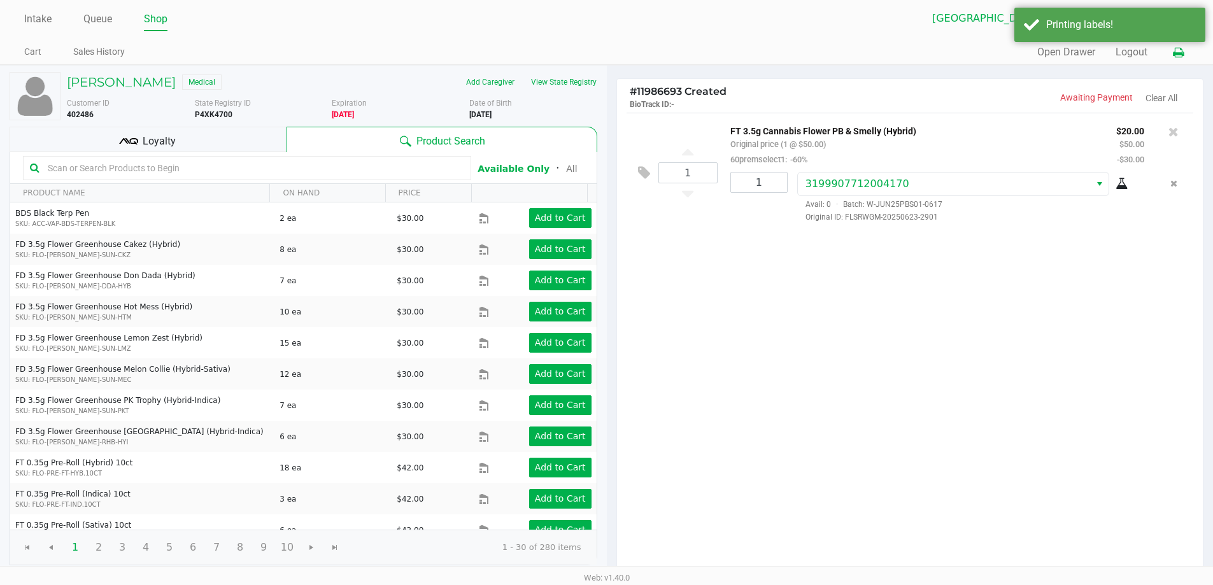
click at [1176, 55] on icon at bounding box center [1178, 52] width 11 height 9
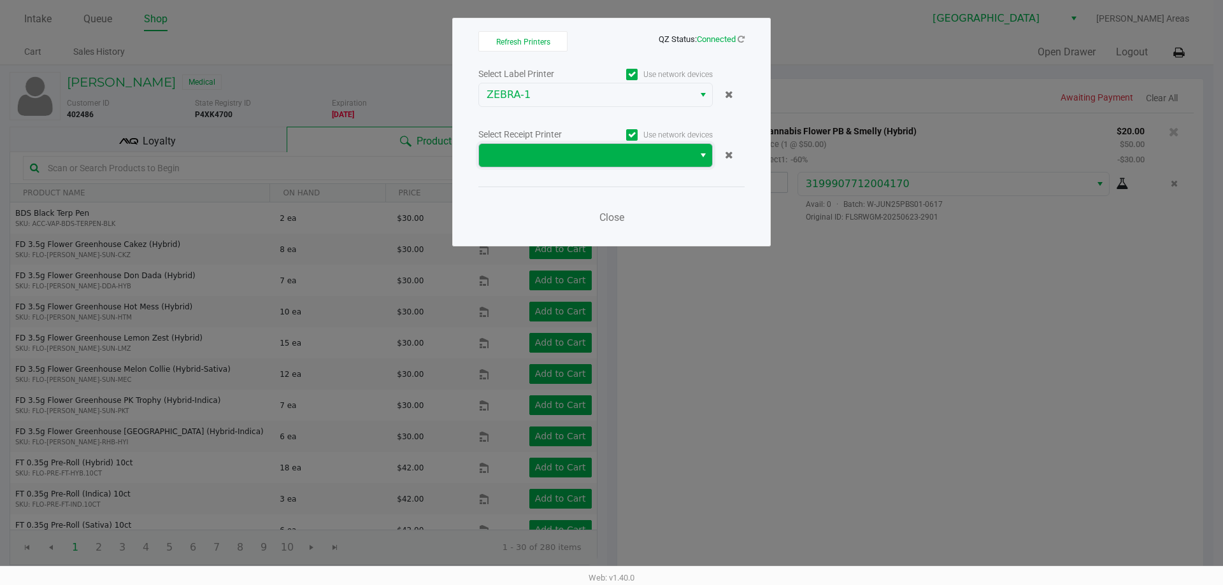
click at [593, 155] on span at bounding box center [586, 155] width 199 height 15
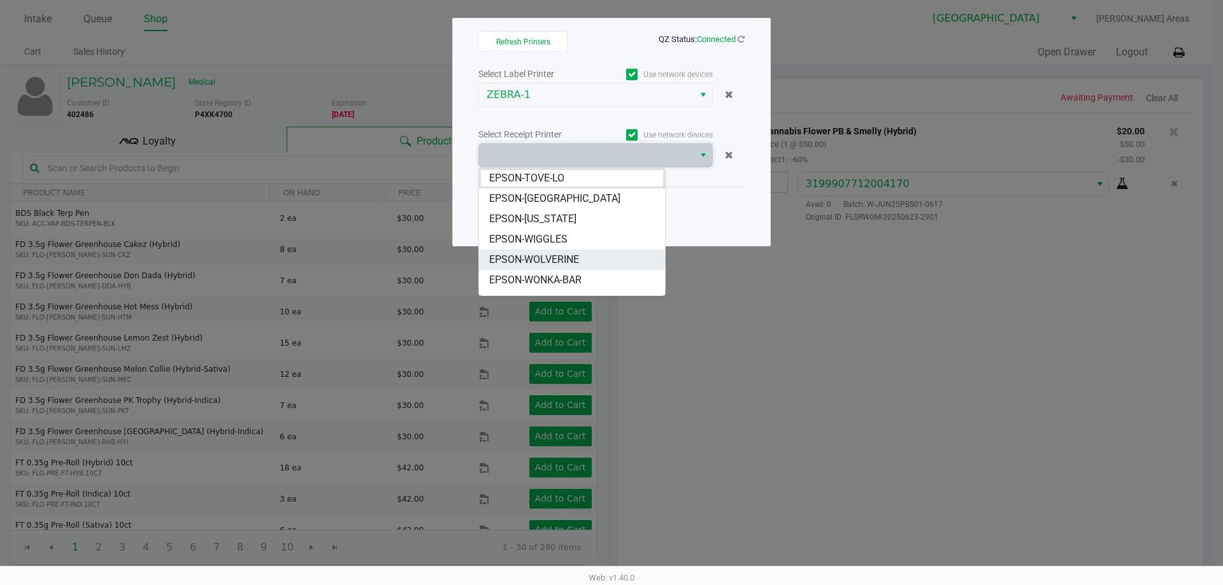
click at [574, 256] on span "EPSON-WOLVERINE" at bounding box center [534, 259] width 90 height 15
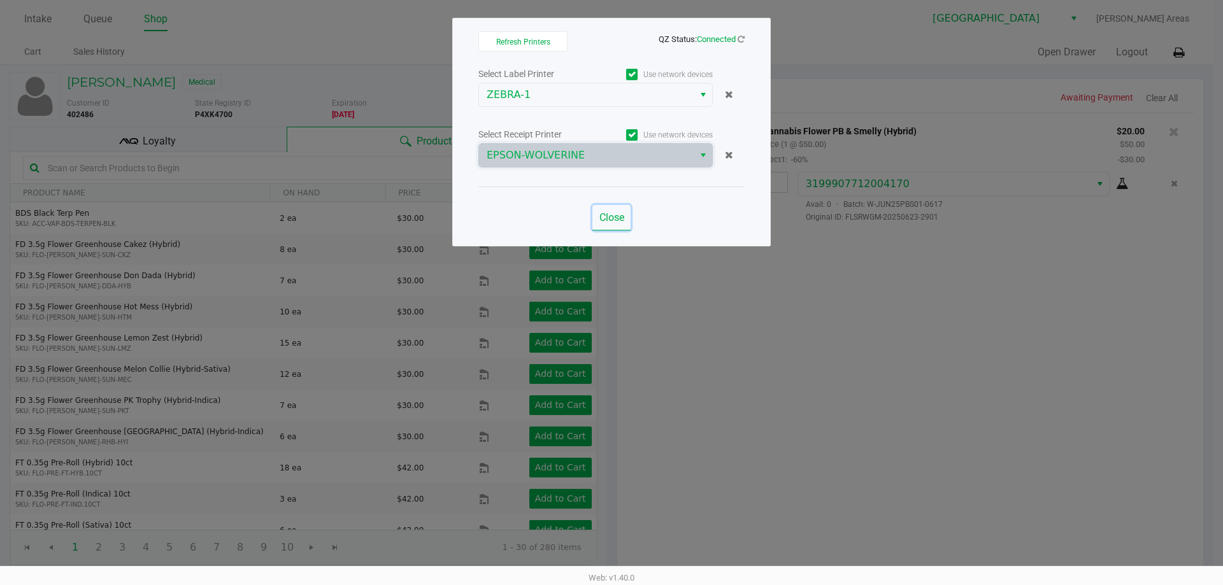
click at [623, 217] on span "Close" at bounding box center [611, 217] width 25 height 12
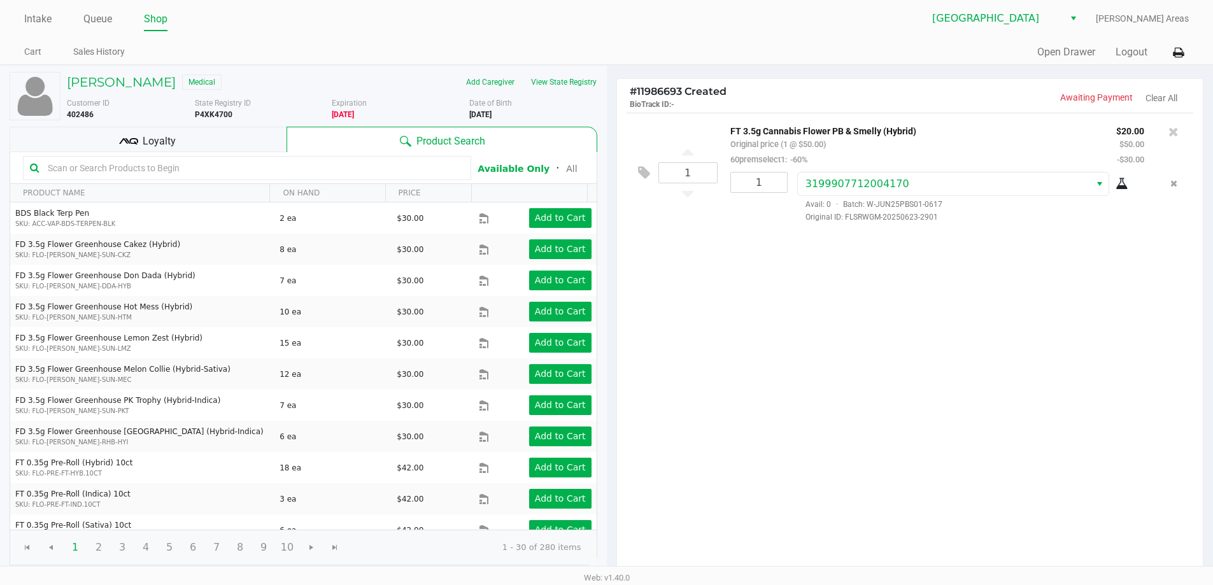
scroll to position [131, 0]
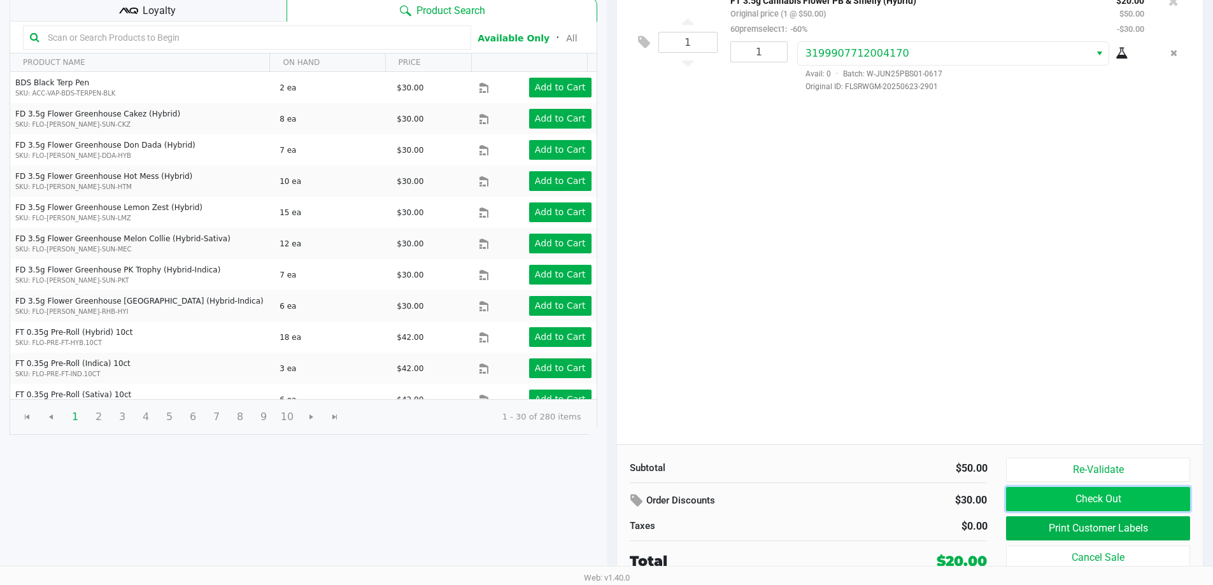
click at [1123, 504] on button "Check Out" at bounding box center [1097, 499] width 183 height 24
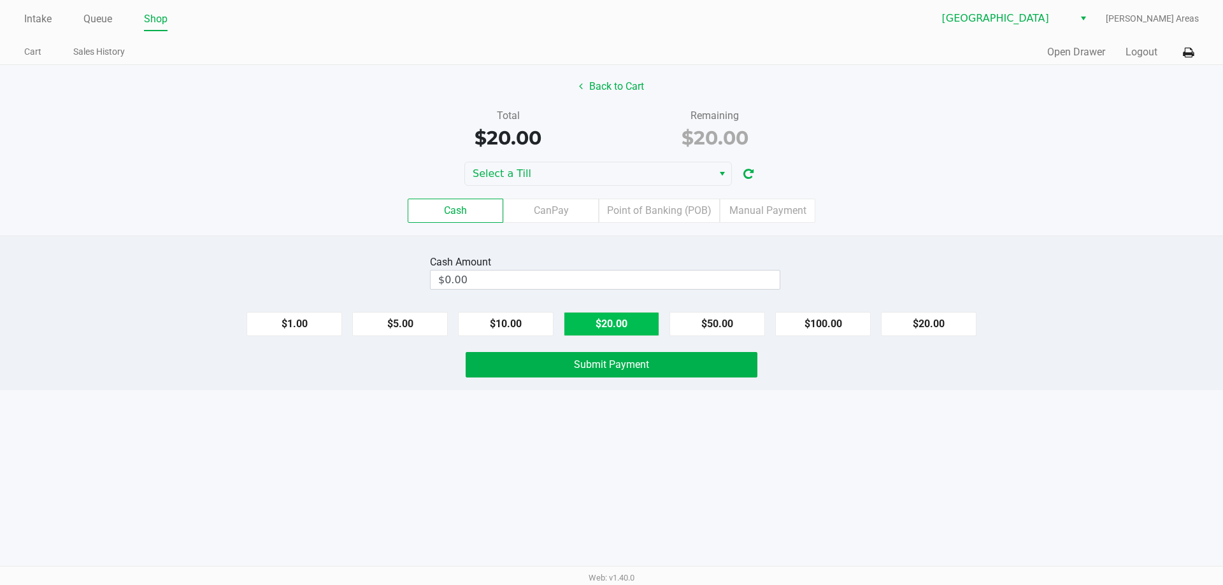
click at [608, 328] on button "$20.00" at bounding box center [612, 324] width 96 height 24
click at [604, 361] on span "Submit Payment" at bounding box center [611, 365] width 75 height 12
click at [485, 207] on label "Cash" at bounding box center [456, 211] width 96 height 24
click at [0, 0] on 0 "Cash" at bounding box center [0, 0] width 0 height 0
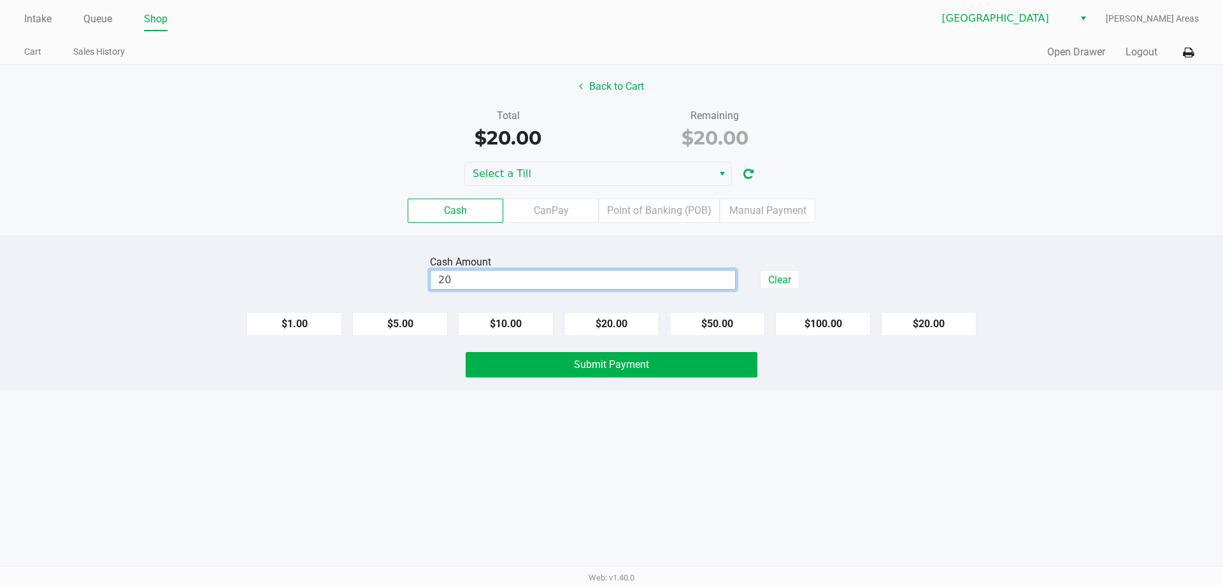
click at [476, 277] on input "20" at bounding box center [583, 280] width 304 height 18
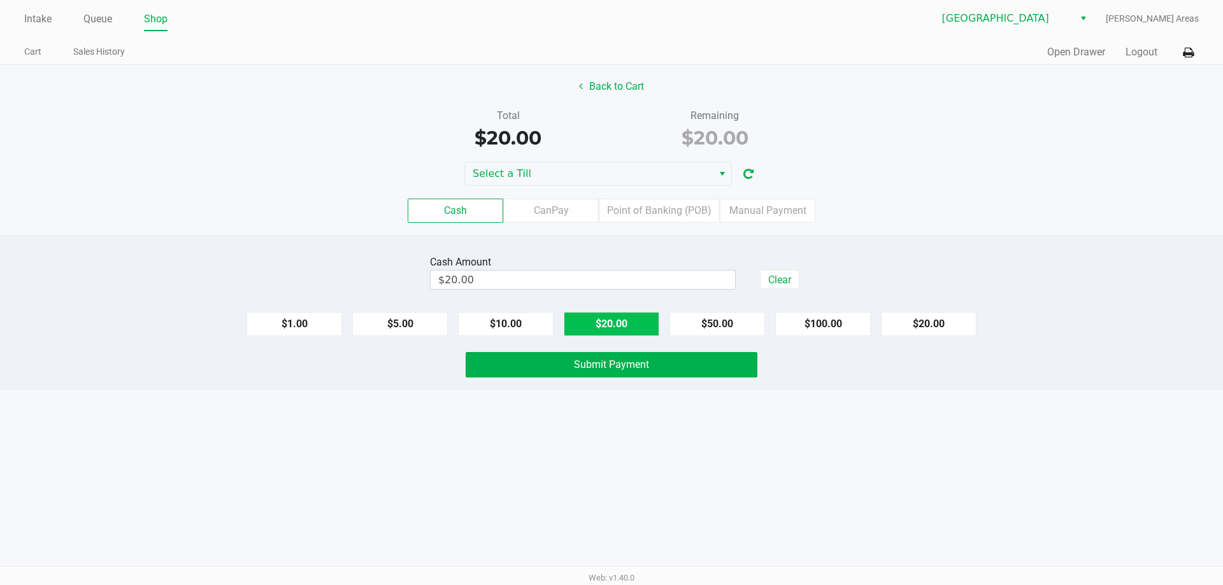
click at [575, 320] on button "$20.00" at bounding box center [612, 324] width 96 height 24
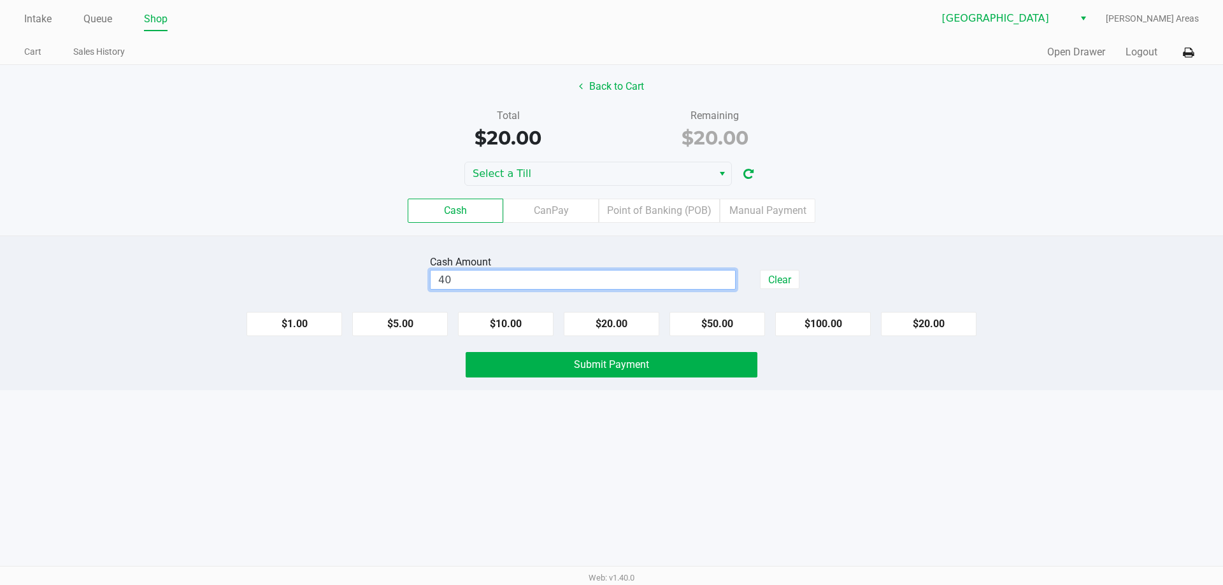
drag, startPoint x: 683, startPoint y: 283, endPoint x: 335, endPoint y: 287, distance: 347.7
click at [335, 287] on div "Cash Amount 40 Clear" at bounding box center [611, 272] width 1242 height 40
drag, startPoint x: 489, startPoint y: 287, endPoint x: 411, endPoint y: 292, distance: 78.5
click at [411, 292] on div "Cash Amount 40 Clear $1.00 $5.00 $10.00 $20.00 $50.00 $100.00 $20.00 Submit Pay…" at bounding box center [611, 313] width 1223 height 155
type input "$20.00"
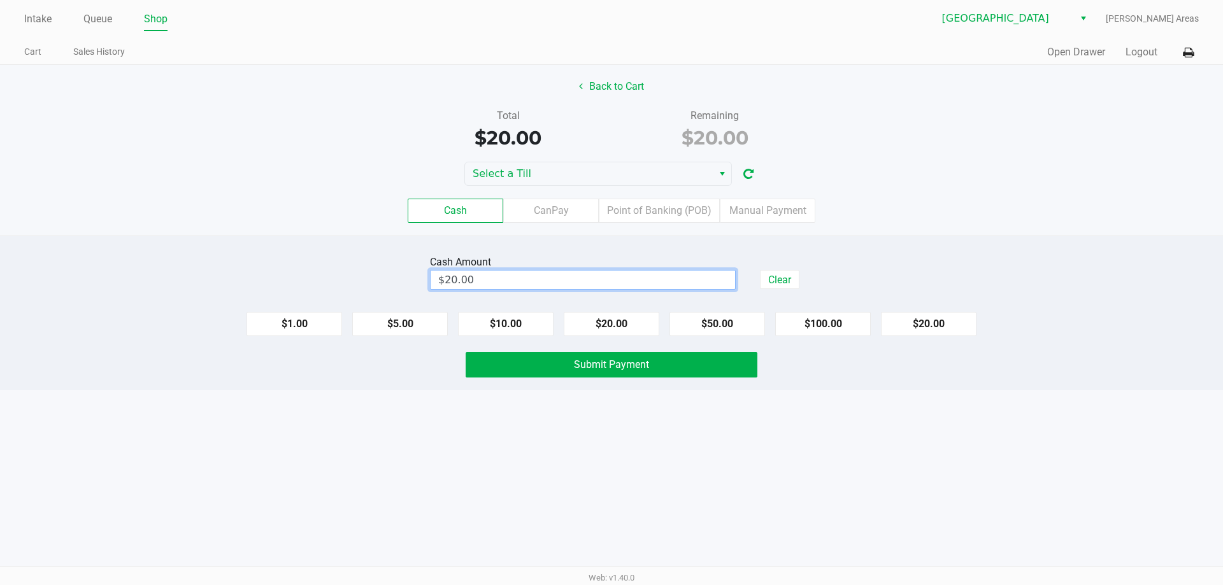
click at [620, 392] on div "Intake Queue Shop Palm Coast WC Leah Areas Cart Sales History Quick Sale Open D…" at bounding box center [611, 292] width 1223 height 585
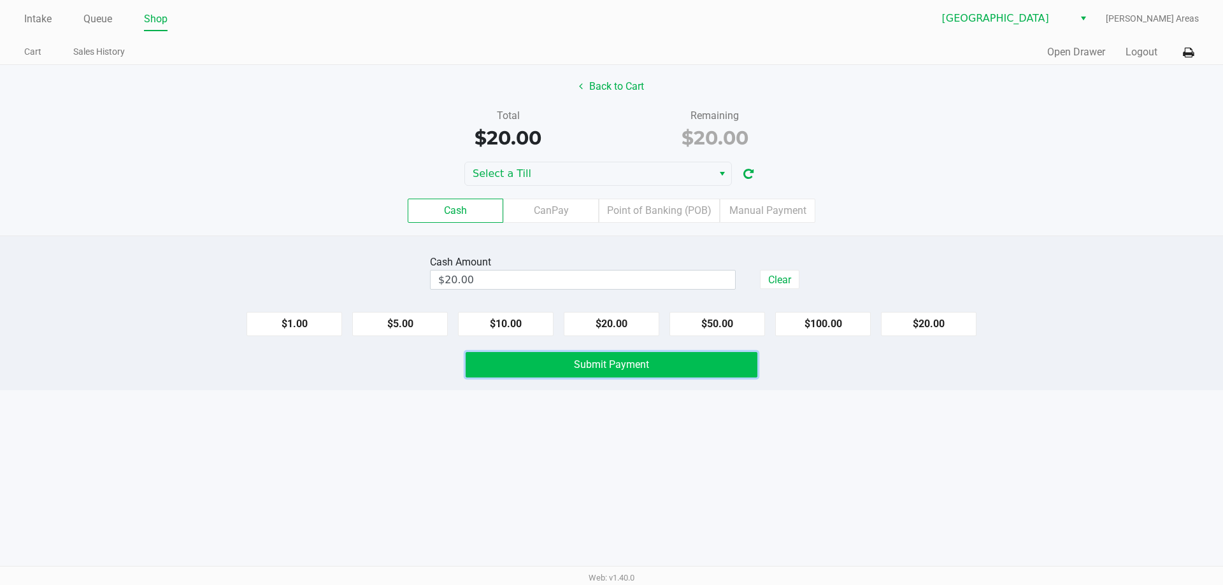
click at [634, 373] on button "Submit Payment" at bounding box center [612, 364] width 292 height 25
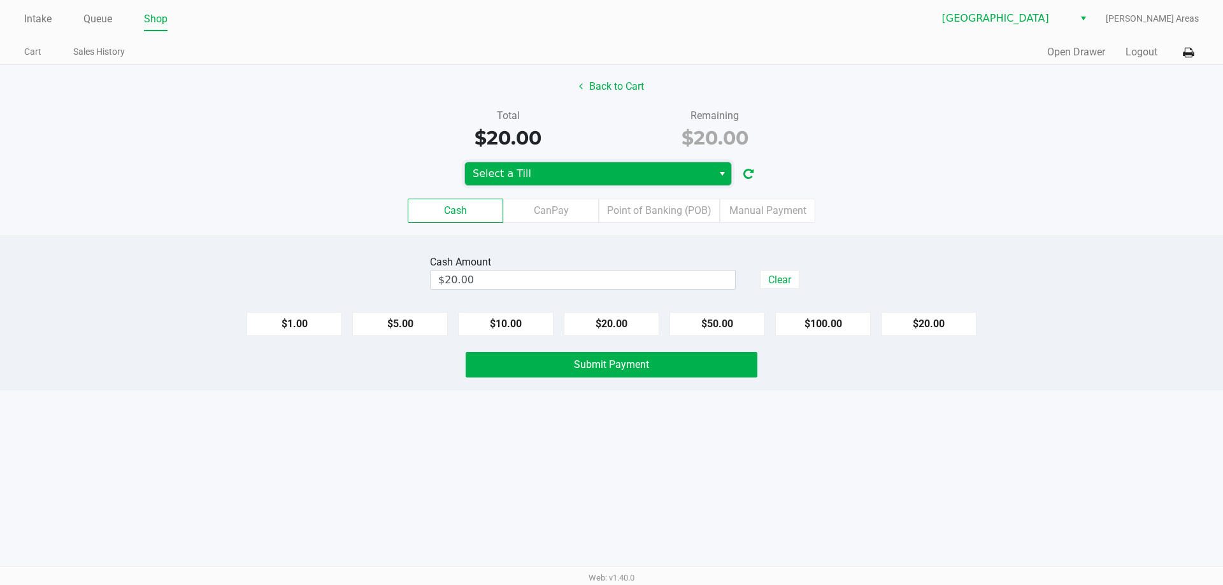
click at [659, 182] on span "Select a Till" at bounding box center [589, 173] width 248 height 23
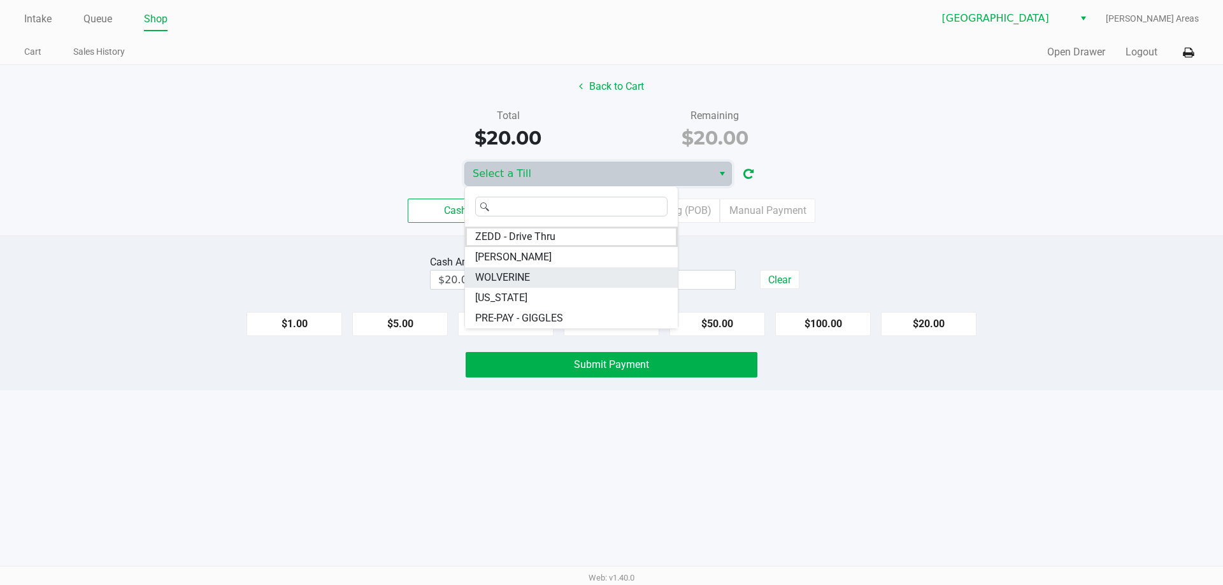
click at [521, 276] on span "WOLVERINE" at bounding box center [502, 277] width 55 height 15
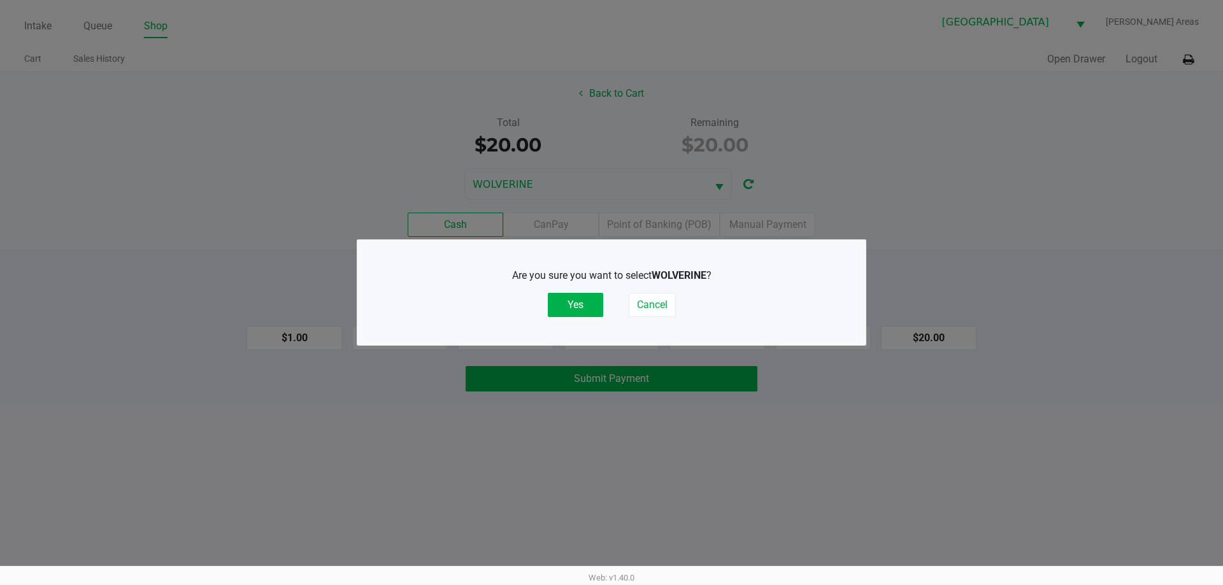
click at [567, 305] on button "Yes" at bounding box center [575, 305] width 55 height 24
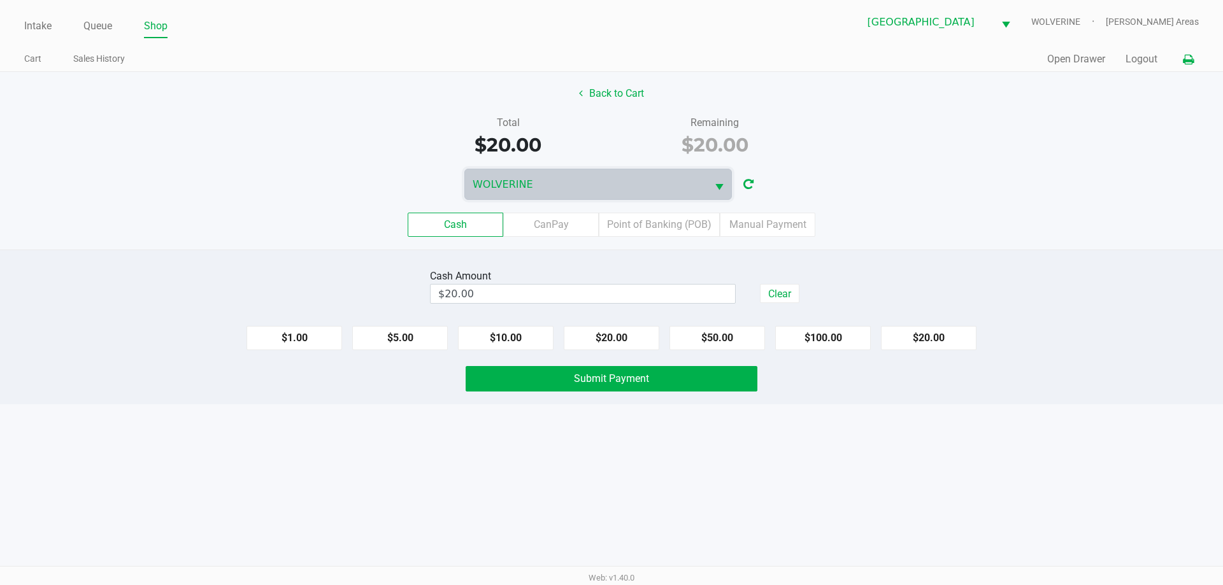
click at [1183, 62] on icon at bounding box center [1188, 59] width 11 height 9
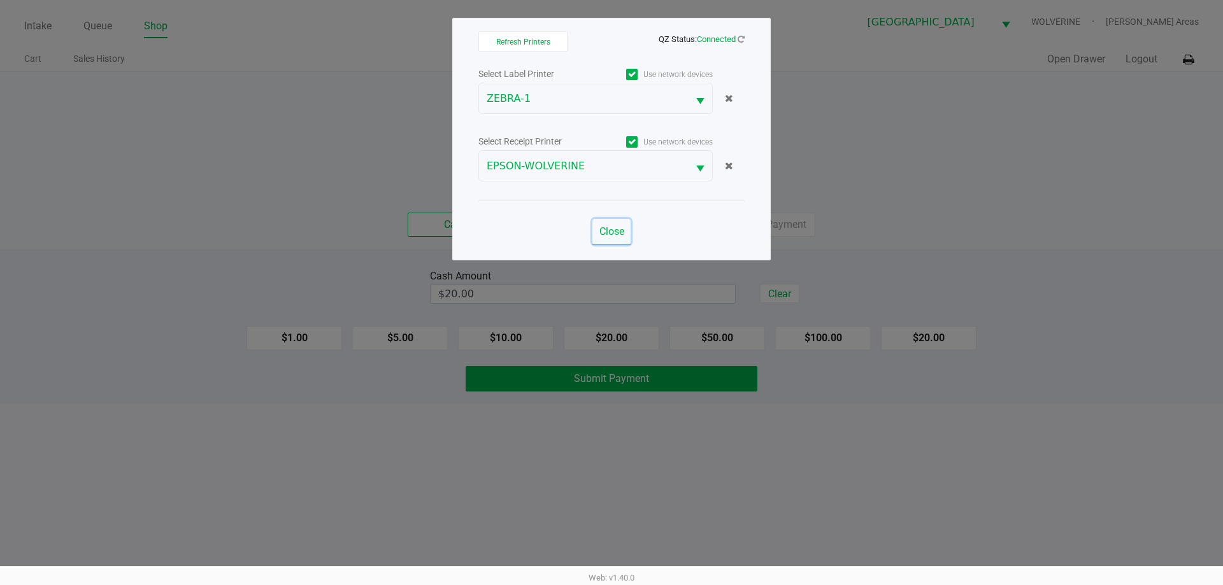
click at [611, 243] on button "Close" at bounding box center [611, 231] width 38 height 25
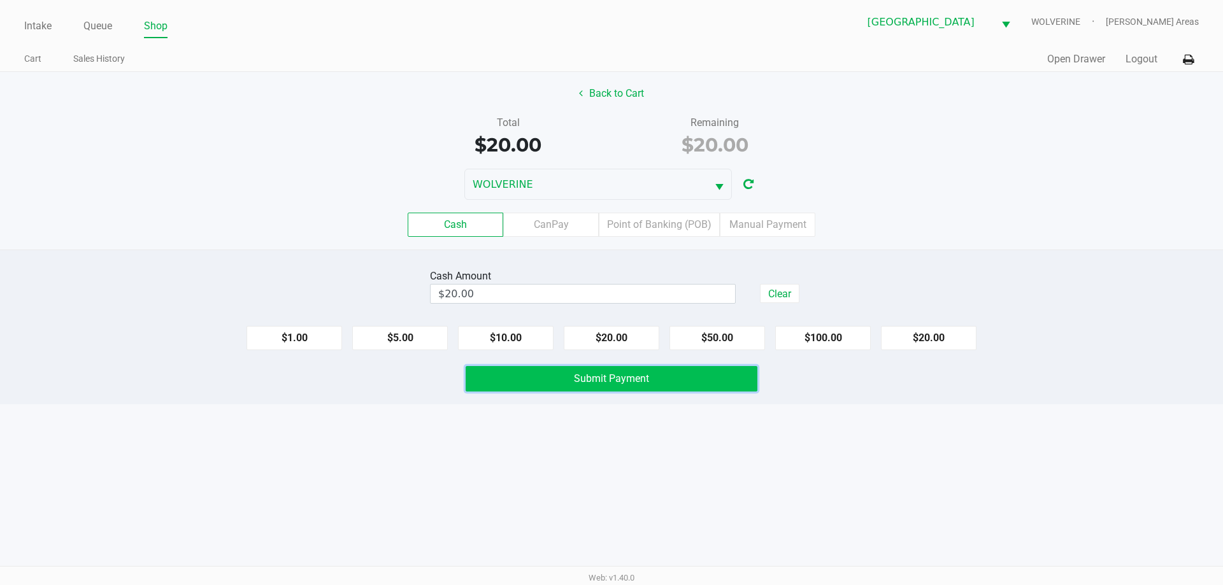
click at [644, 376] on span "Submit Payment" at bounding box center [611, 379] width 75 height 12
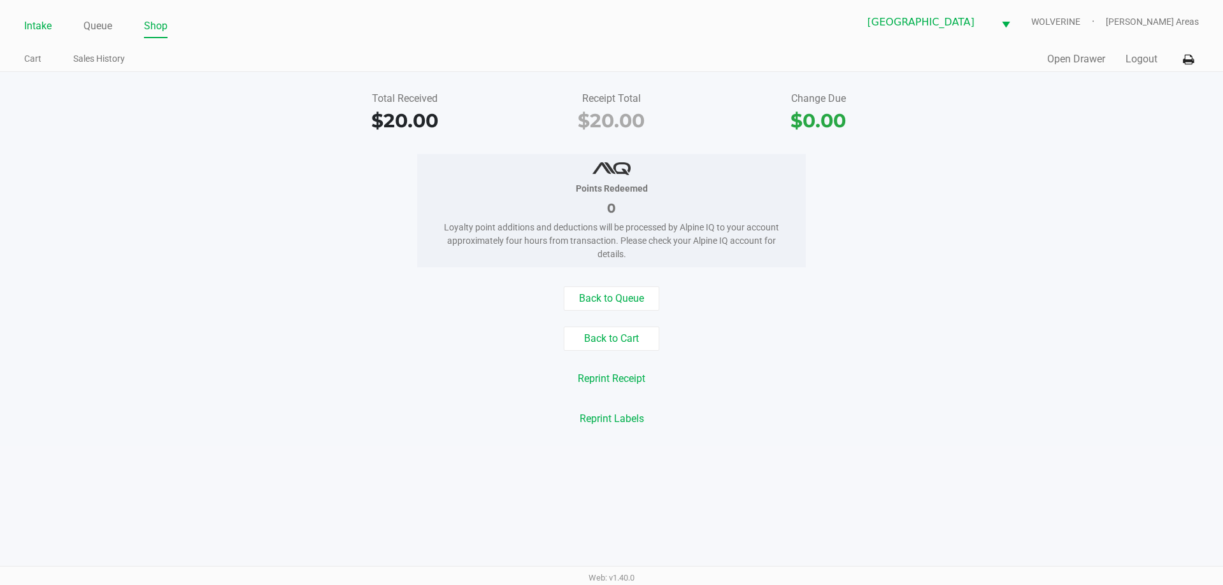
click at [24, 30] on link "Intake" at bounding box center [37, 26] width 27 height 18
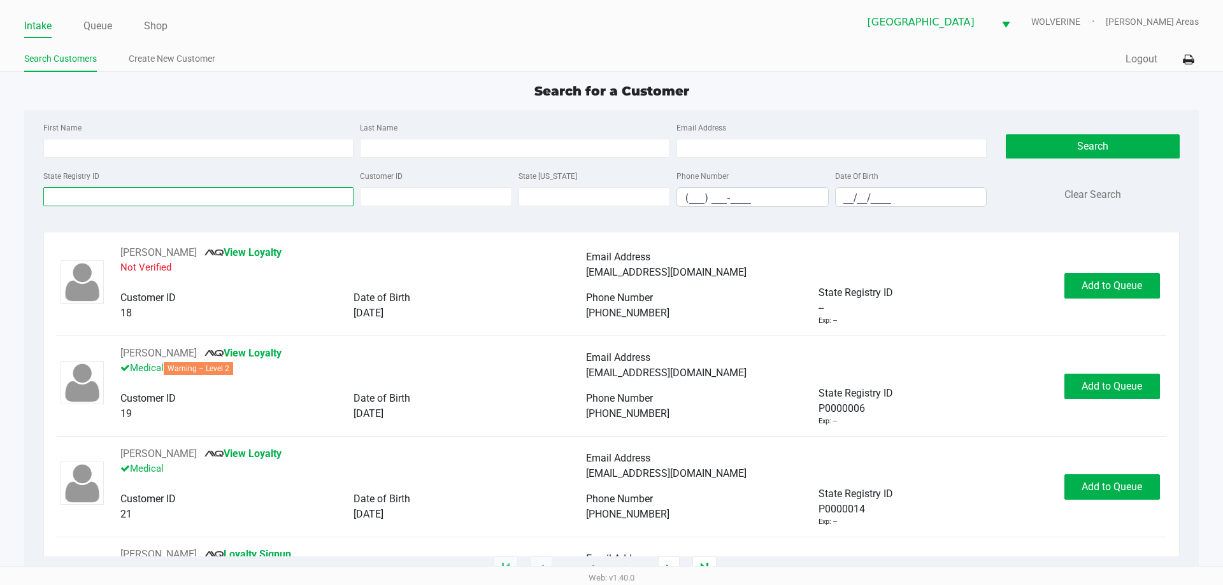
click at [301, 196] on input "State Registry ID" at bounding box center [198, 196] width 310 height 19
click at [511, 145] on input "Last Name" at bounding box center [515, 148] width 310 height 19
click at [91, 27] on link "Queue" at bounding box center [97, 26] width 29 height 18
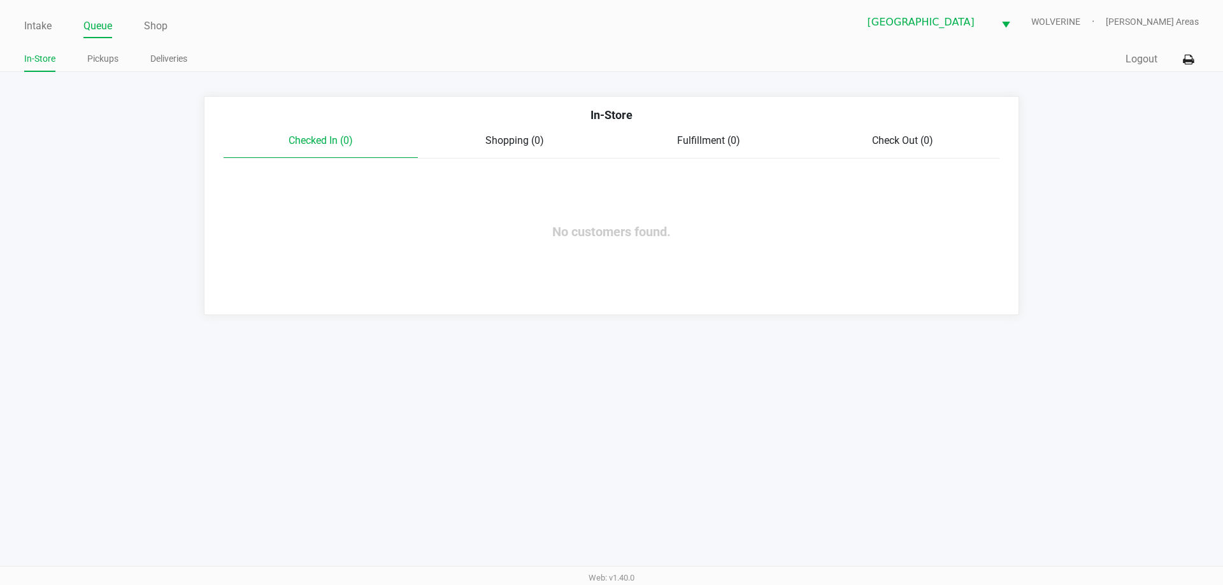
click at [122, 54] on ul "In-Store Pickups Deliveries" at bounding box center [317, 61] width 587 height 22
click at [117, 56] on link "Pickups" at bounding box center [102, 59] width 31 height 16
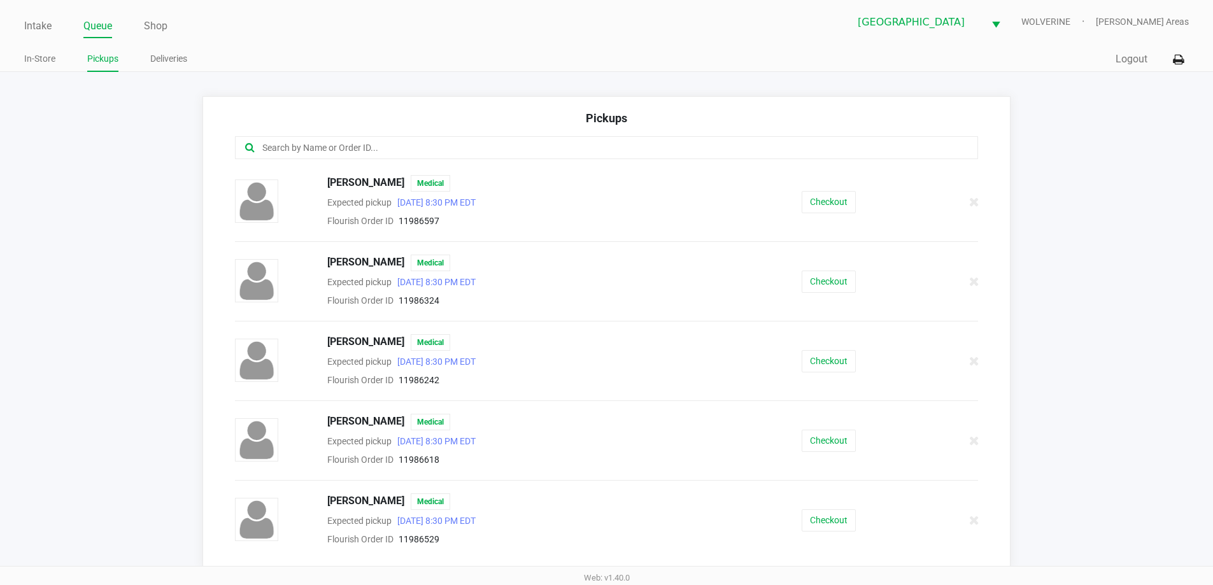
click at [306, 143] on input "text" at bounding box center [586, 148] width 651 height 15
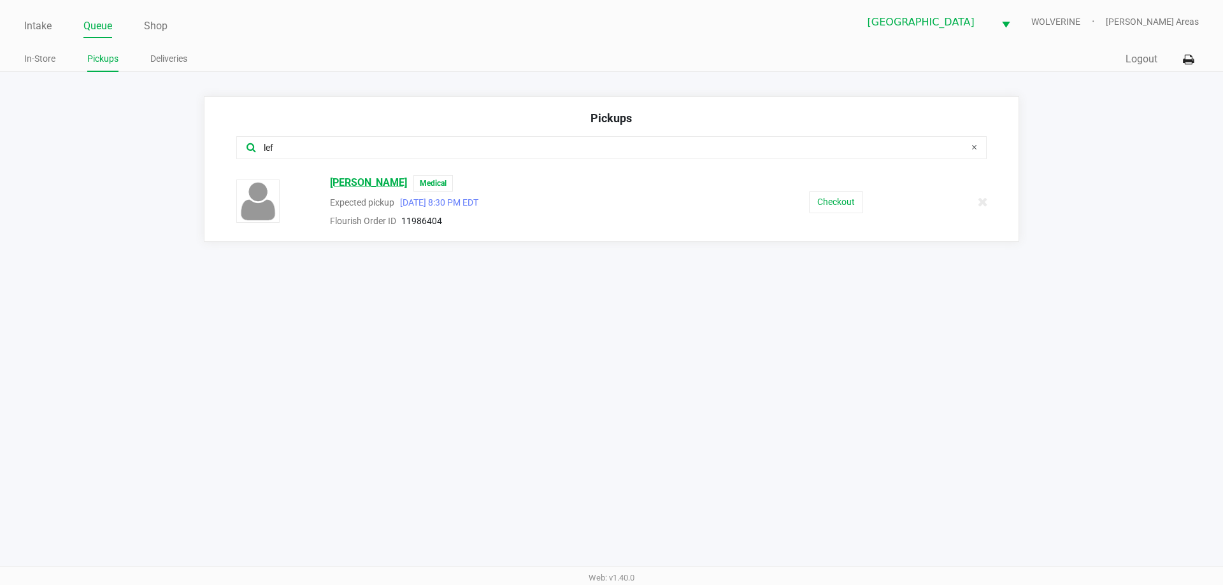
type input "lef"
click at [387, 183] on span "JOSEPH LEFLAR" at bounding box center [368, 183] width 77 height 17
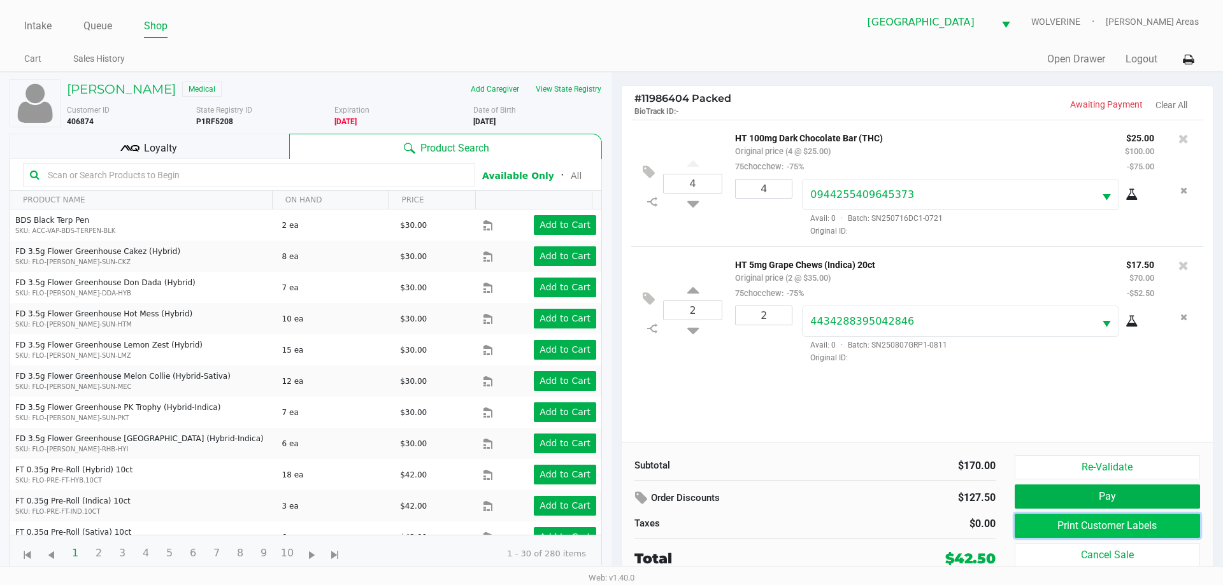
click at [1074, 530] on button "Print Customer Labels" at bounding box center [1107, 526] width 185 height 24
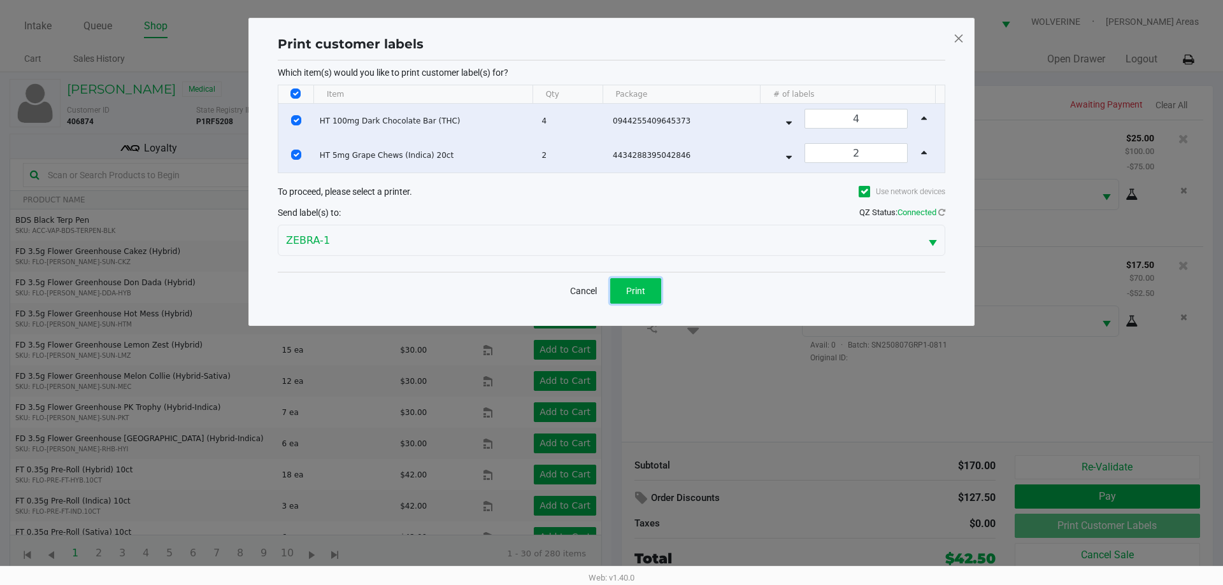
click at [637, 288] on span "Print" at bounding box center [635, 291] width 19 height 10
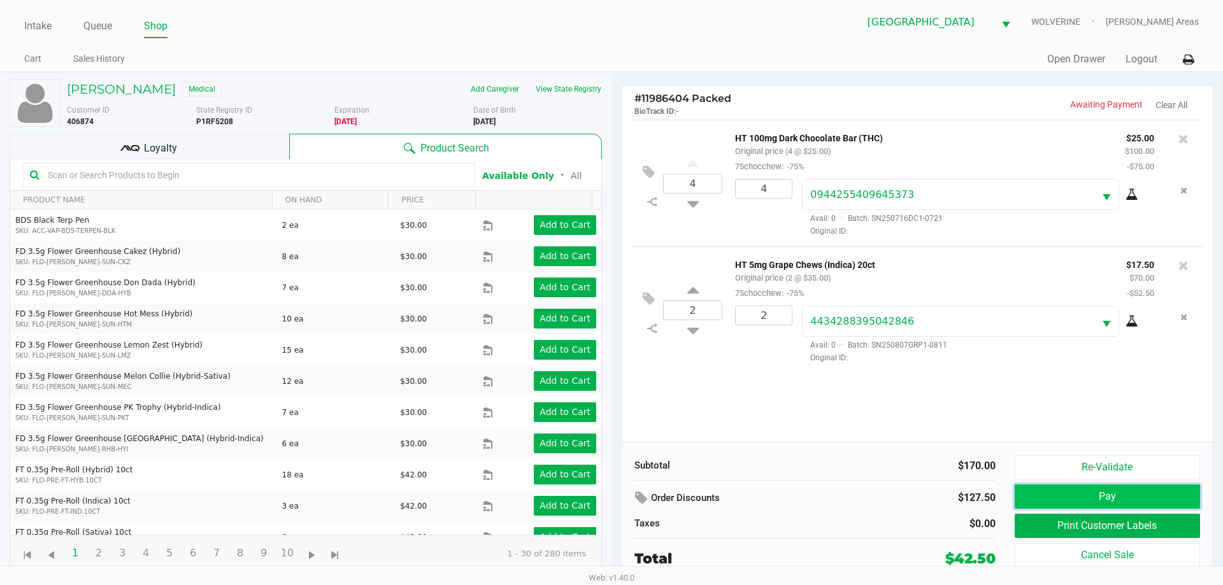
click at [1149, 485] on button "Pay" at bounding box center [1107, 497] width 185 height 24
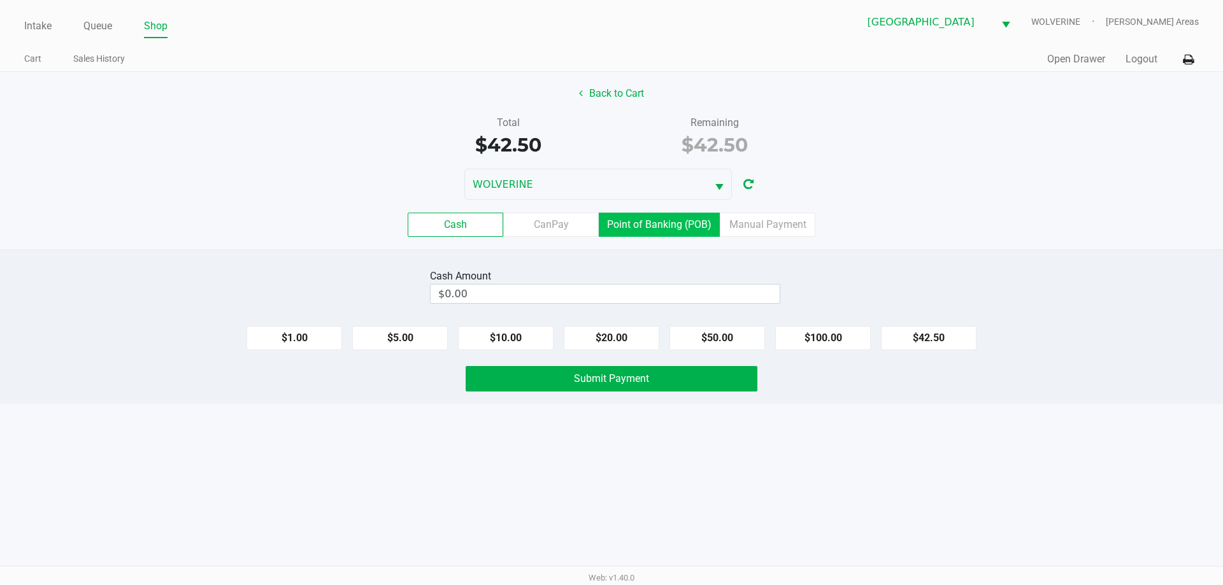
click at [702, 231] on label "Point of Banking (POB)" at bounding box center [659, 225] width 121 height 24
click at [0, 0] on 7 "Point of Banking (POB)" at bounding box center [0, 0] width 0 height 0
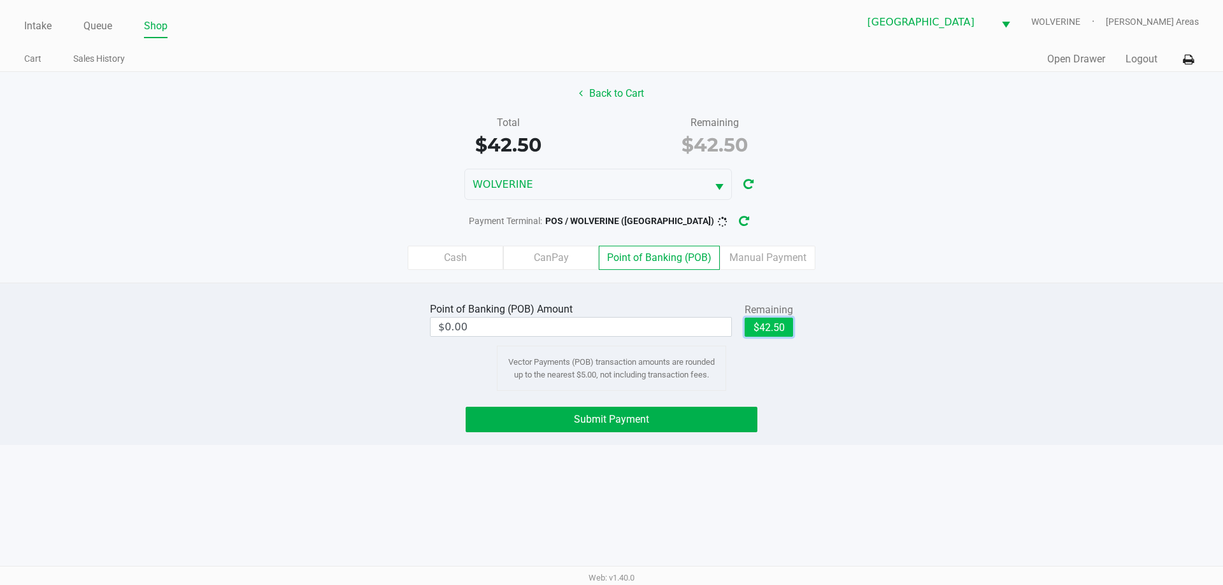
click at [773, 324] on button "$42.50" at bounding box center [768, 327] width 48 height 19
type input "$42.50"
click at [714, 412] on button "Submit Payment" at bounding box center [612, 419] width 292 height 25
click at [714, 413] on button "Submit Payment" at bounding box center [612, 419] width 292 height 25
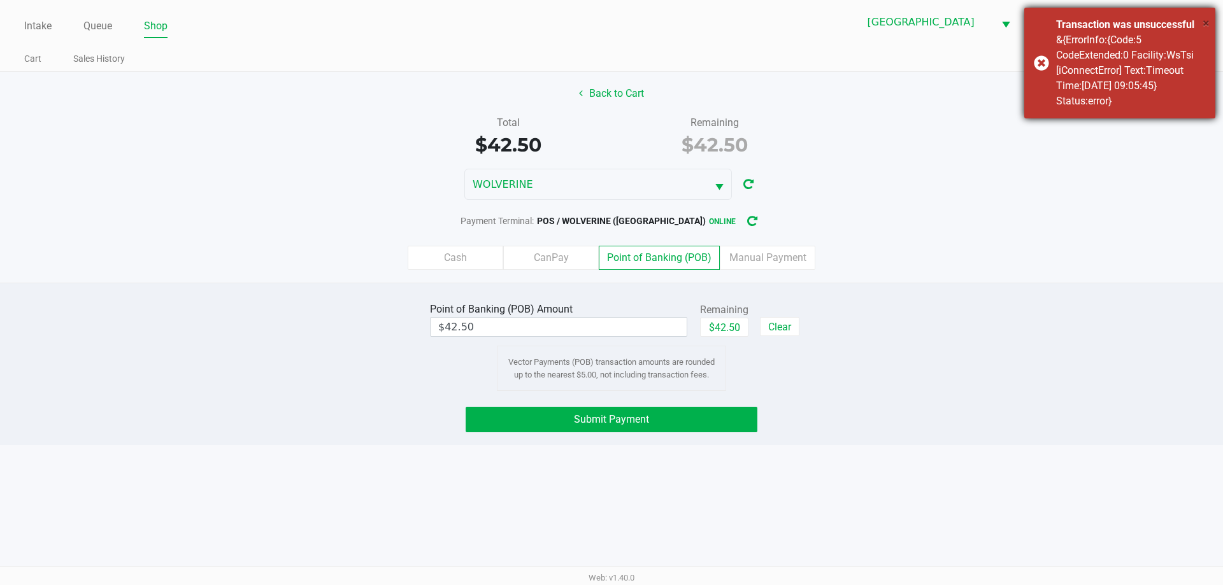
click at [1204, 22] on span "×" at bounding box center [1205, 22] width 7 height 15
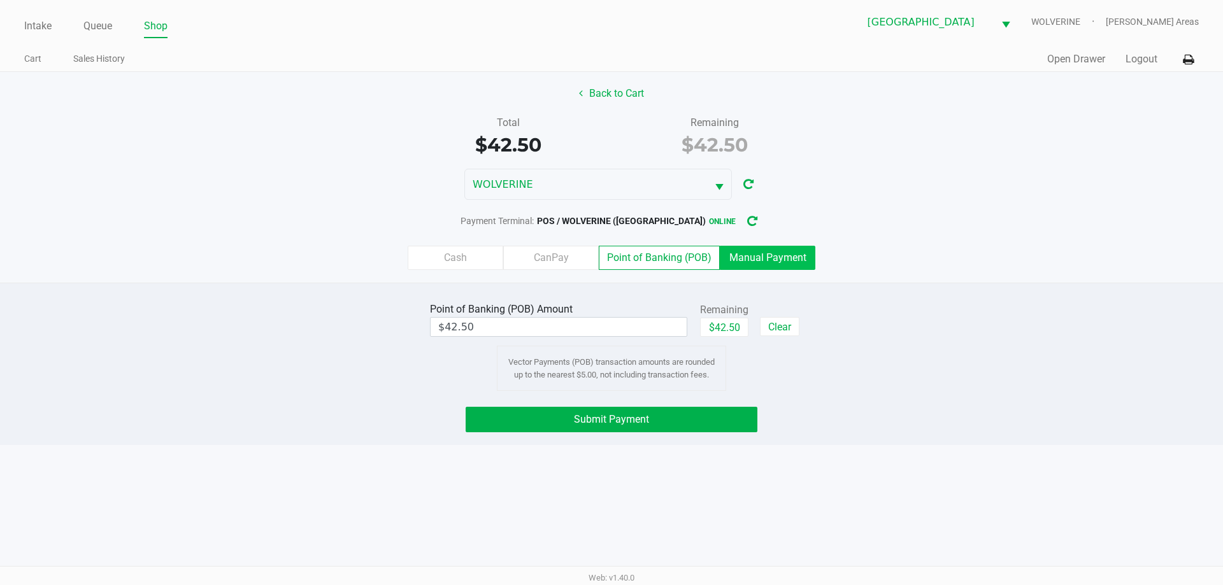
click at [772, 262] on label "Manual Payment" at bounding box center [768, 258] width 96 height 24
click at [0, 0] on 8 "Manual Payment" at bounding box center [0, 0] width 0 height 0
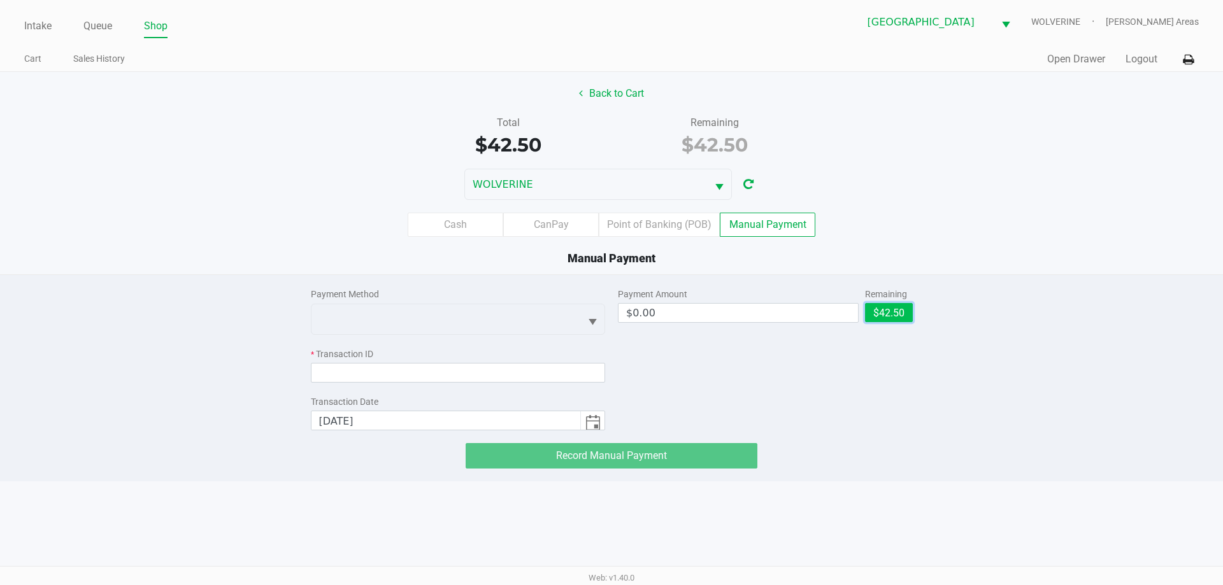
click at [881, 317] on button "$42.50" at bounding box center [889, 312] width 48 height 19
type input "$42.50"
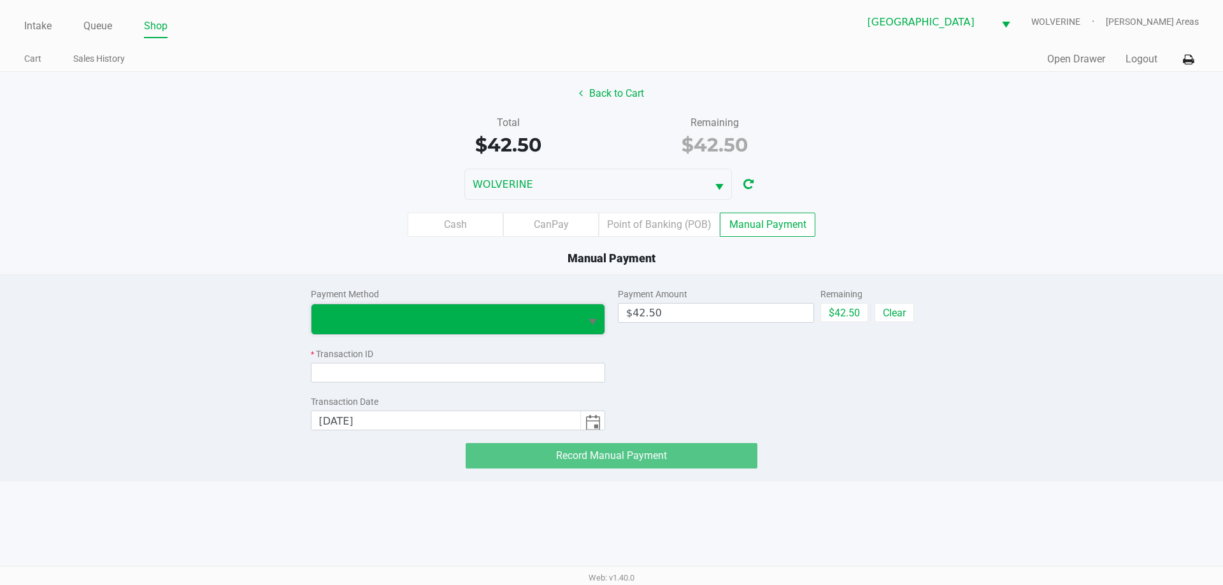
click at [473, 306] on span at bounding box center [445, 319] width 269 height 30
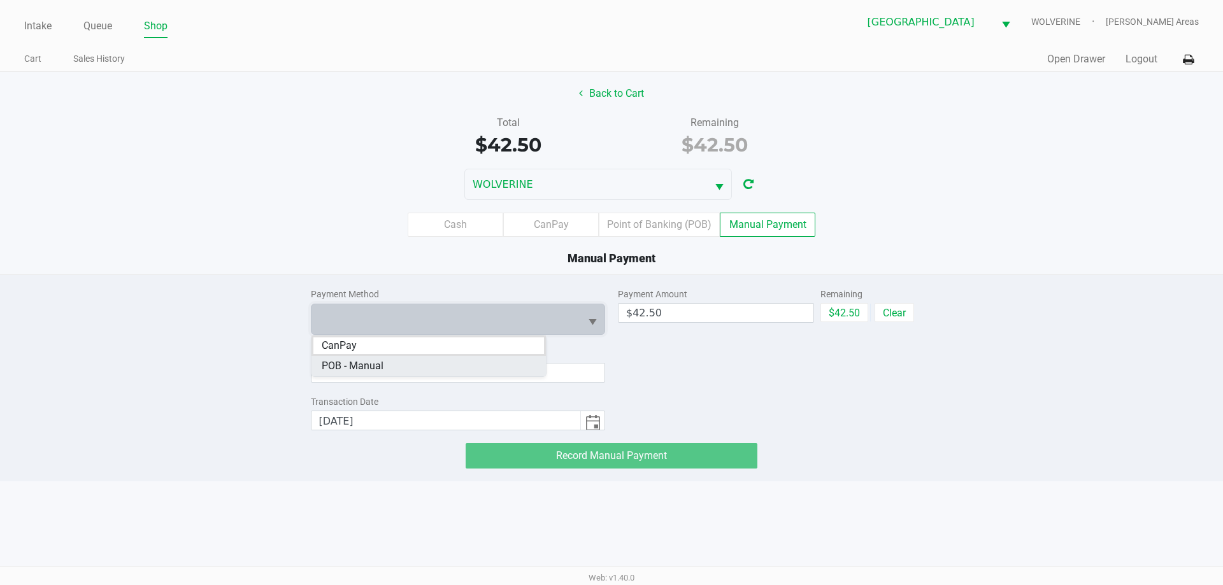
click at [393, 366] on Manual "POB - Manual" at bounding box center [428, 366] width 234 height 20
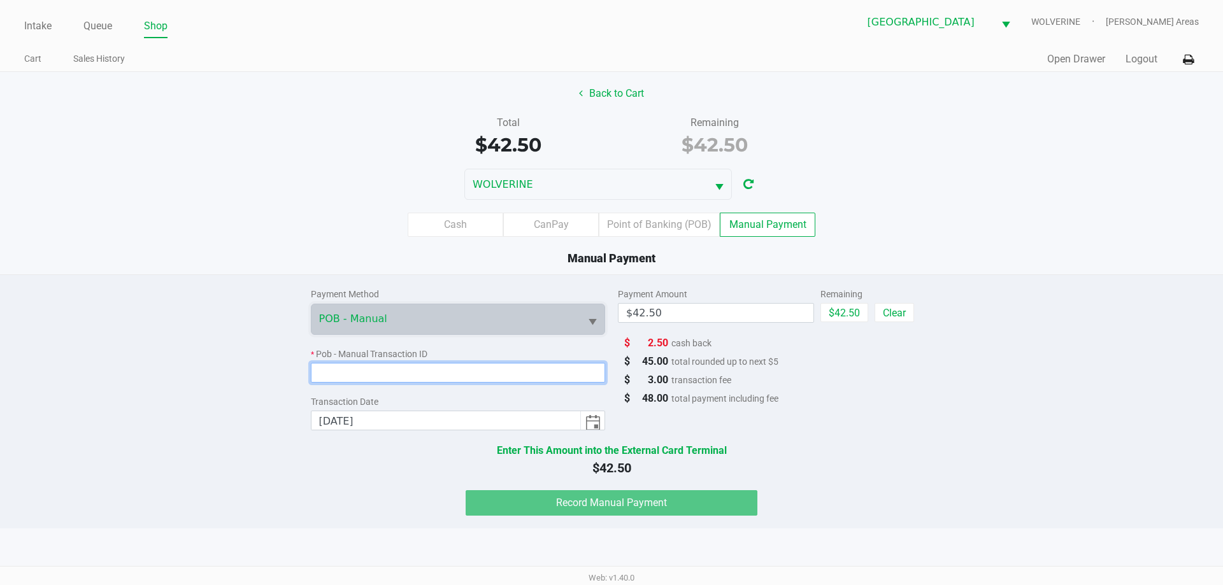
click at [374, 374] on input at bounding box center [458, 373] width 295 height 20
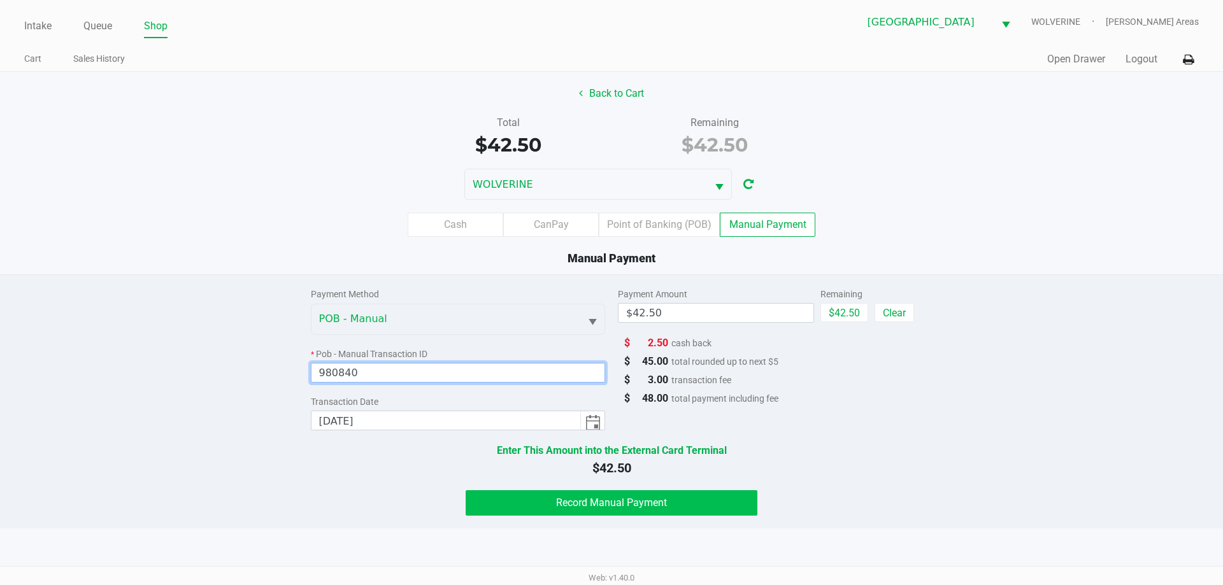
type input "980840"
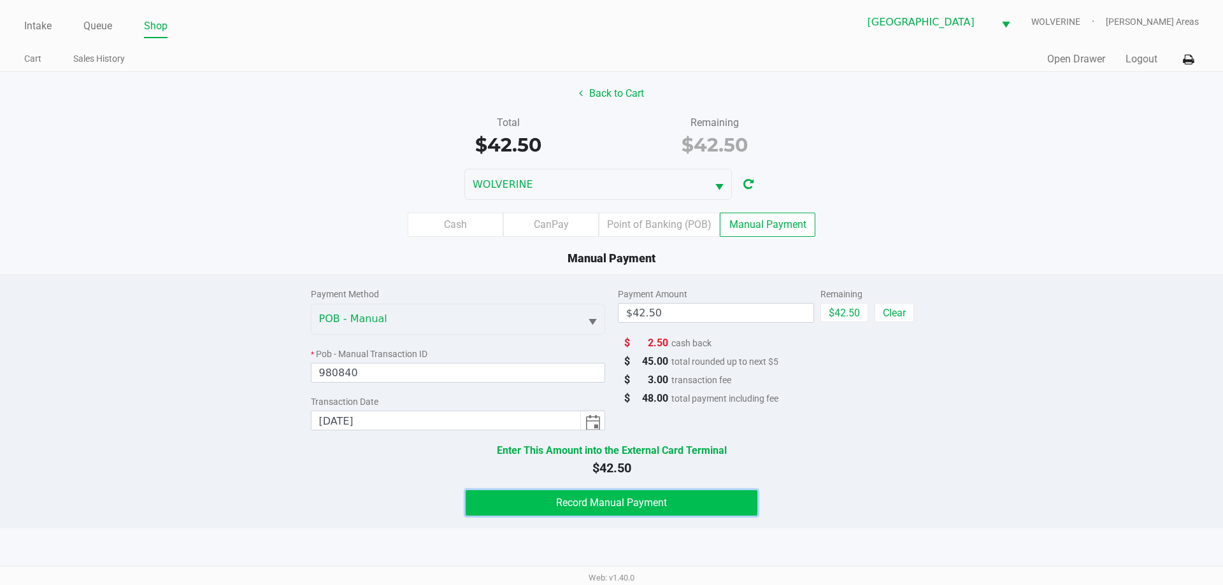
click at [545, 506] on button "Record Manual Payment" at bounding box center [612, 502] width 292 height 25
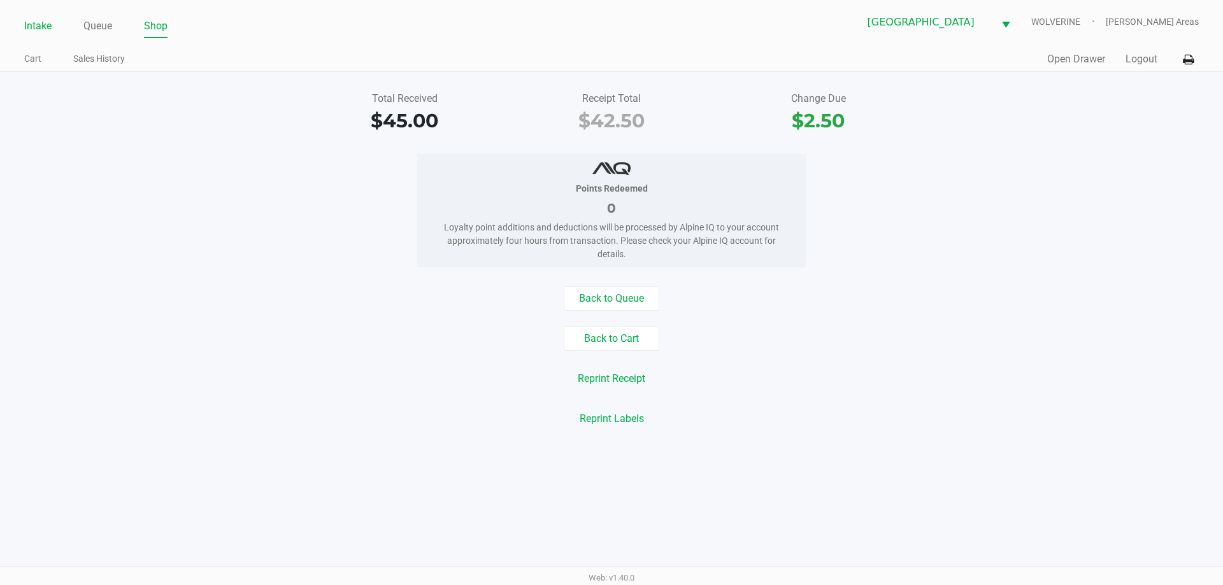
click at [48, 30] on link "Intake" at bounding box center [37, 26] width 27 height 18
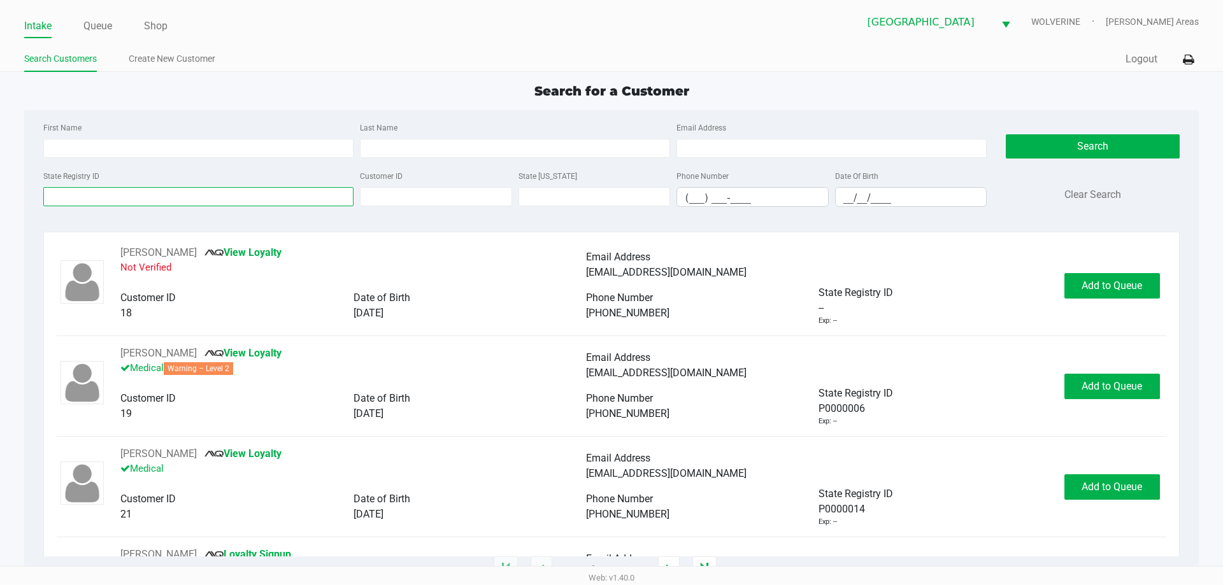
click at [153, 196] on input "State Registry ID" at bounding box center [198, 196] width 310 height 19
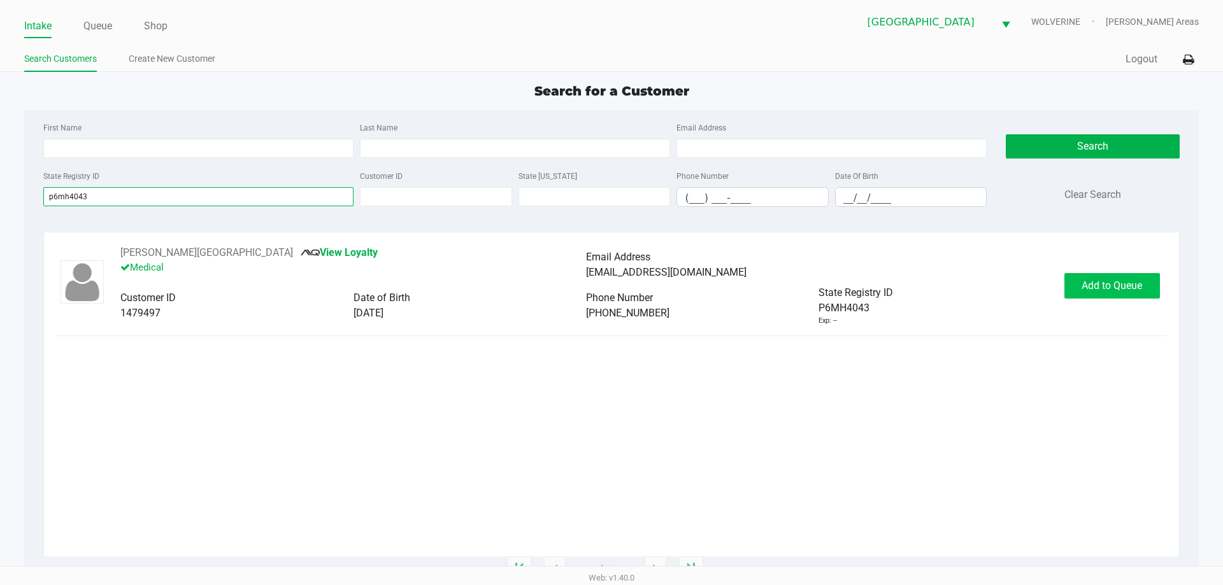
type input "p6mh4043"
click at [1099, 284] on span "Add to Queue" at bounding box center [1111, 286] width 61 height 12
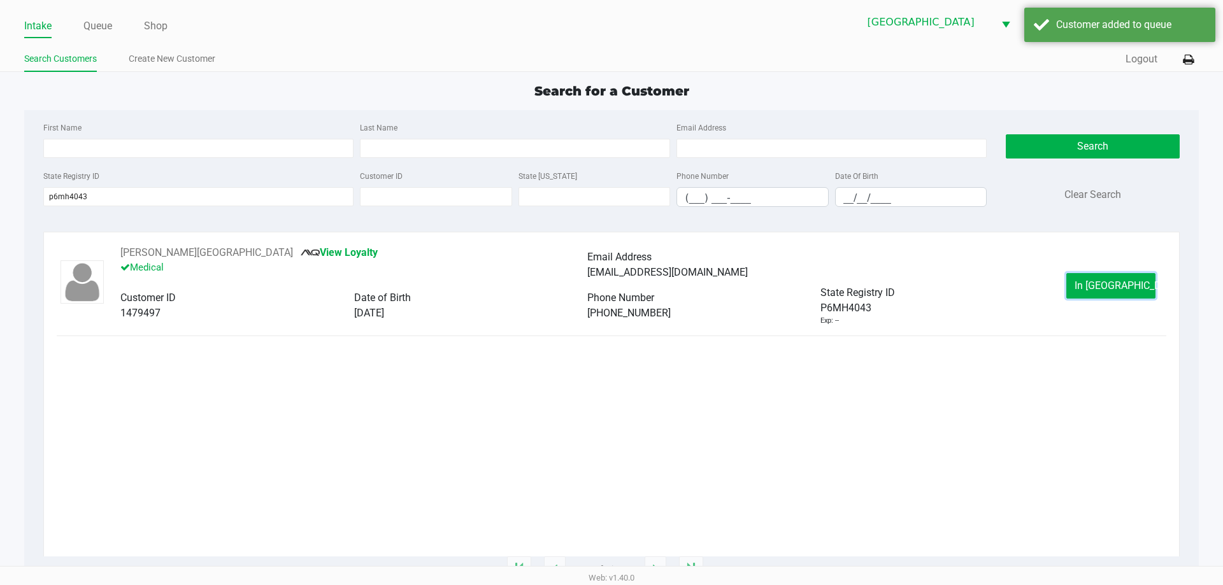
click at [1099, 284] on span "In Queue" at bounding box center [1127, 286] width 107 height 12
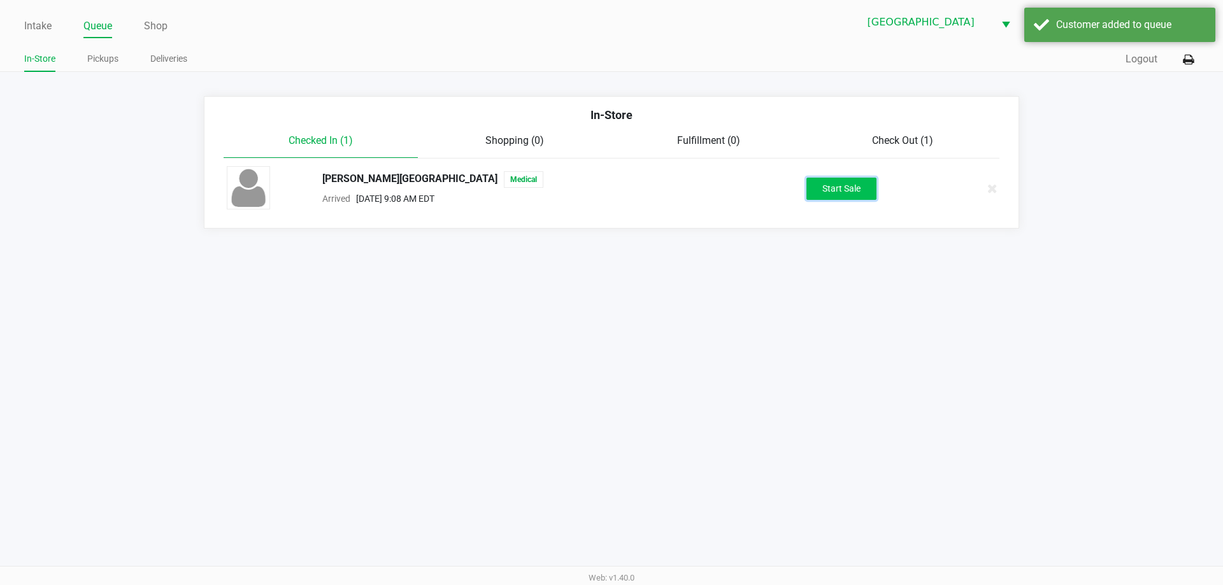
click at [841, 183] on button "Start Sale" at bounding box center [841, 189] width 70 height 22
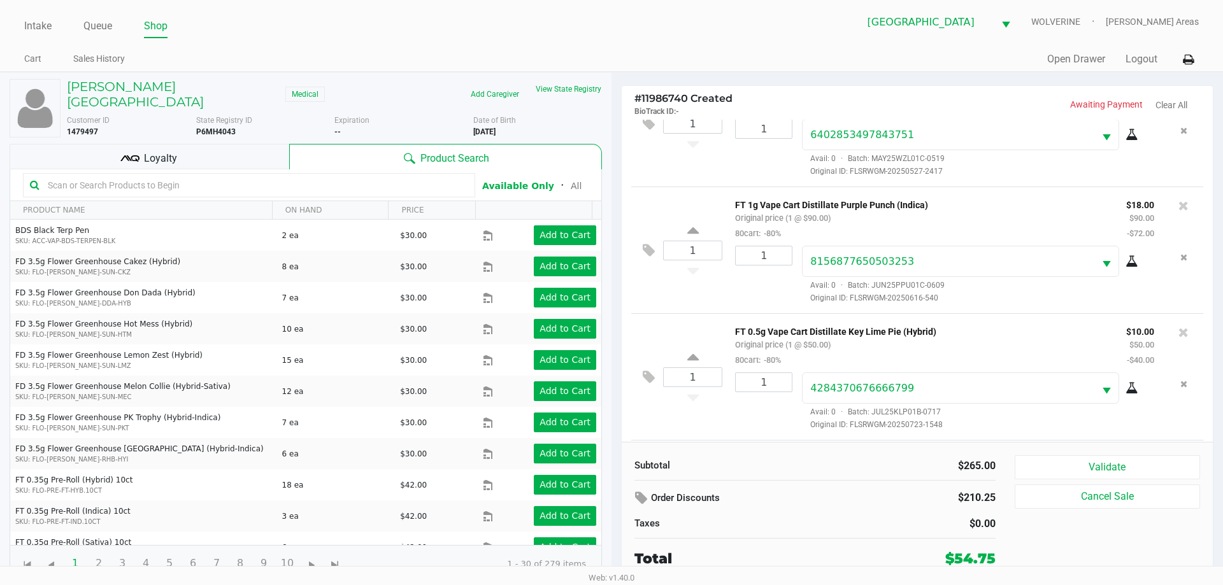
scroll to position [187, 0]
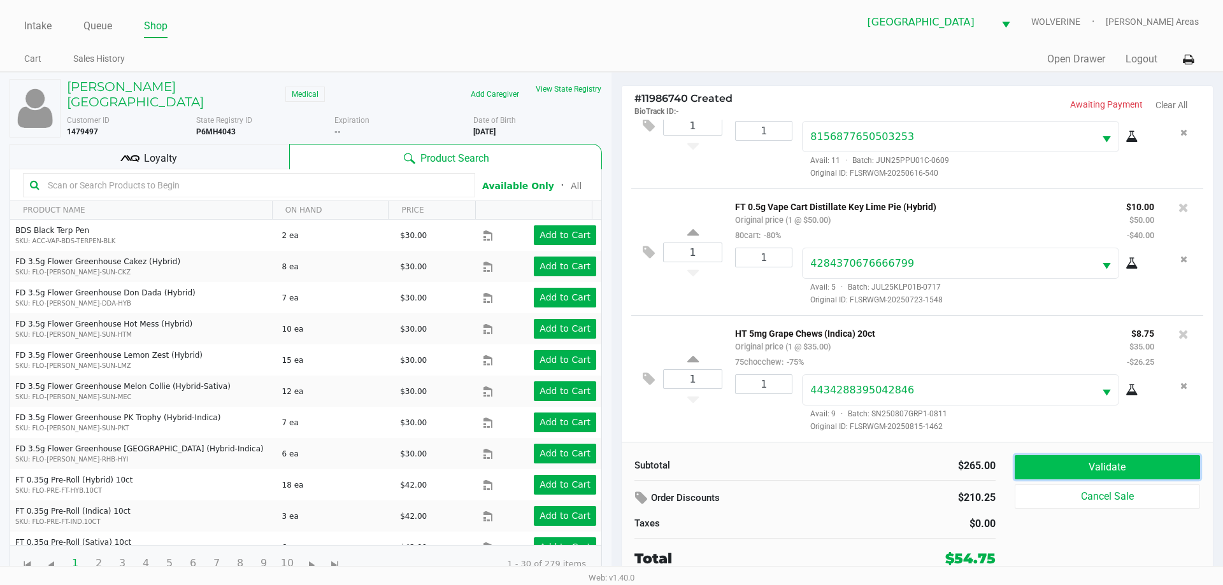
click at [1049, 458] on button "Validate" at bounding box center [1107, 467] width 185 height 24
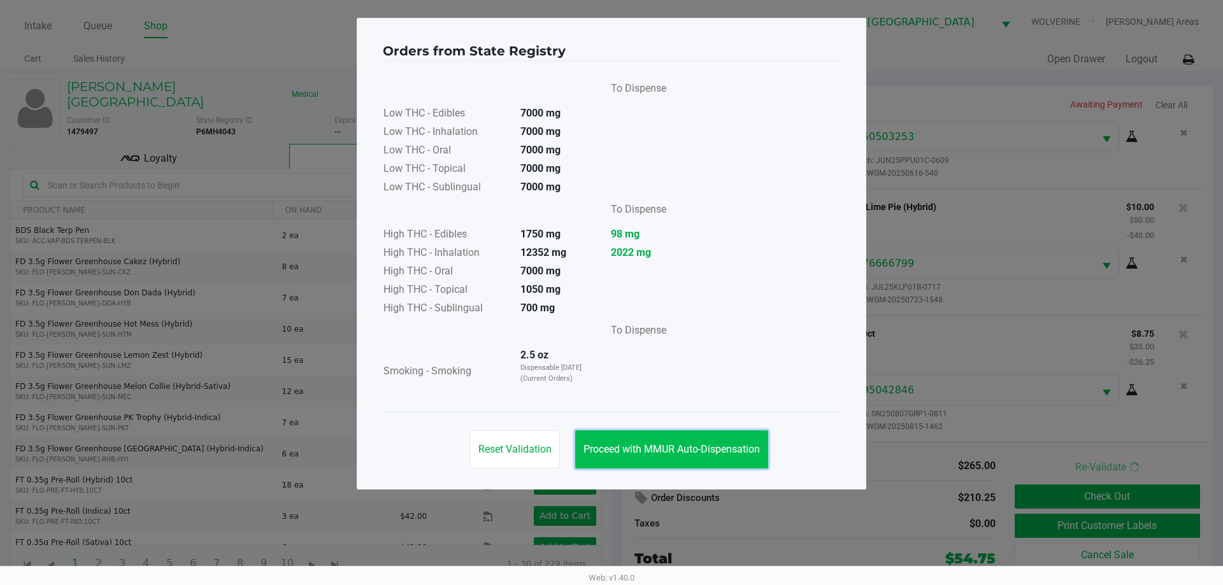
click at [628, 443] on button "Proceed with MMUR Auto-Dispensation" at bounding box center [671, 450] width 193 height 38
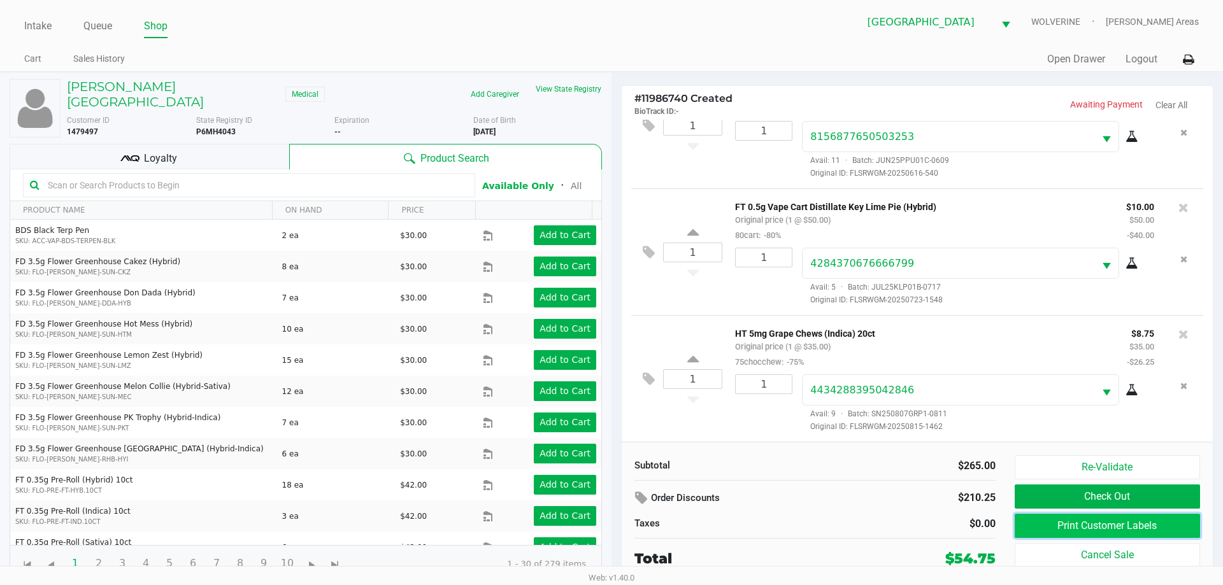
click at [1057, 521] on button "Print Customer Labels" at bounding box center [1107, 526] width 185 height 24
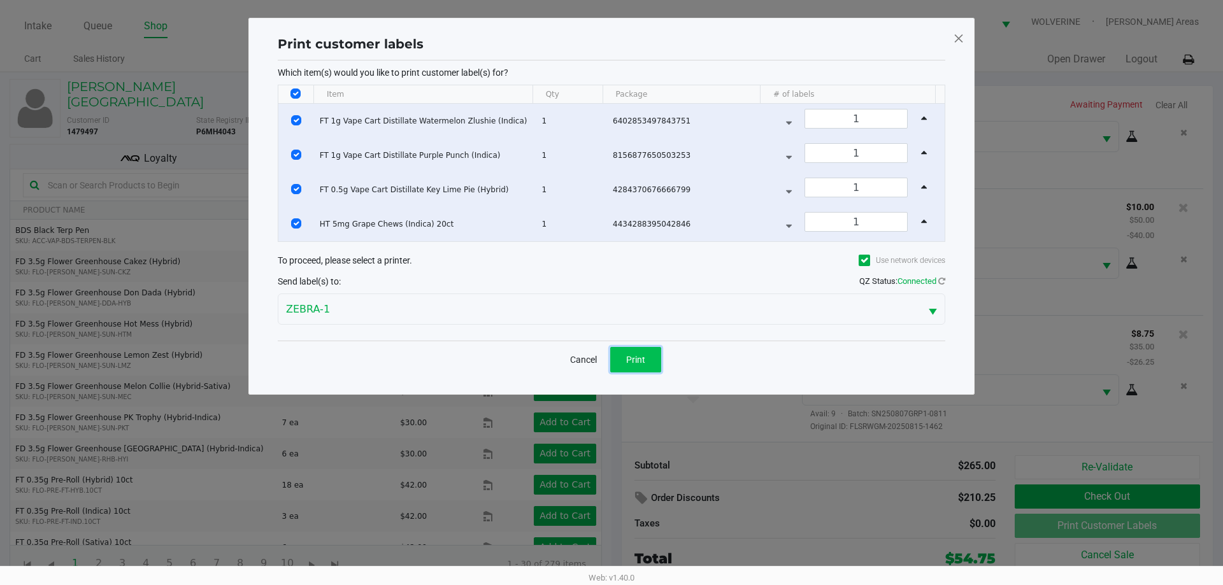
click at [632, 359] on span "Print" at bounding box center [635, 360] width 19 height 10
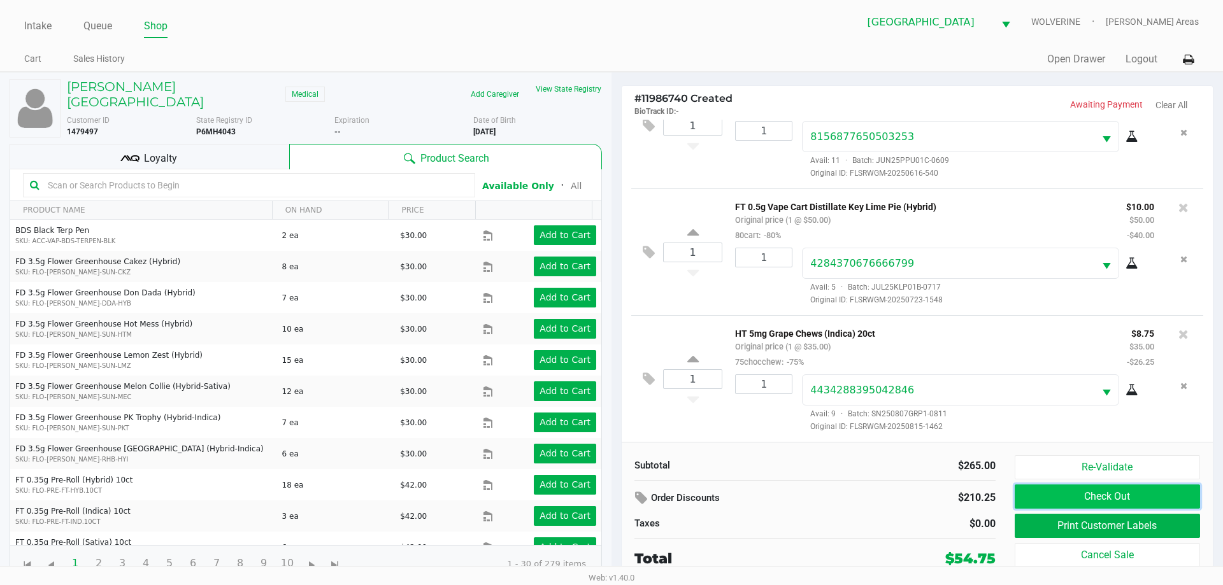
click at [1060, 499] on button "Check Out" at bounding box center [1107, 497] width 185 height 24
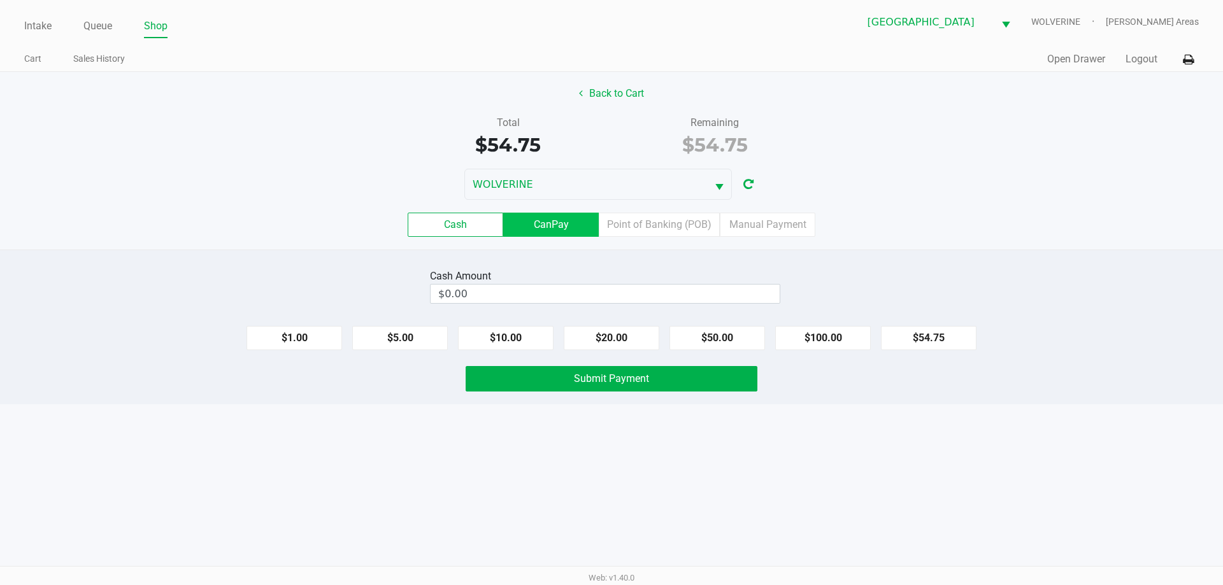
click at [555, 230] on label "CanPay" at bounding box center [551, 225] width 96 height 24
click at [0, 0] on 2 "CanPay" at bounding box center [0, 0] width 0 height 0
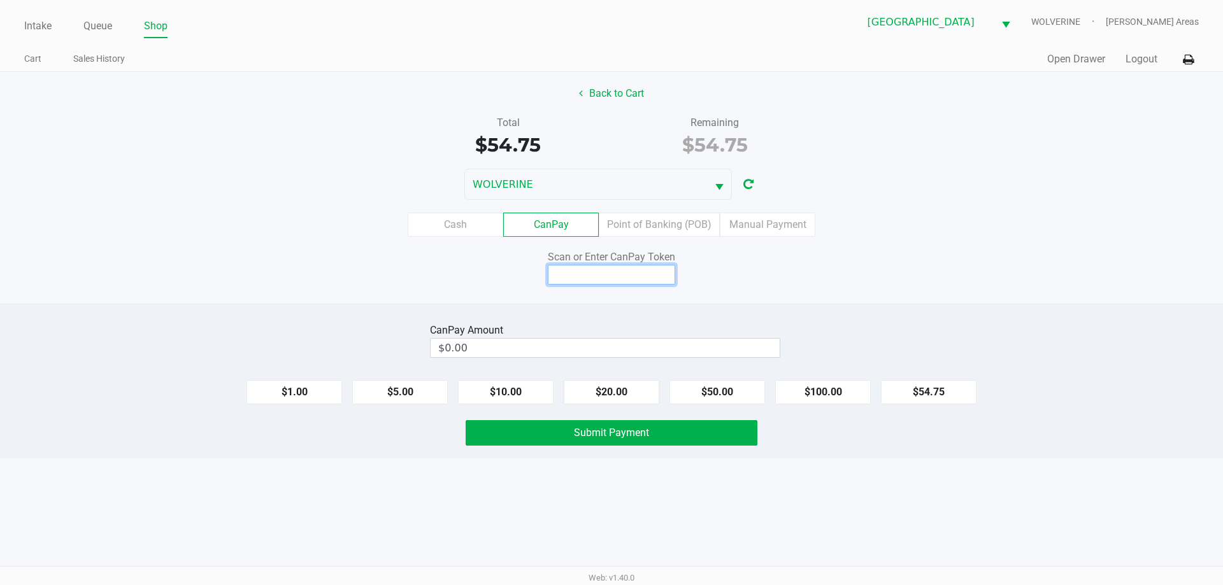
click at [566, 273] on input at bounding box center [611, 275] width 127 height 20
type input "X4644786X"
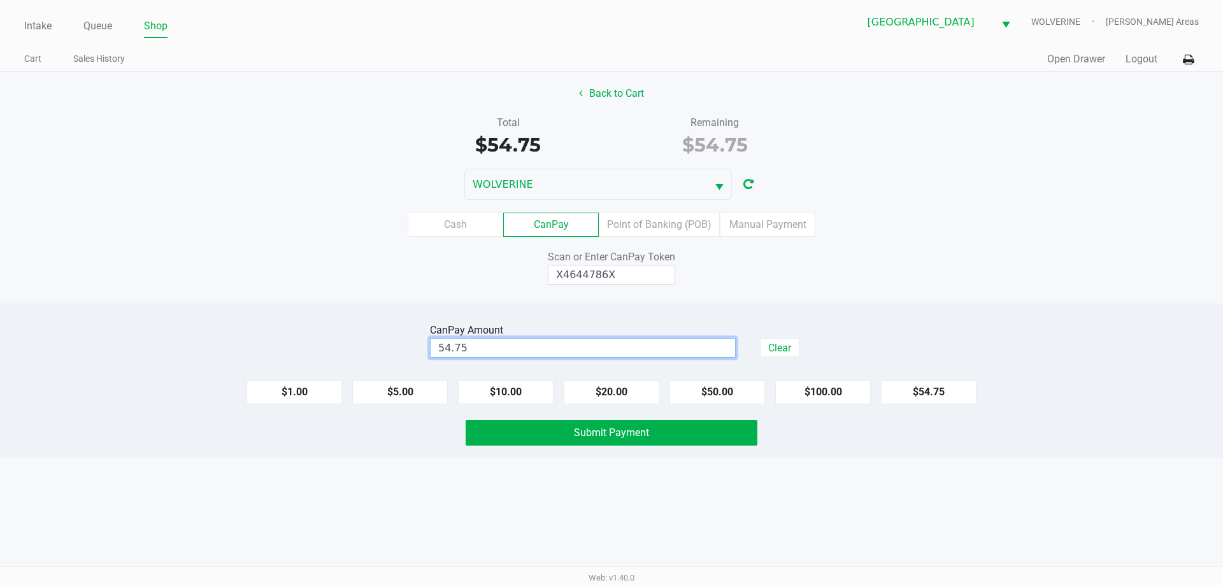
type input "$54.75"
click at [406, 311] on div "CanPay Amount $54.75 Clear $1.00 $5.00 $10.00 $20.00 $50.00 $100.00 $54.75 Subm…" at bounding box center [611, 381] width 1223 height 155
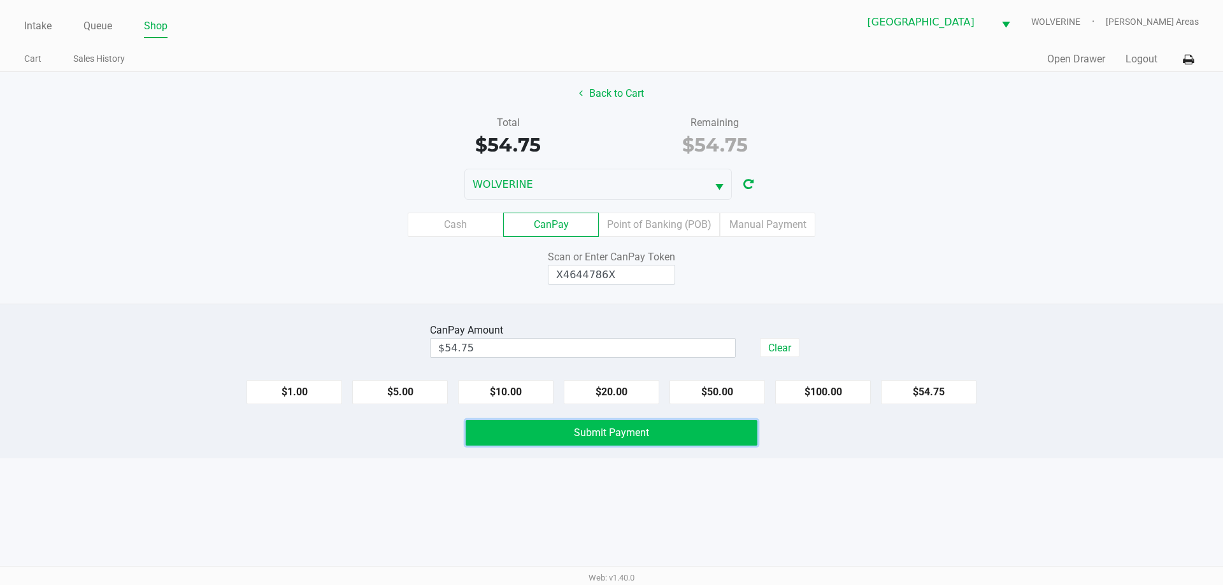
click at [528, 439] on button "Submit Payment" at bounding box center [612, 432] width 292 height 25
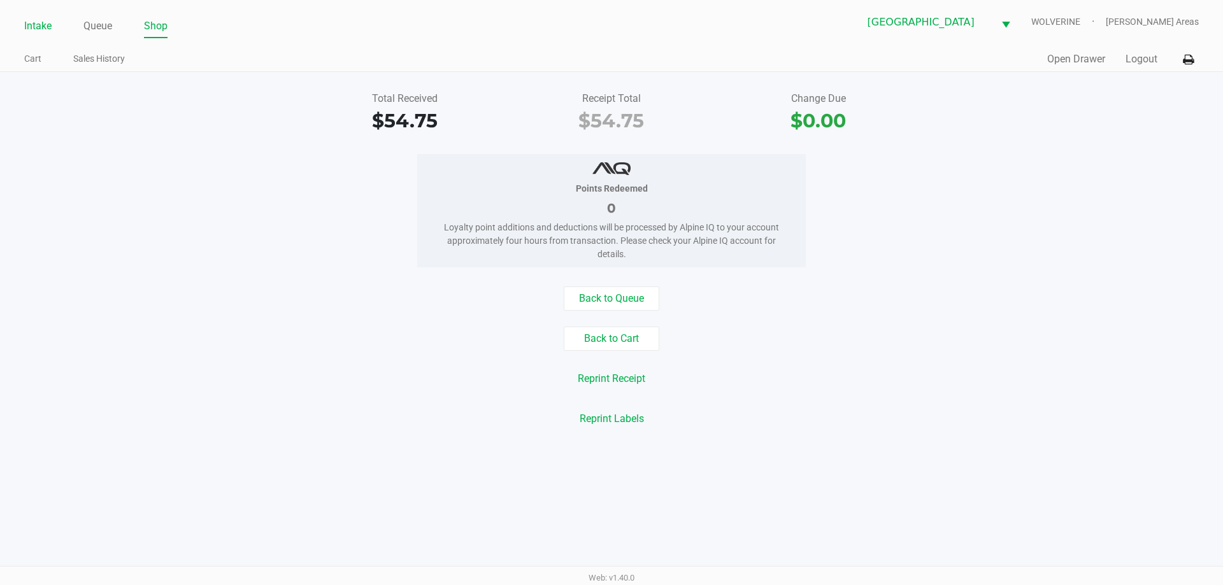
click at [39, 29] on link "Intake" at bounding box center [37, 26] width 27 height 18
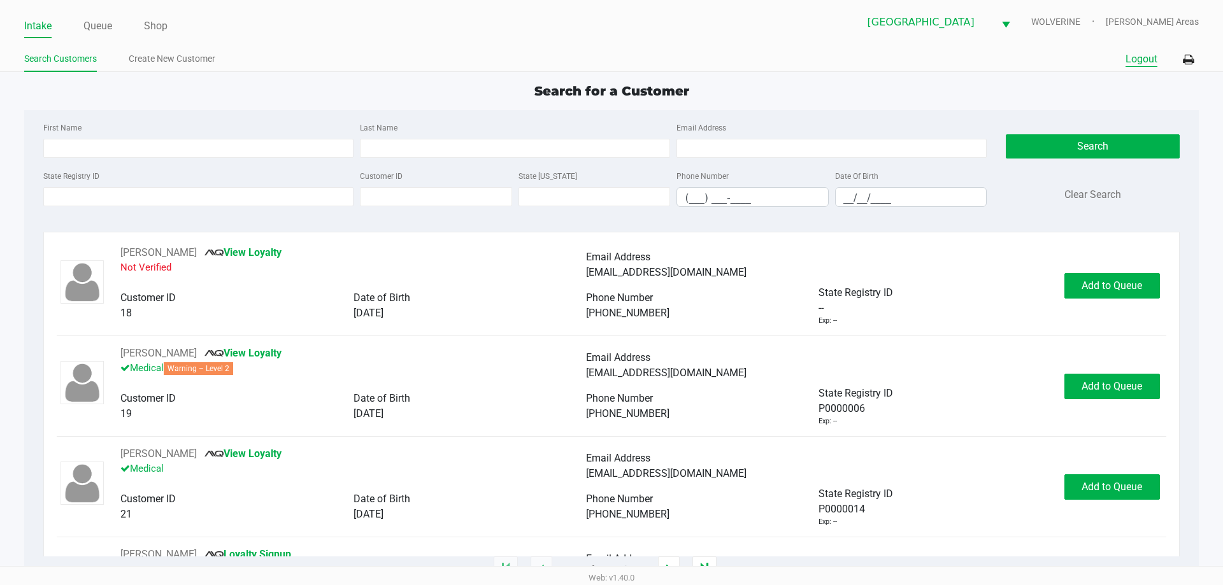
click at [1127, 55] on button "Logout" at bounding box center [1141, 59] width 32 height 15
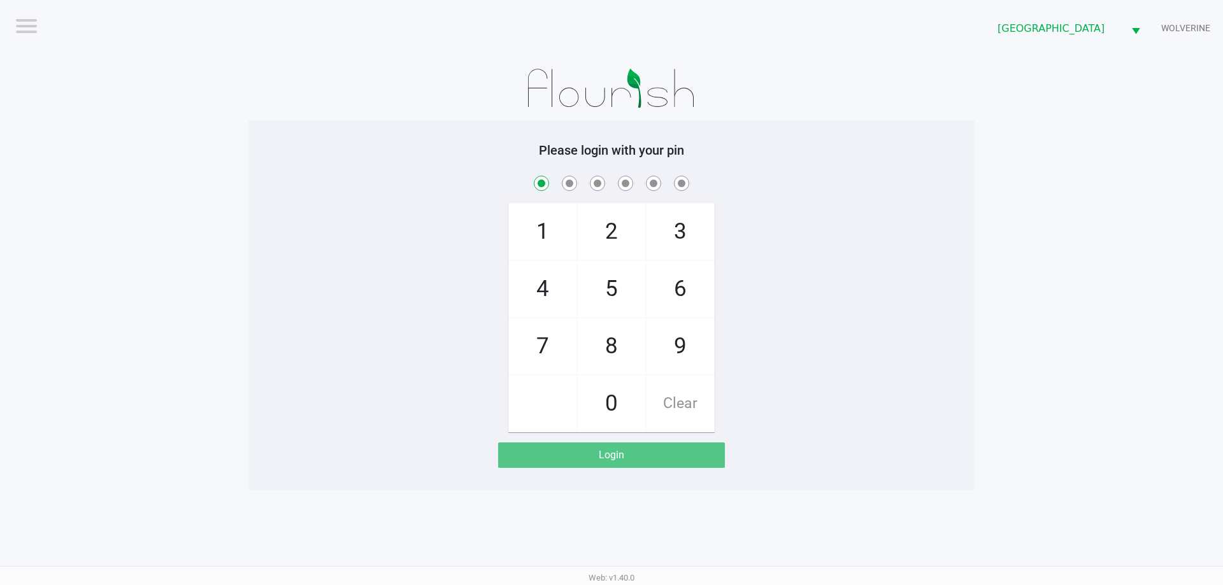
checkbox input "true"
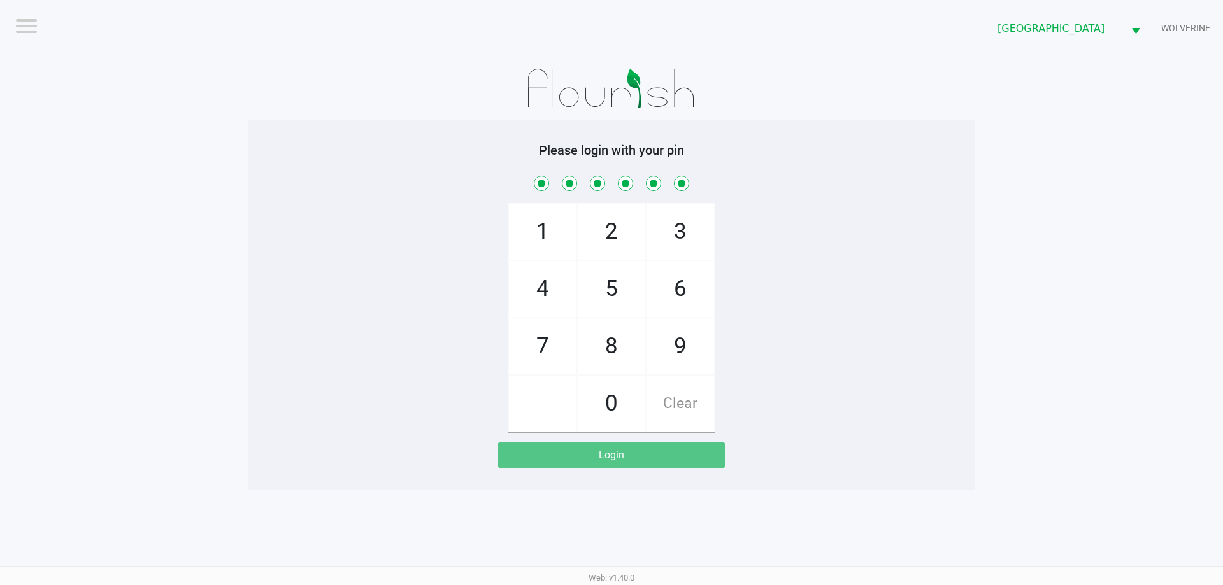
checkbox input "true"
